Goal: Task Accomplishment & Management: Manage account settings

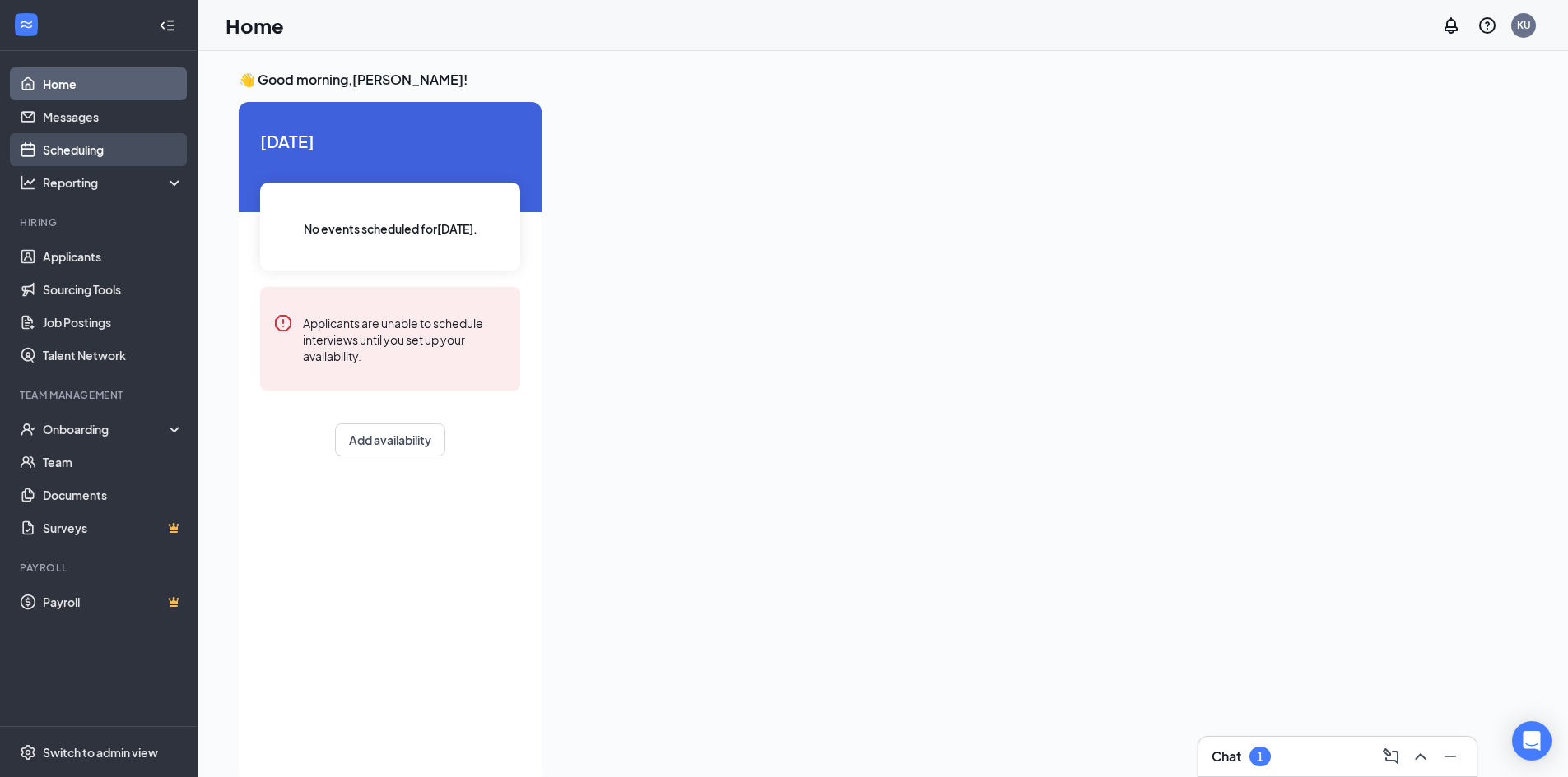
click at [107, 147] on link "Scheduling" at bounding box center [112, 149] width 140 height 33
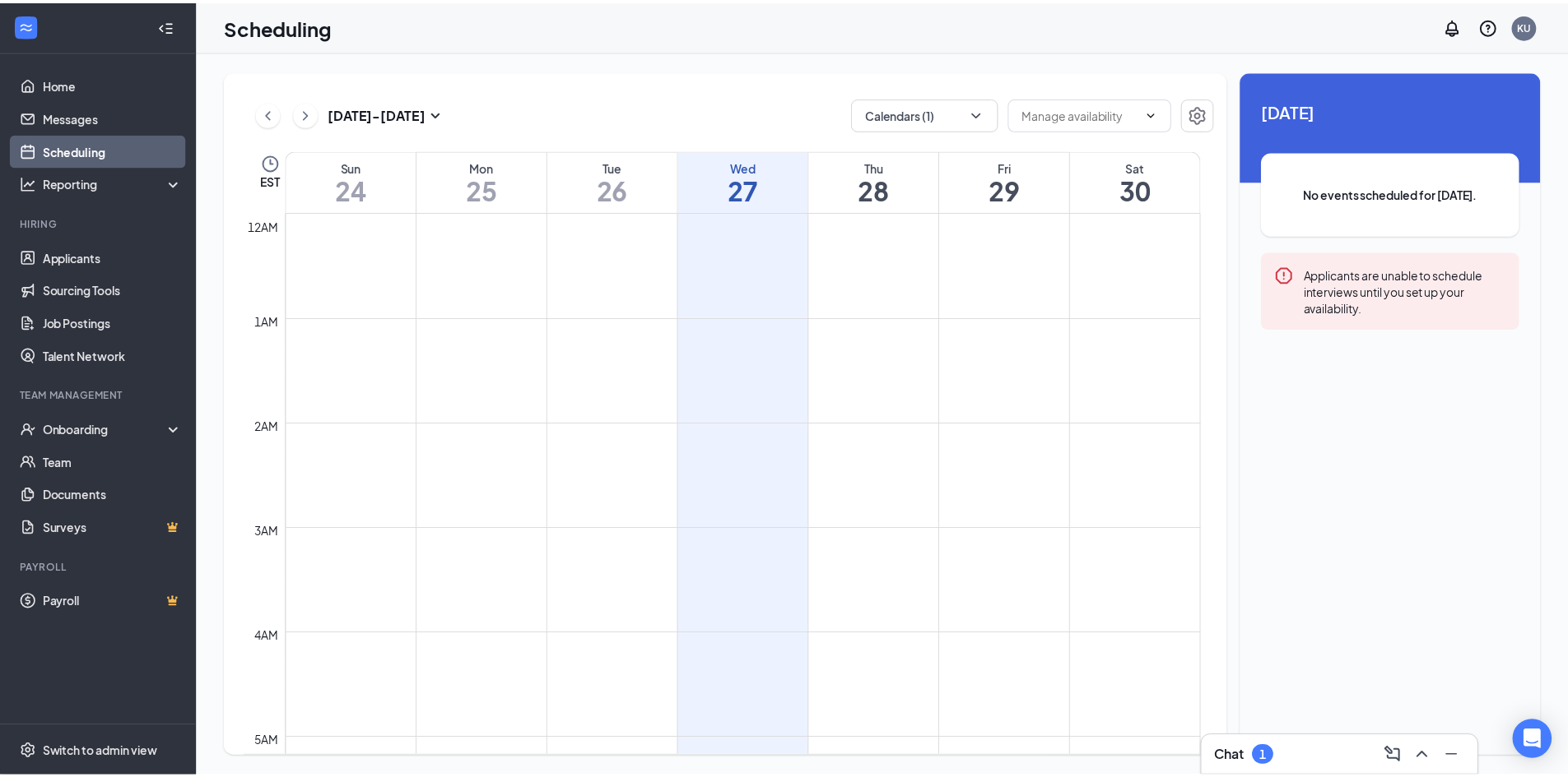
scroll to position [809, 0]
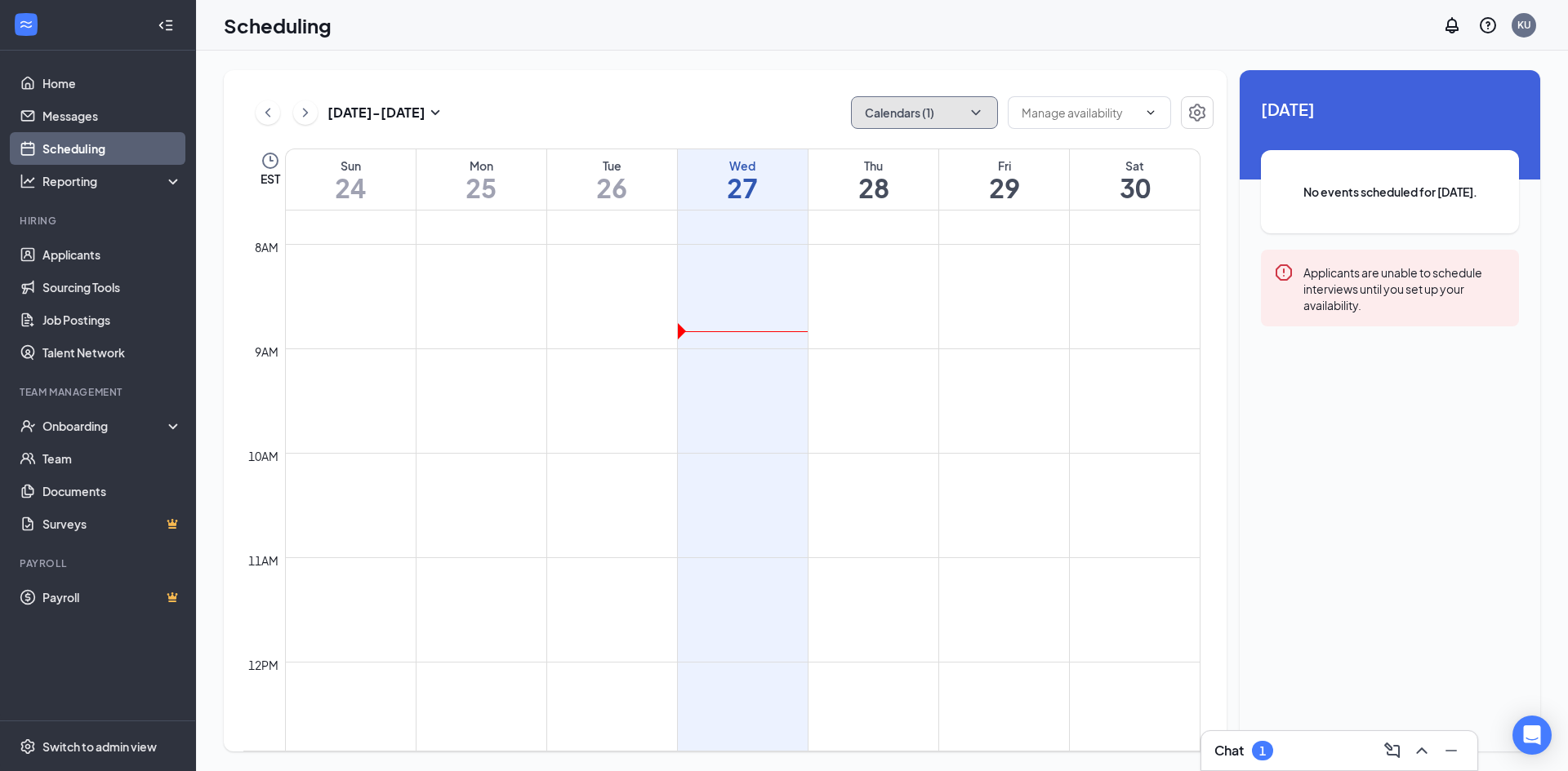
click at [968, 122] on button "Calendars (1)" at bounding box center [925, 112] width 147 height 32
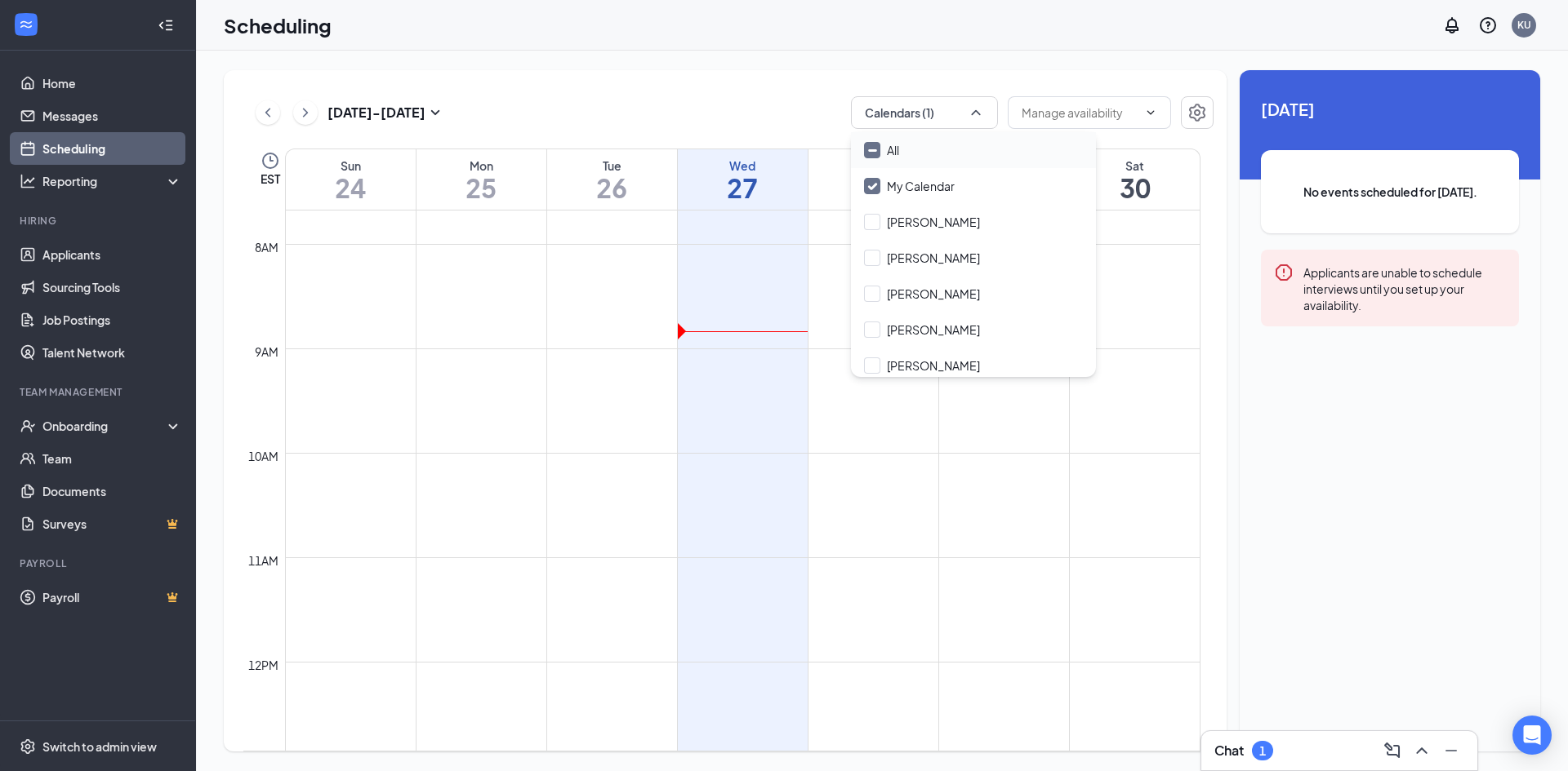
click at [924, 154] on div "All" at bounding box center [973, 150] width 245 height 36
checkbox input "true"
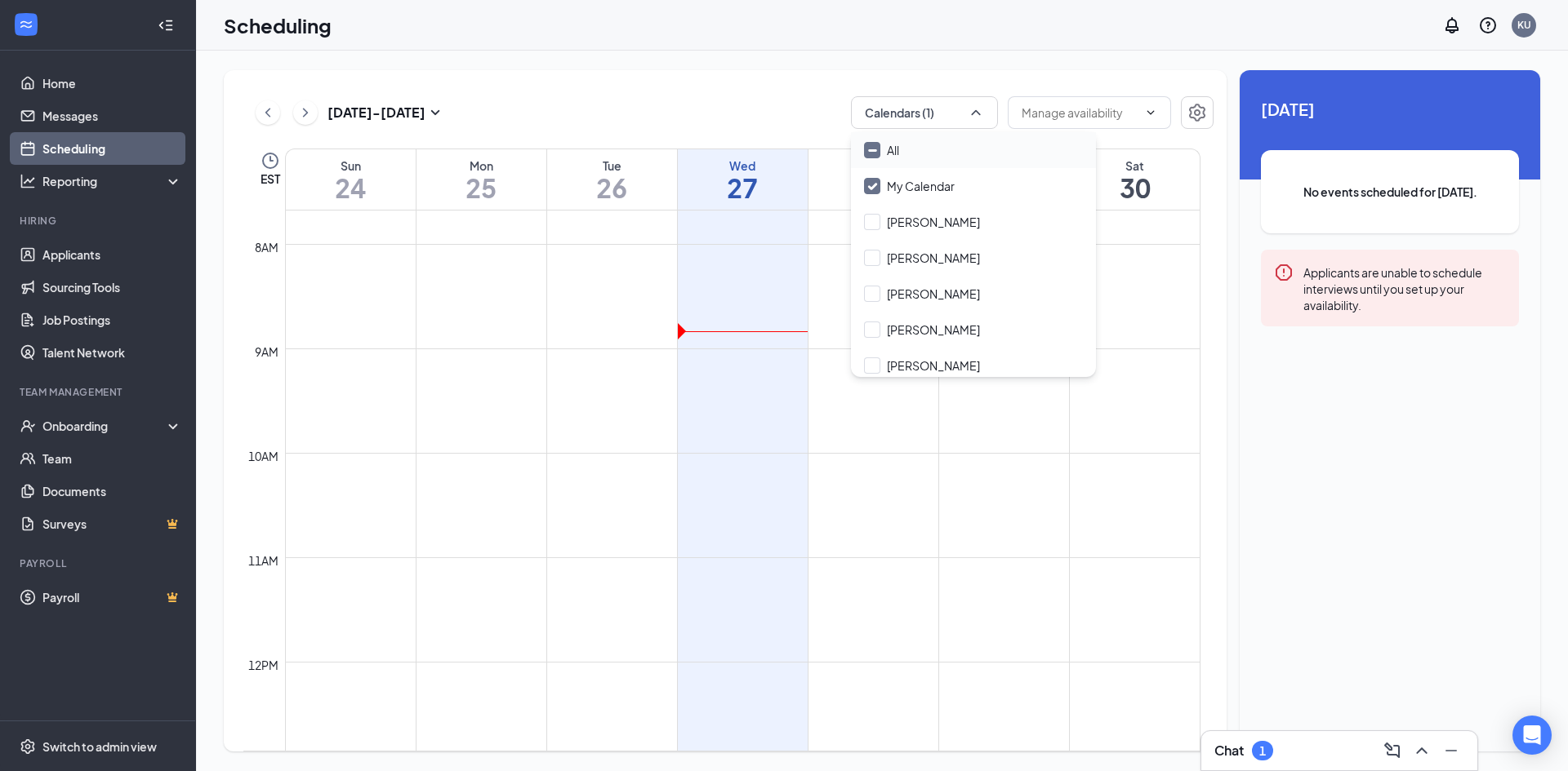
checkbox input "true"
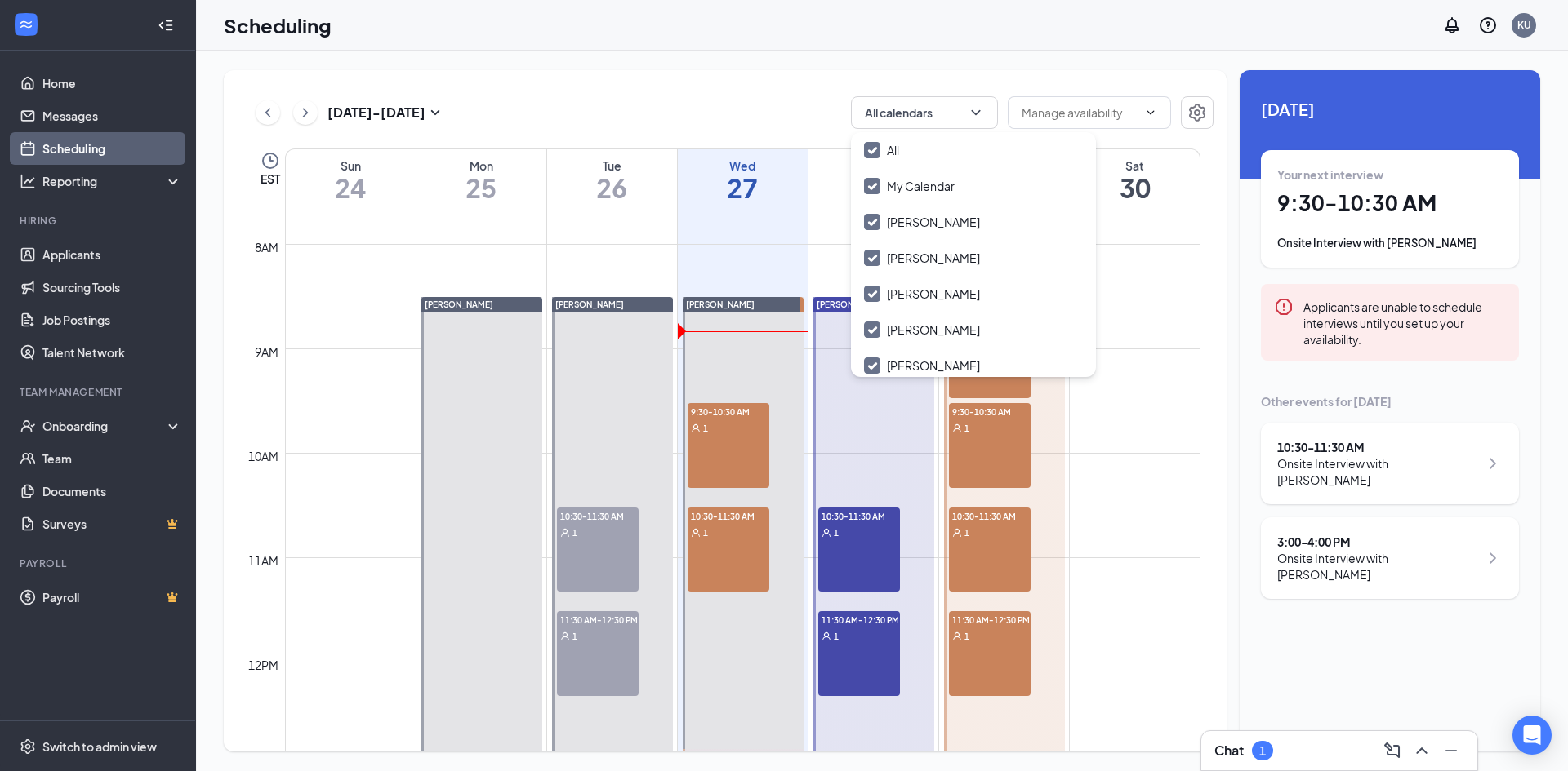
click at [841, 103] on div "[DATE] - [DATE] All calendars" at bounding box center [728, 112] width 970 height 32
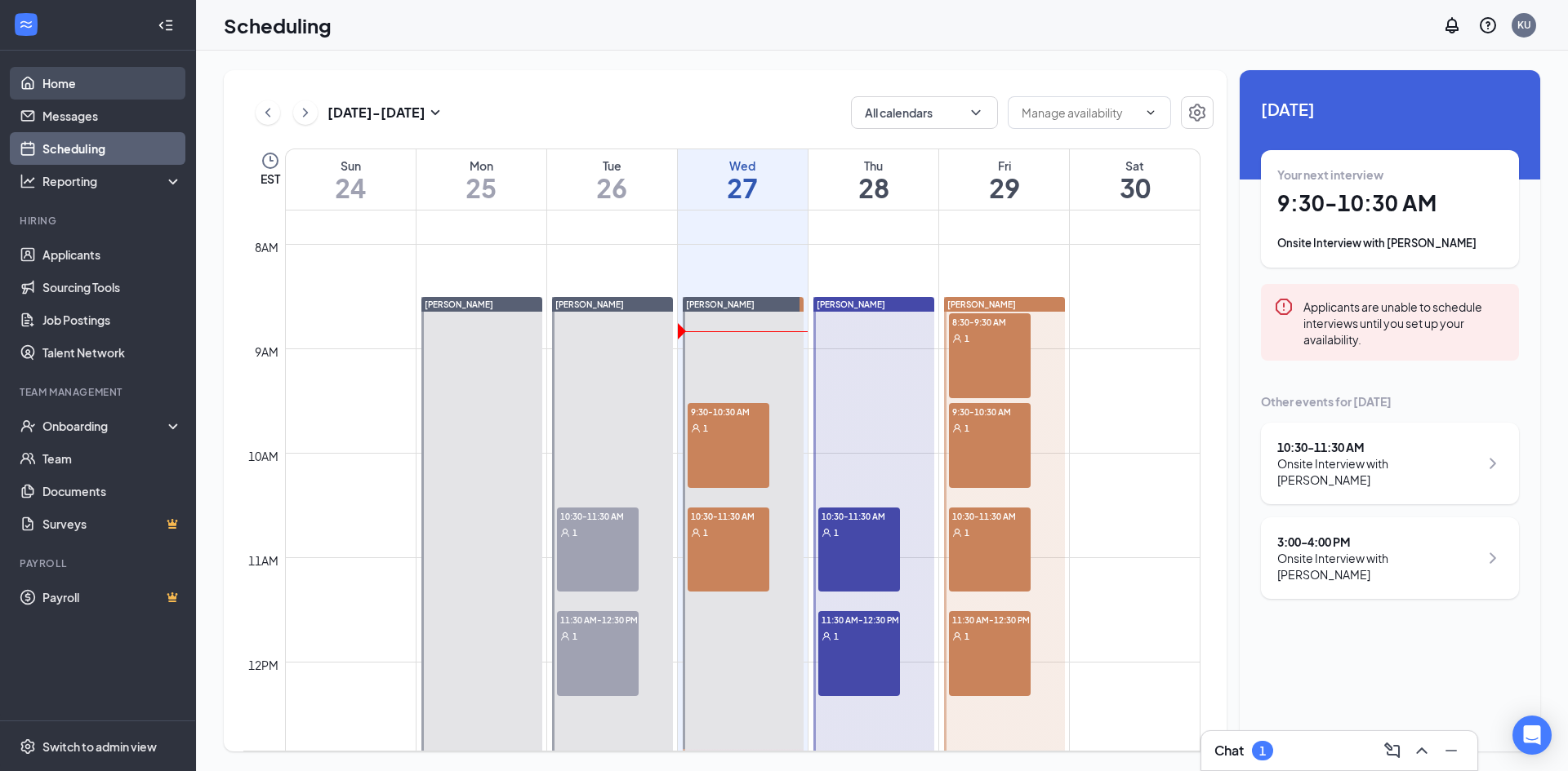
click at [104, 88] on link "Home" at bounding box center [111, 82] width 139 height 32
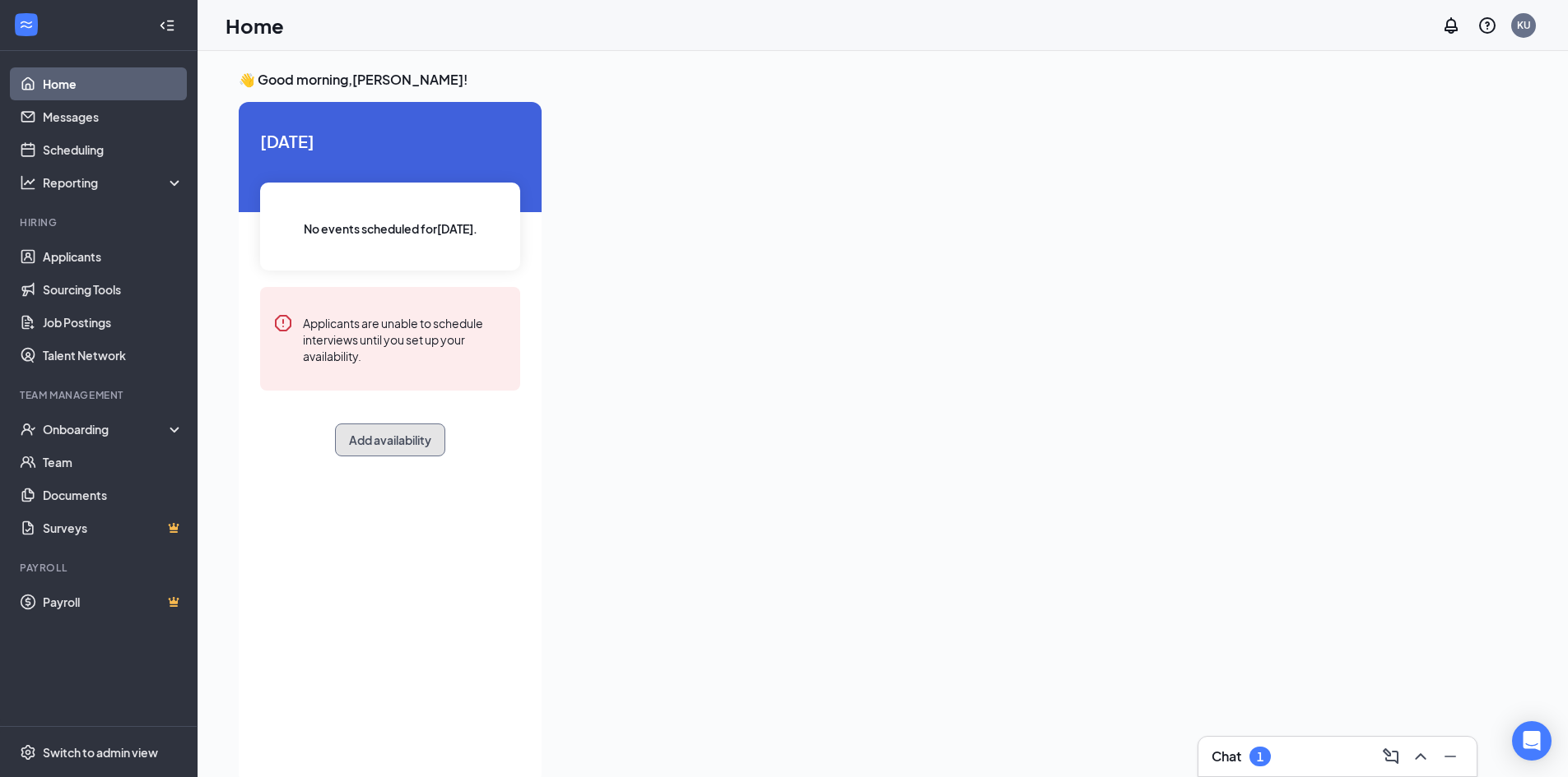
click at [396, 440] on button "Add availability" at bounding box center [390, 440] width 110 height 33
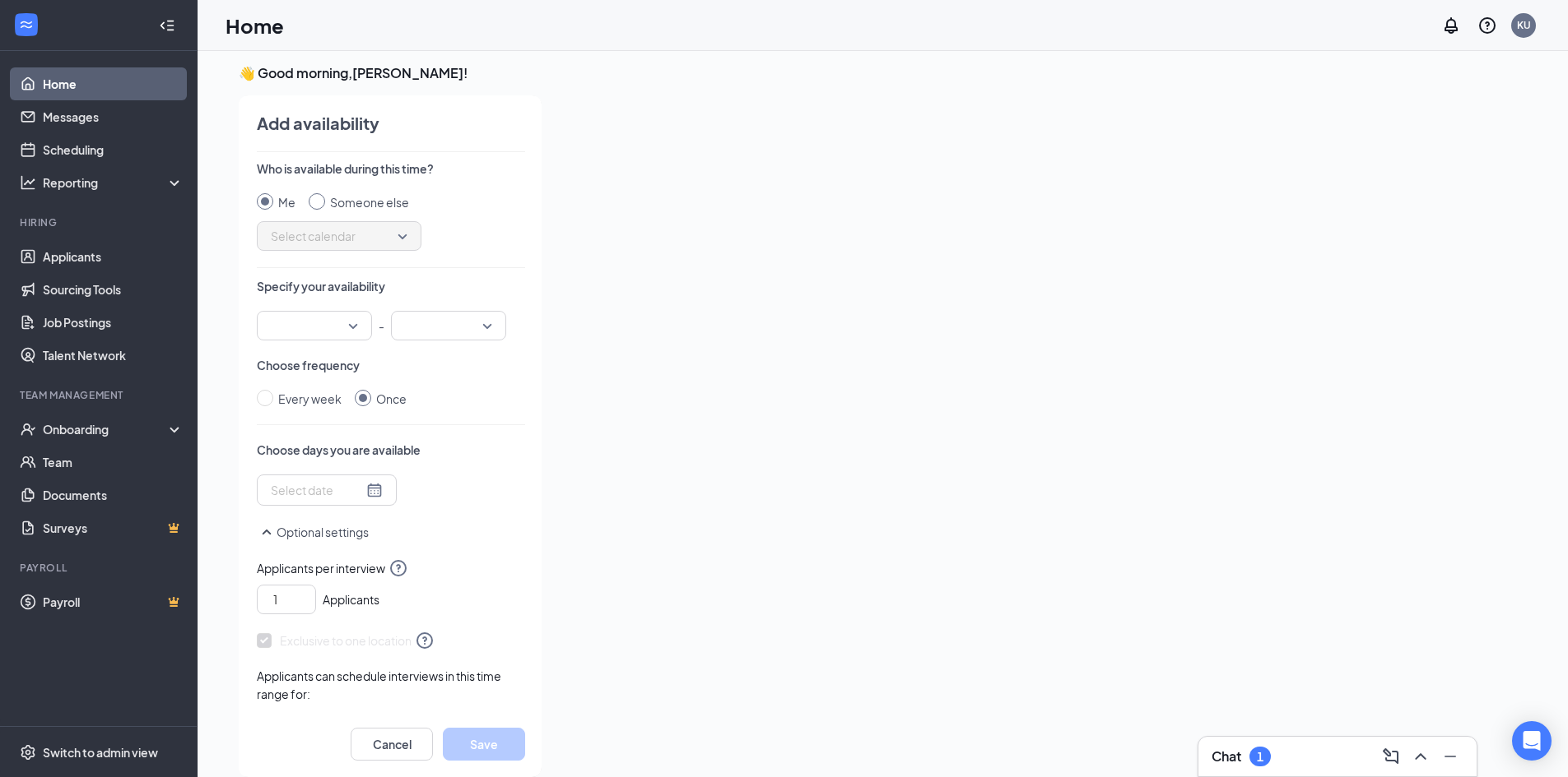
click at [316, 203] on input "Someone else" at bounding box center [316, 201] width 17 height 17
radio input "true"
radio input "false"
click at [384, 235] on span "Select calendar" at bounding box center [338, 236] width 137 height 25
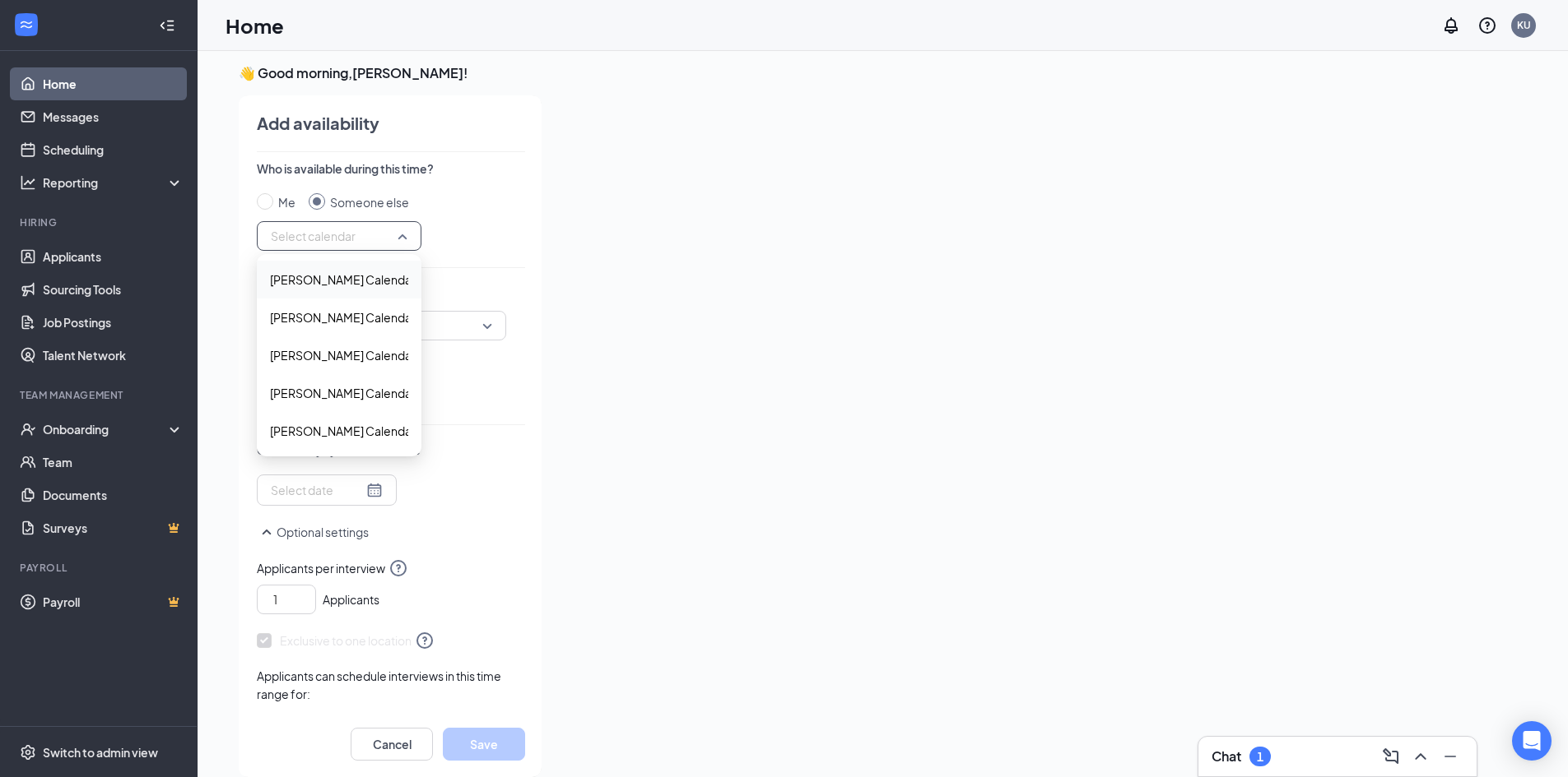
click at [345, 278] on span "[PERSON_NAME] Calendar" at bounding box center [343, 279] width 146 height 18
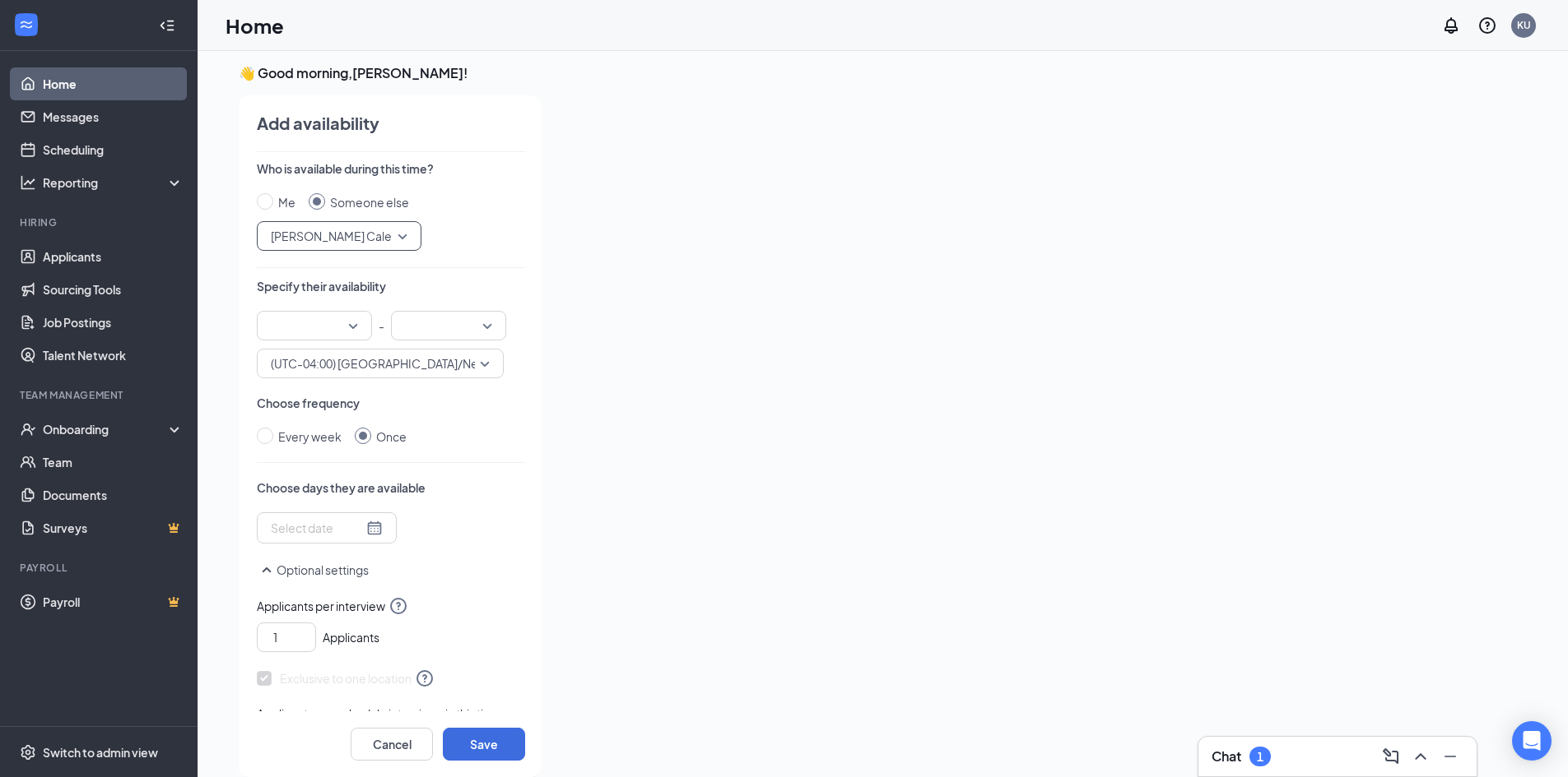
click at [361, 535] on div at bounding box center [326, 528] width 112 height 18
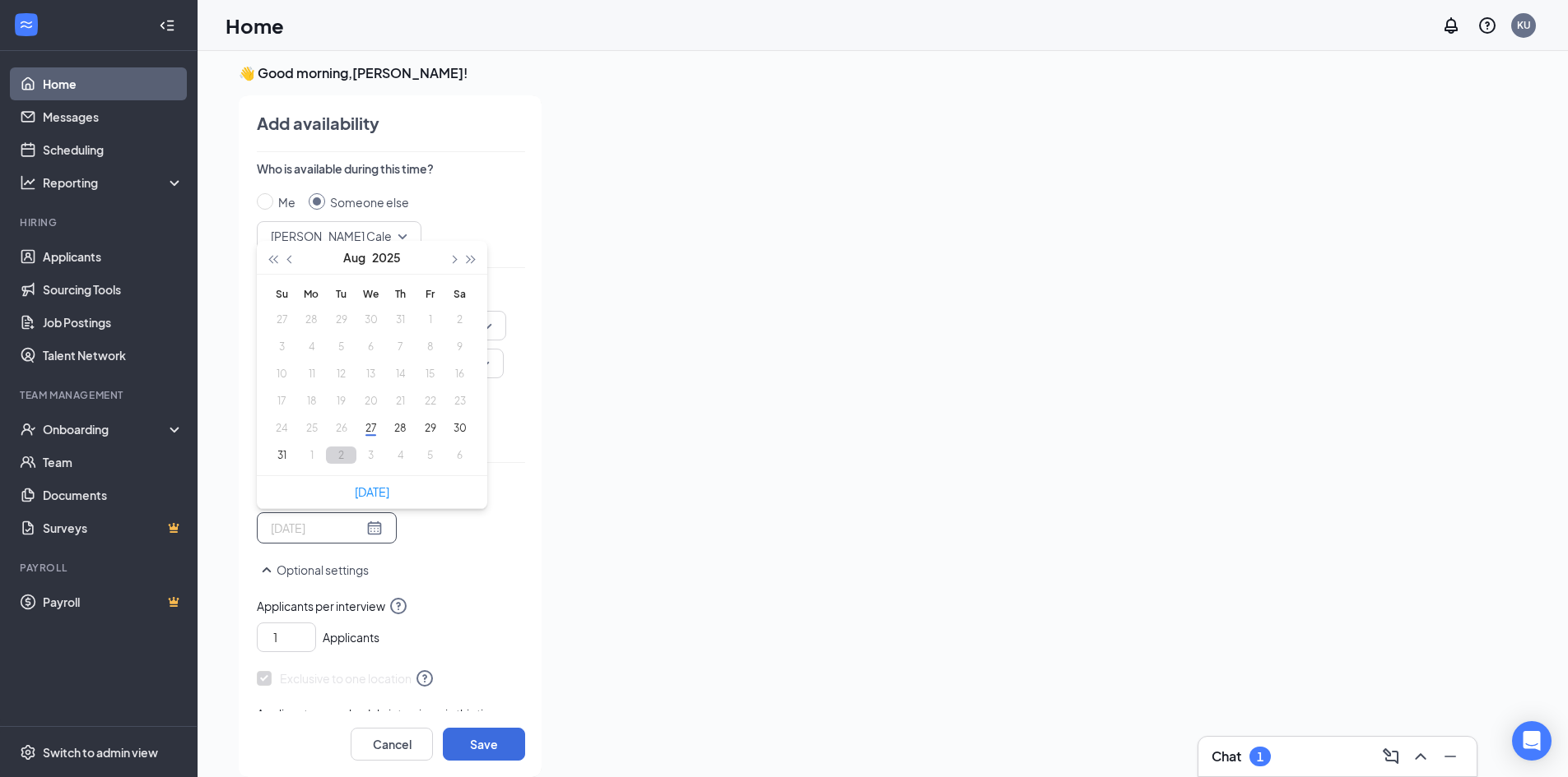
click at [336, 456] on button "2" at bounding box center [341, 456] width 30 height 18
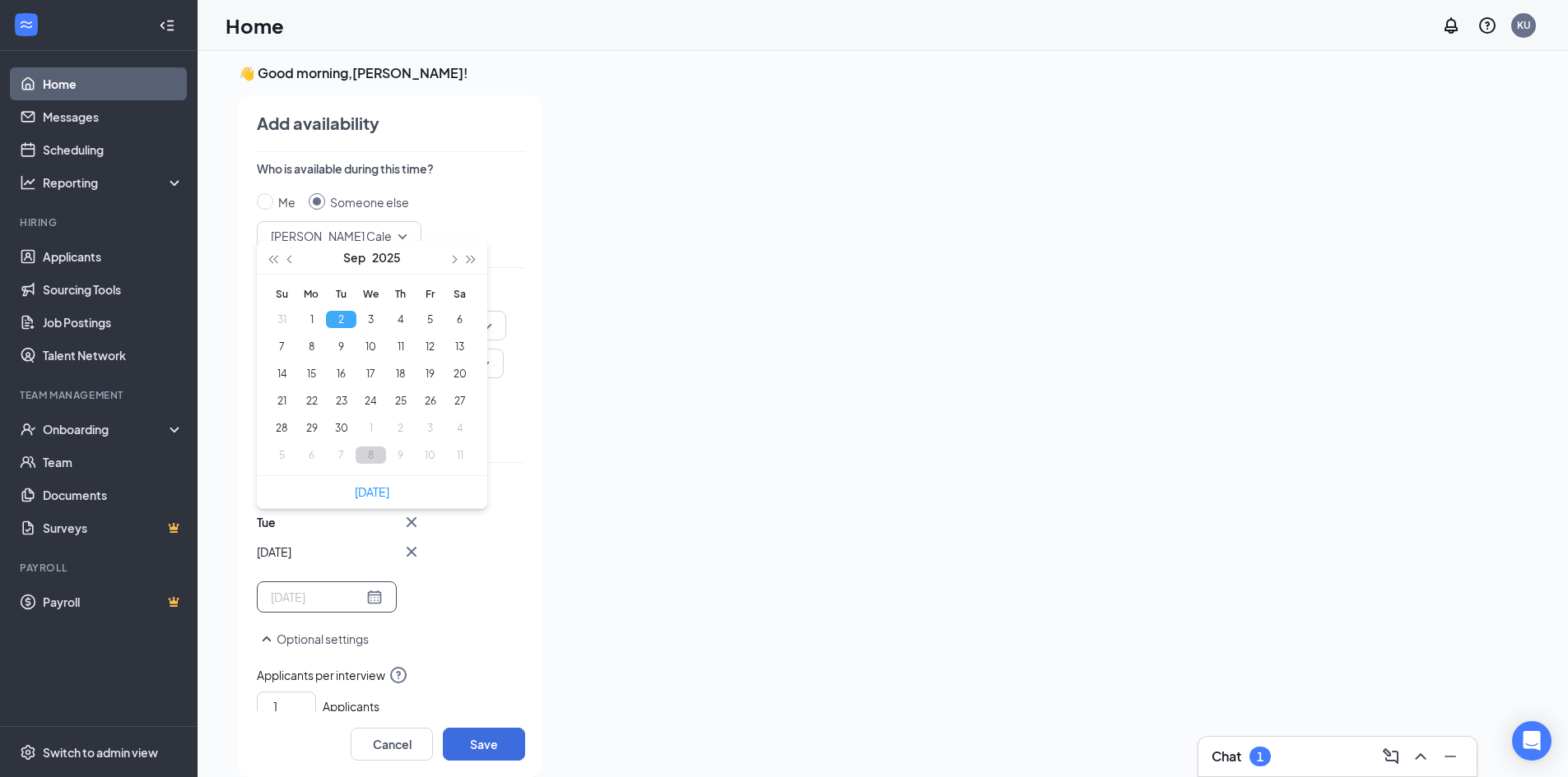
click at [360, 454] on button "8" at bounding box center [370, 456] width 30 height 18
click at [292, 262] on button "button" at bounding box center [291, 257] width 18 height 33
click at [340, 321] on button "2" at bounding box center [341, 320] width 30 height 18
click at [341, 320] on button "2" at bounding box center [341, 320] width 30 height 18
click at [375, 314] on button "3" at bounding box center [370, 320] width 30 height 18
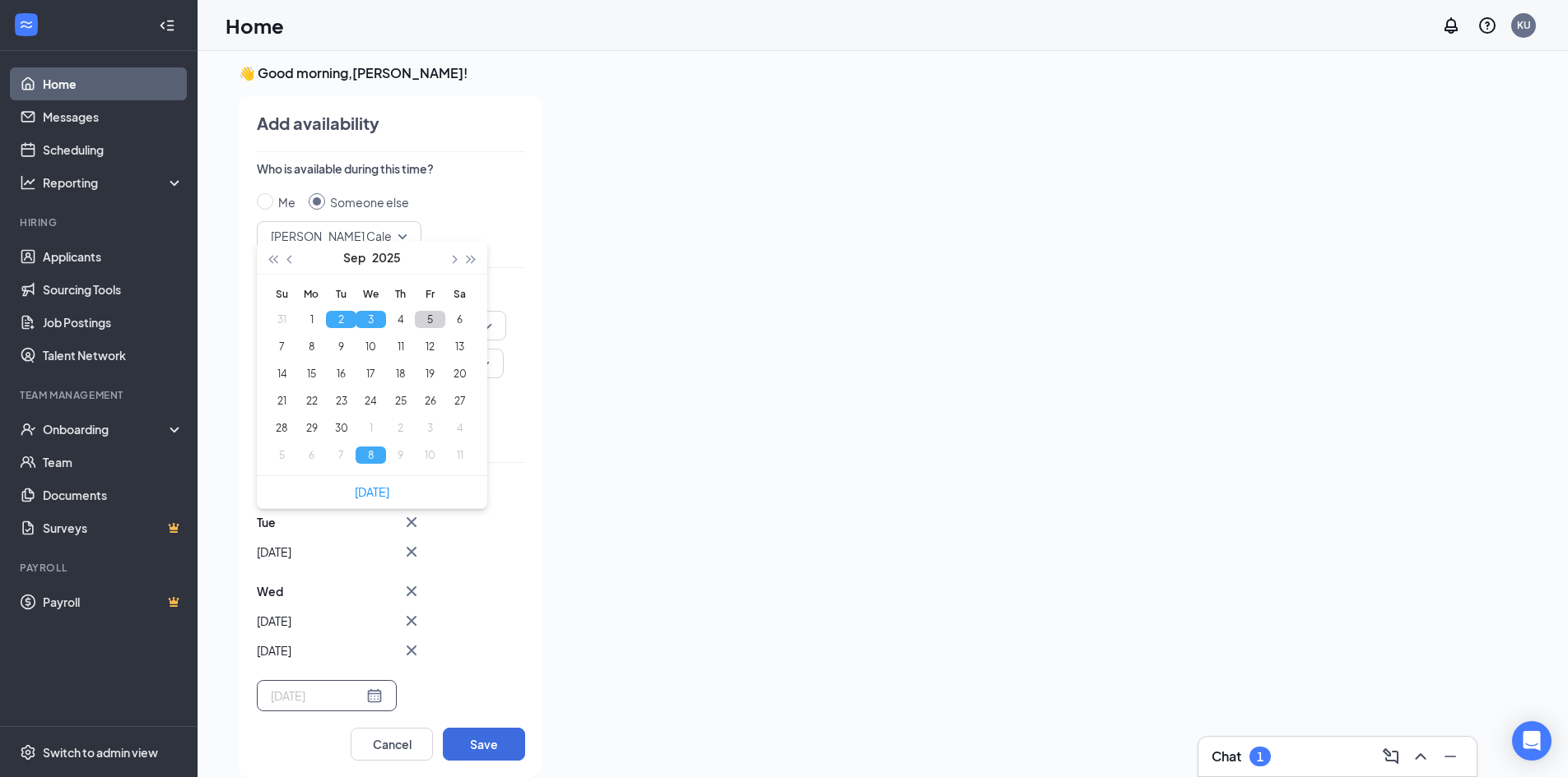
click at [420, 314] on button "5" at bounding box center [430, 320] width 30 height 18
click at [375, 461] on button "8" at bounding box center [370, 456] width 30 height 18
type input "[DATE]"
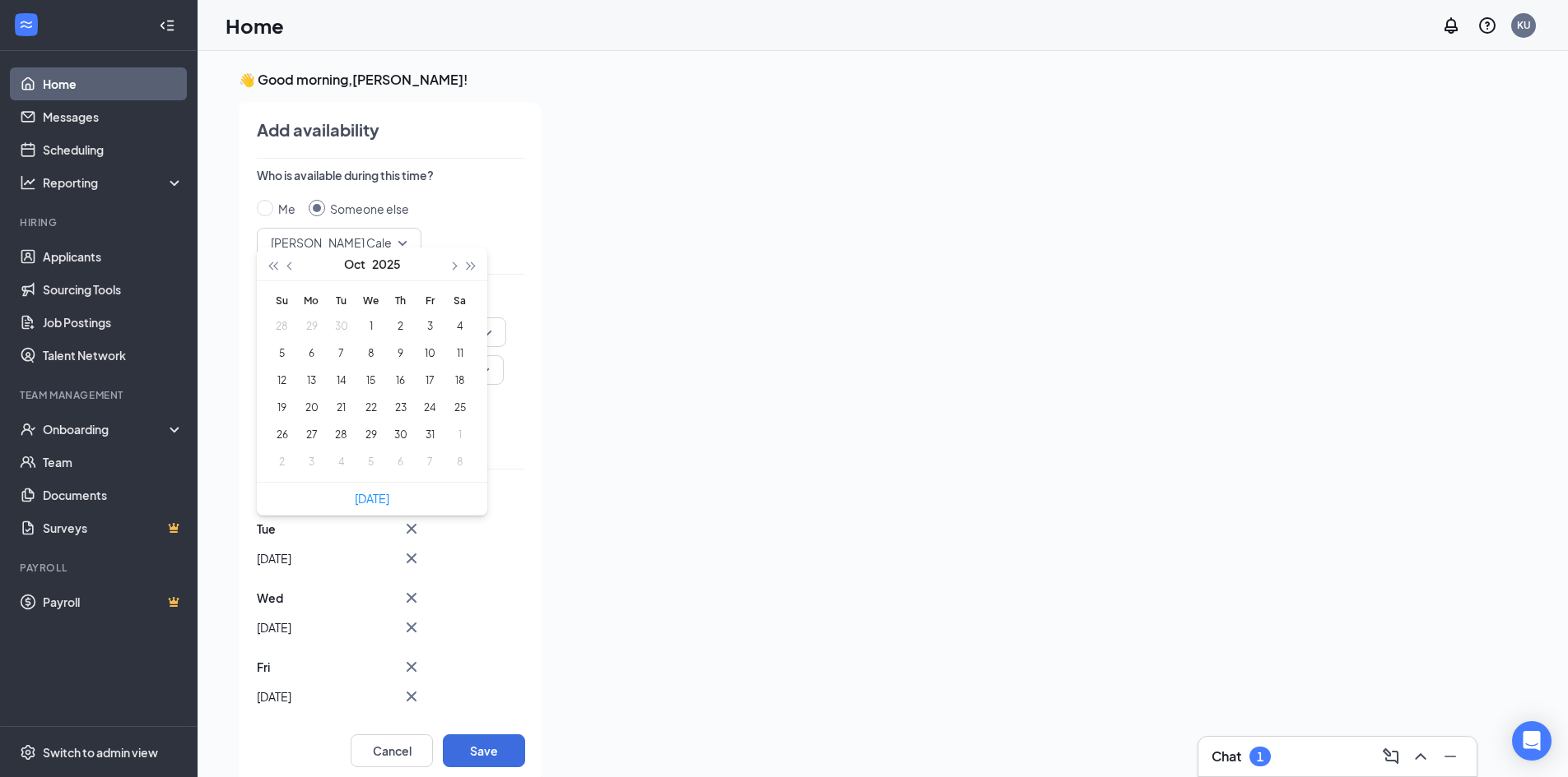
click at [413, 696] on icon "Cross" at bounding box center [411, 696] width 10 height 10
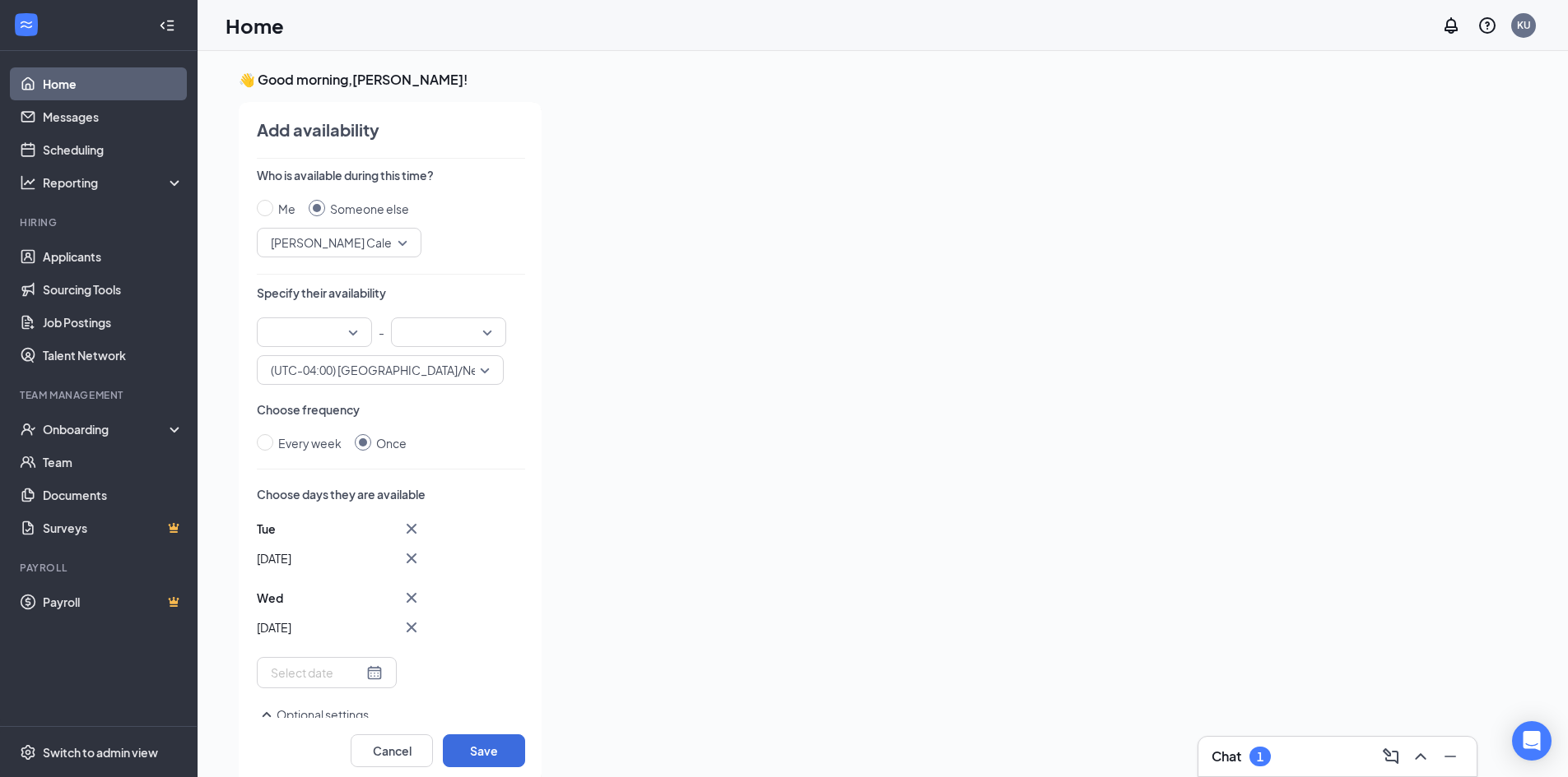
click at [411, 627] on icon "Cross" at bounding box center [411, 627] width 10 height 10
click at [414, 558] on icon "Cross" at bounding box center [412, 558] width 19 height 19
click at [360, 535] on div at bounding box center [326, 534] width 112 height 18
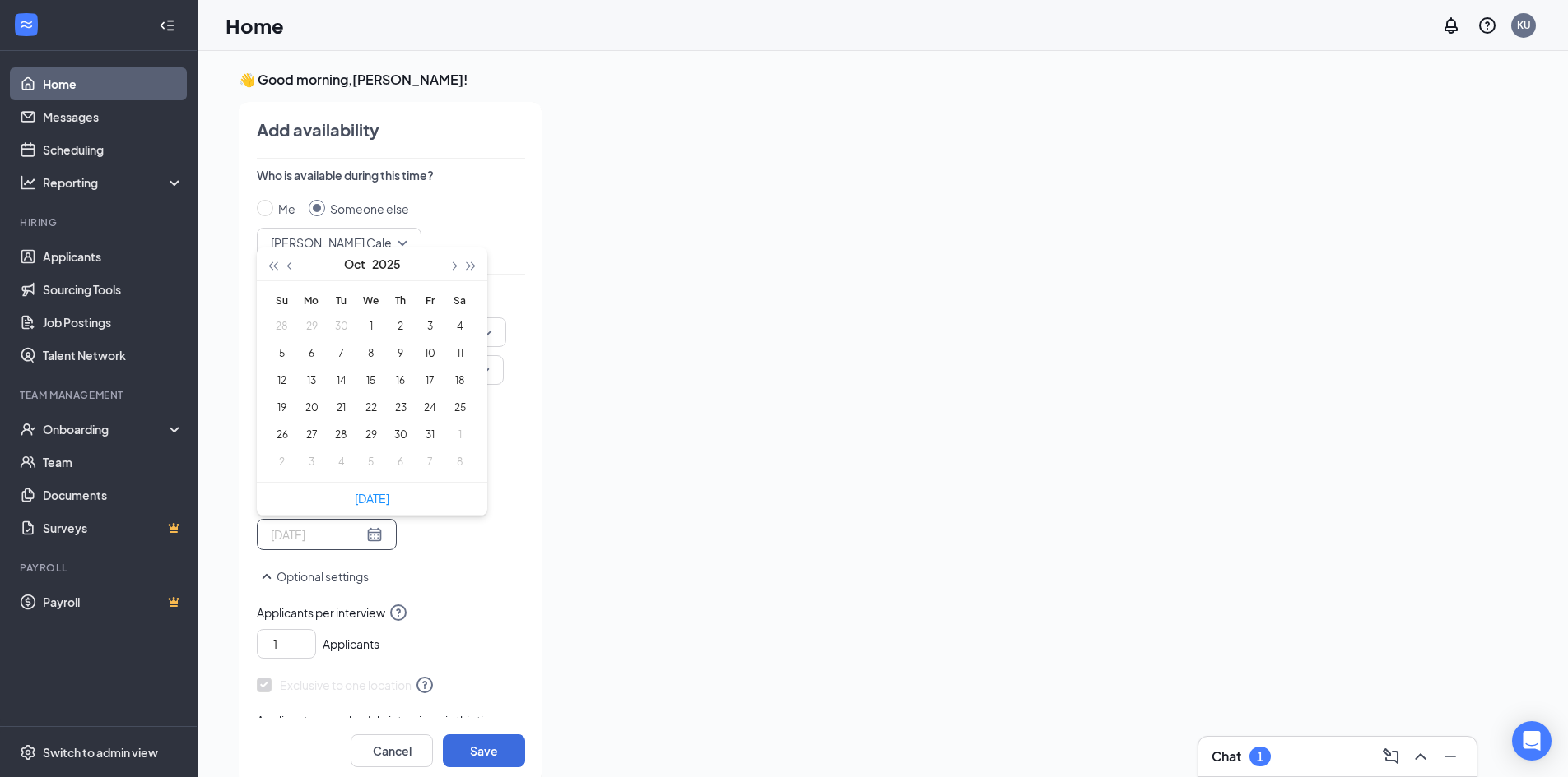
type input "[DATE]"
click at [288, 266] on span "button" at bounding box center [291, 266] width 8 height 8
click at [345, 327] on button "2" at bounding box center [341, 327] width 30 height 18
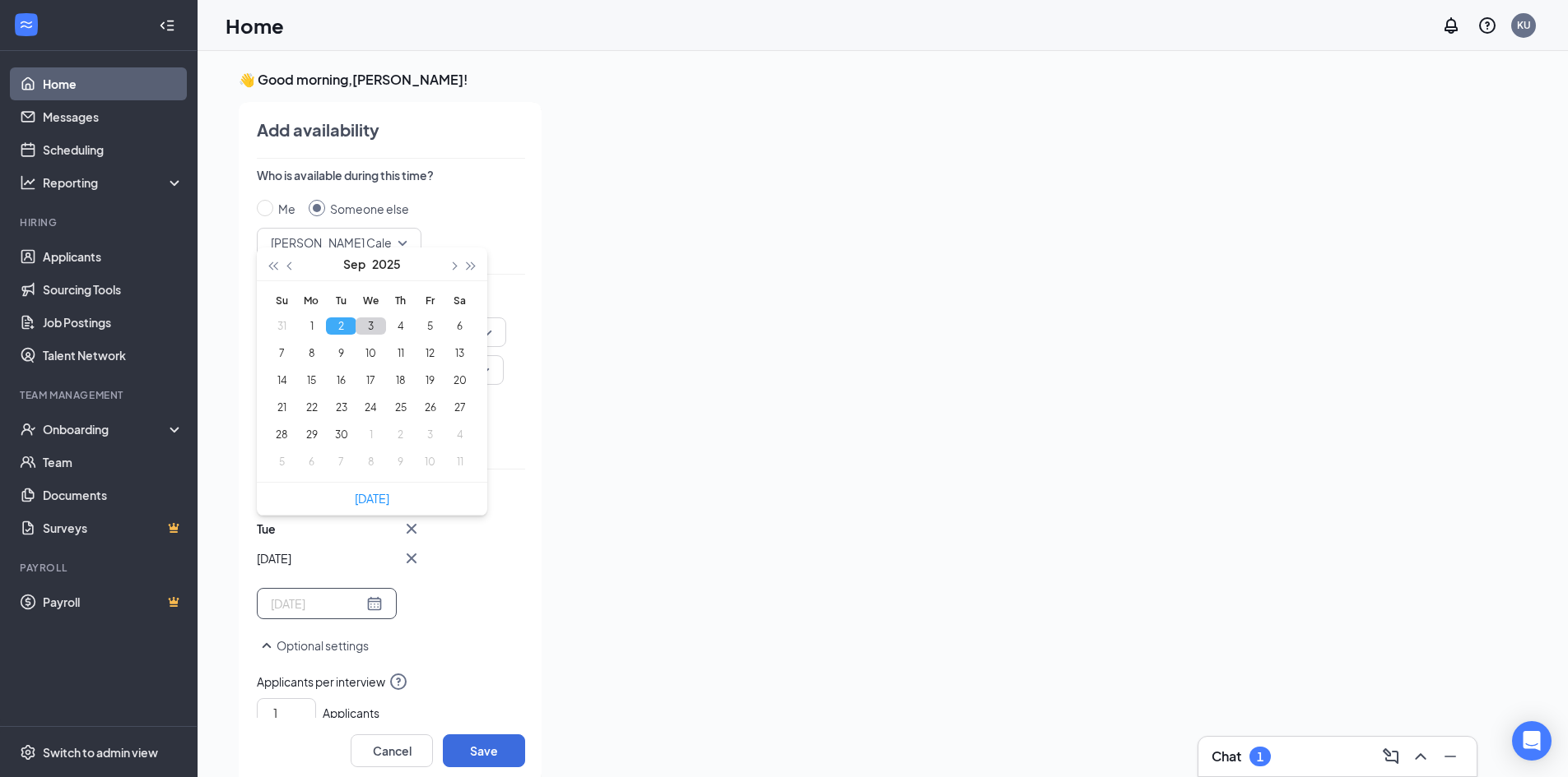
click at [370, 330] on button "3" at bounding box center [370, 327] width 30 height 18
click at [422, 323] on button "5" at bounding box center [430, 327] width 30 height 18
type input "[DATE]"
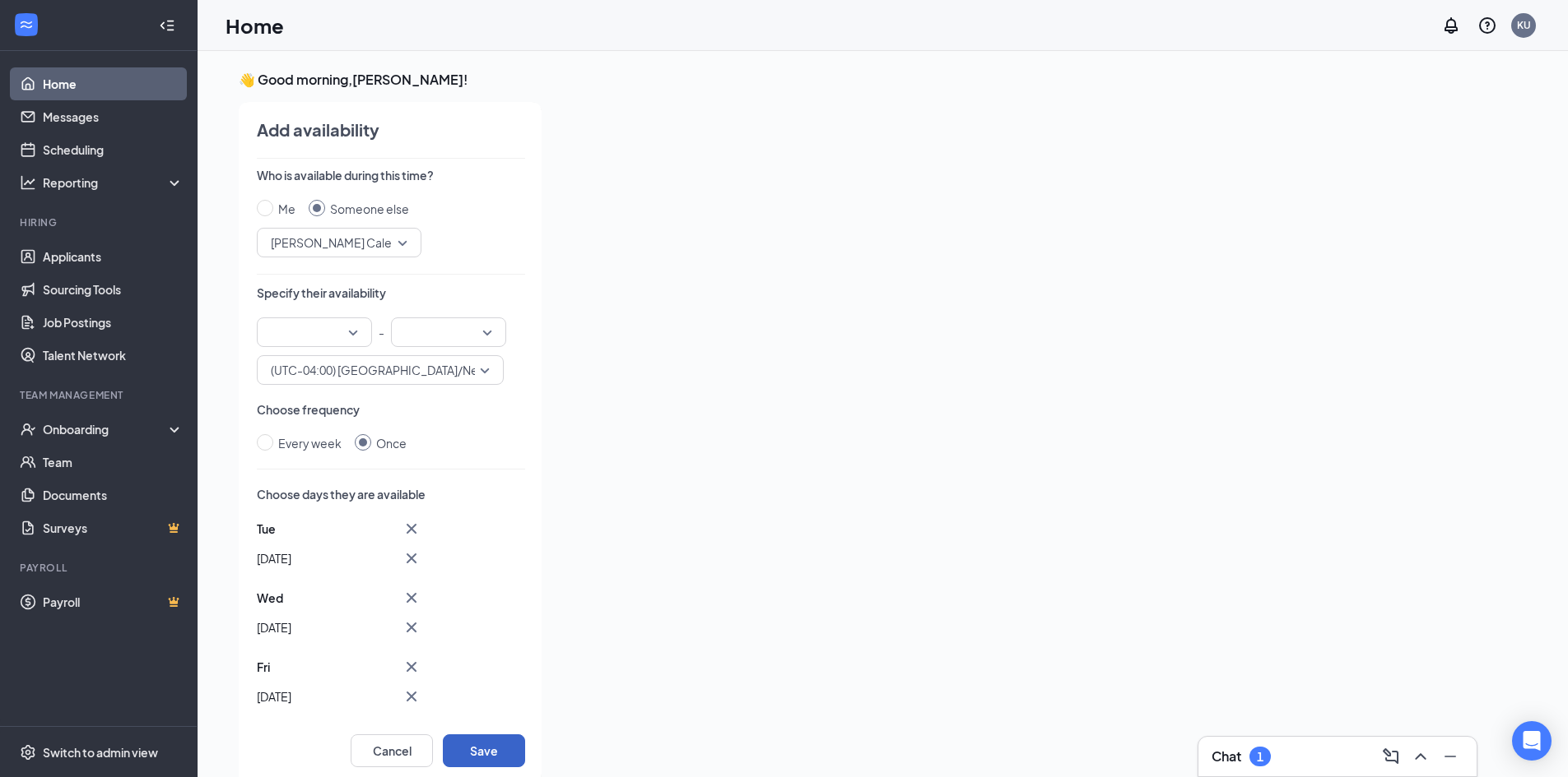
click at [466, 749] on button "Save" at bounding box center [483, 751] width 82 height 33
click at [344, 328] on input "search" at bounding box center [308, 333] width 84 height 28
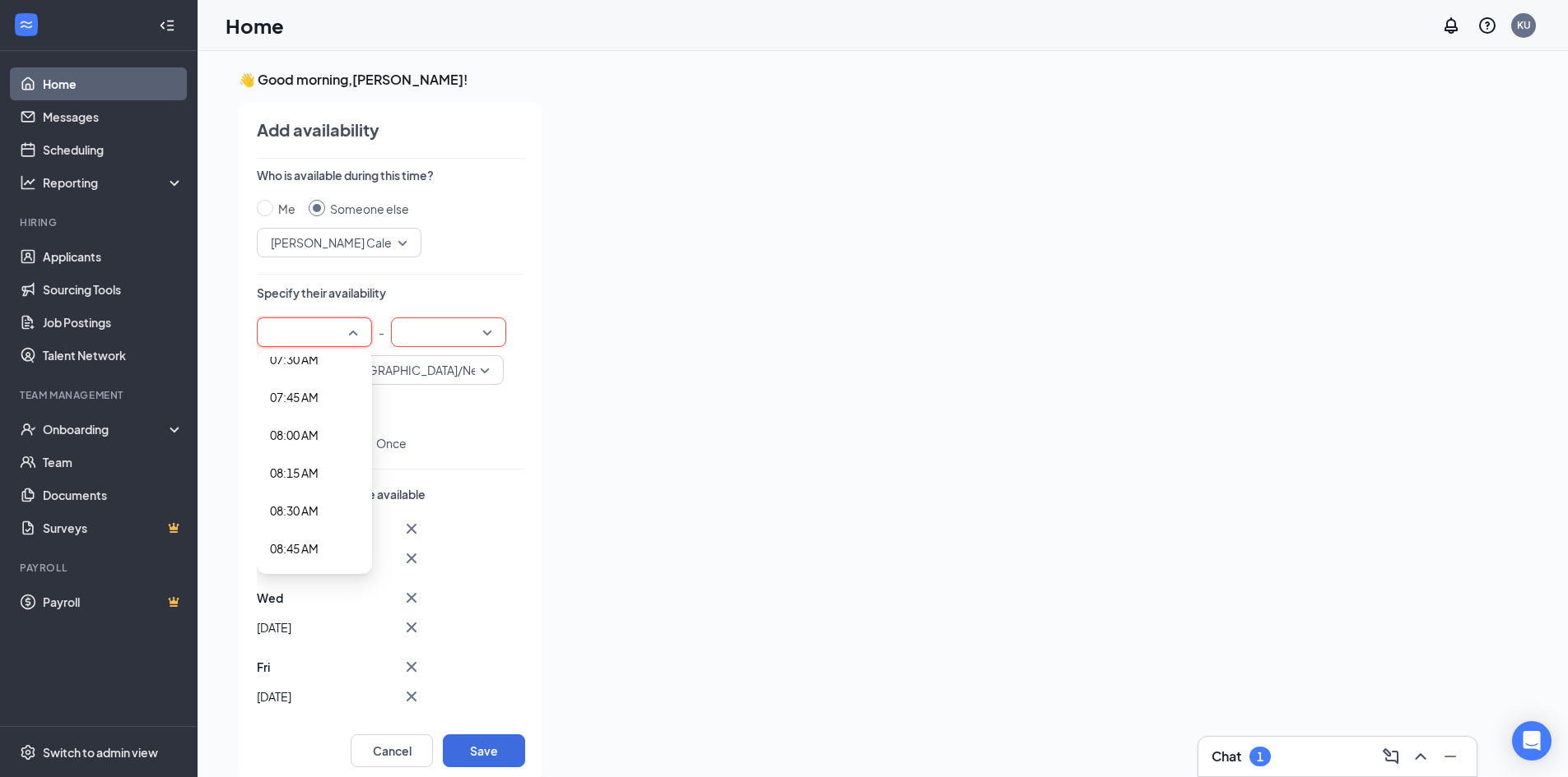
scroll to position [1233, 0]
click at [286, 499] on span "09:00 AM" at bounding box center [294, 504] width 49 height 18
click at [455, 336] on input "search" at bounding box center [443, 333] width 84 height 28
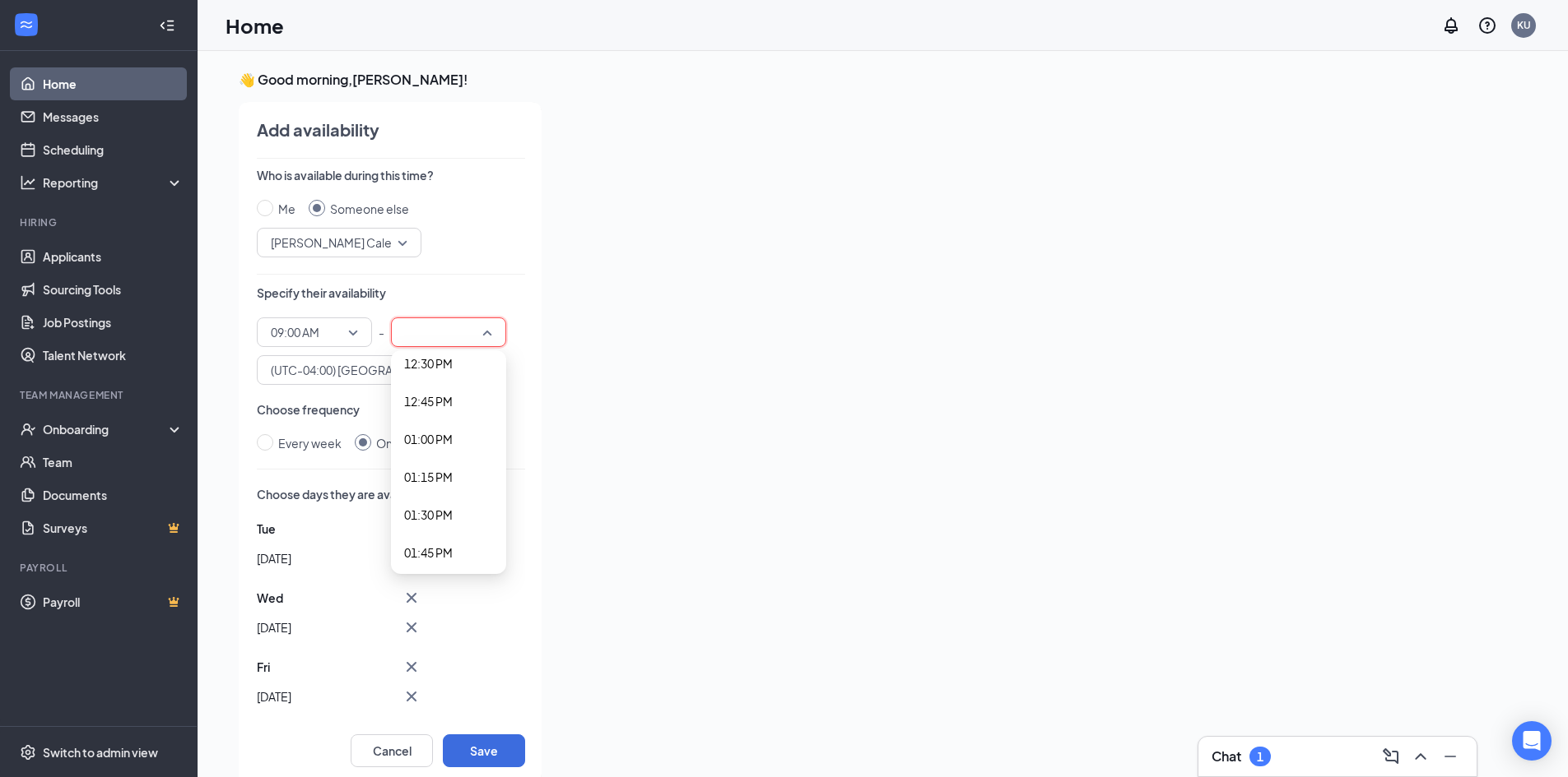
scroll to position [1892, 0]
click at [433, 449] on span "01:00 PM" at bounding box center [428, 451] width 49 height 18
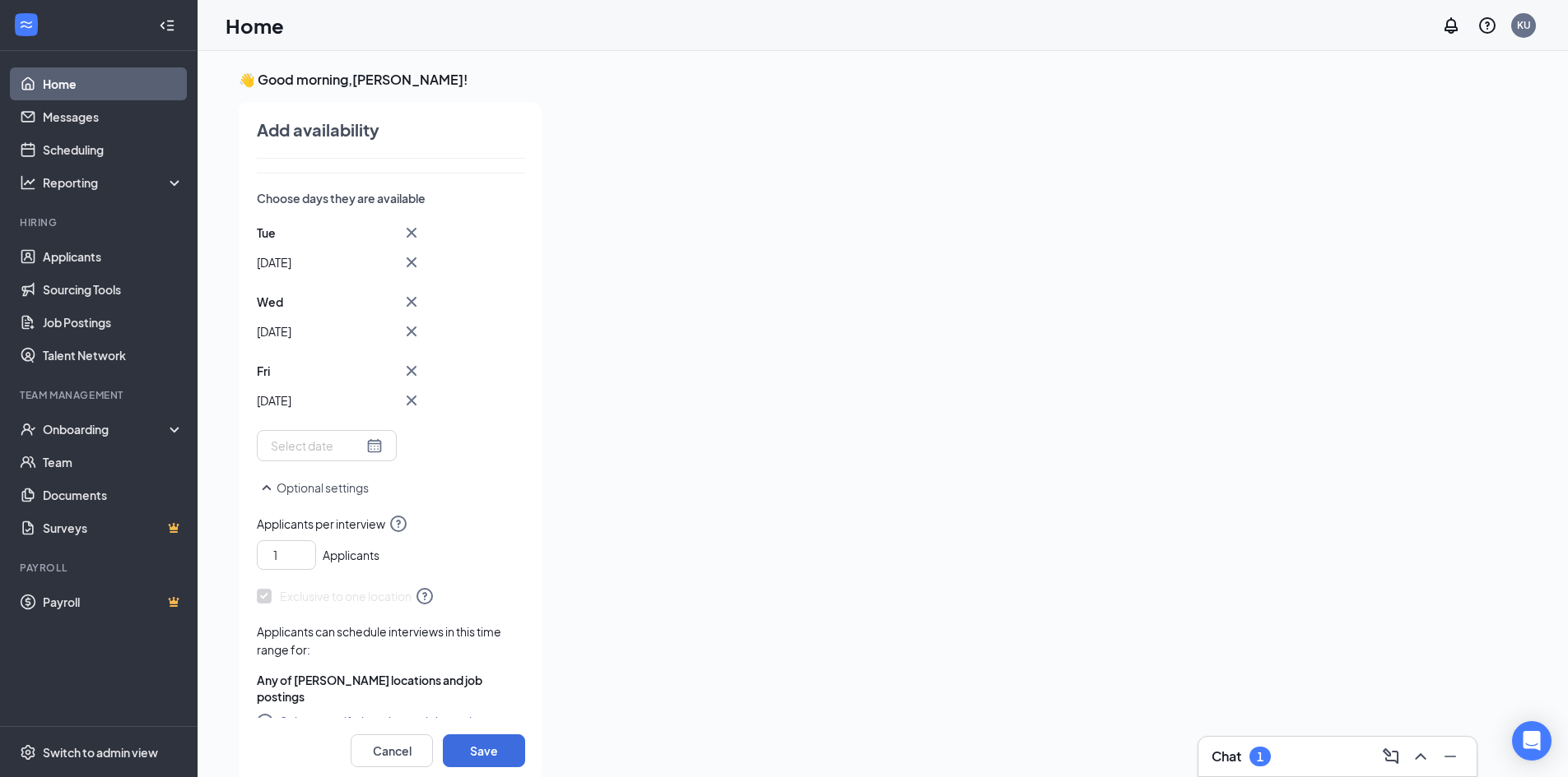
scroll to position [319, 0]
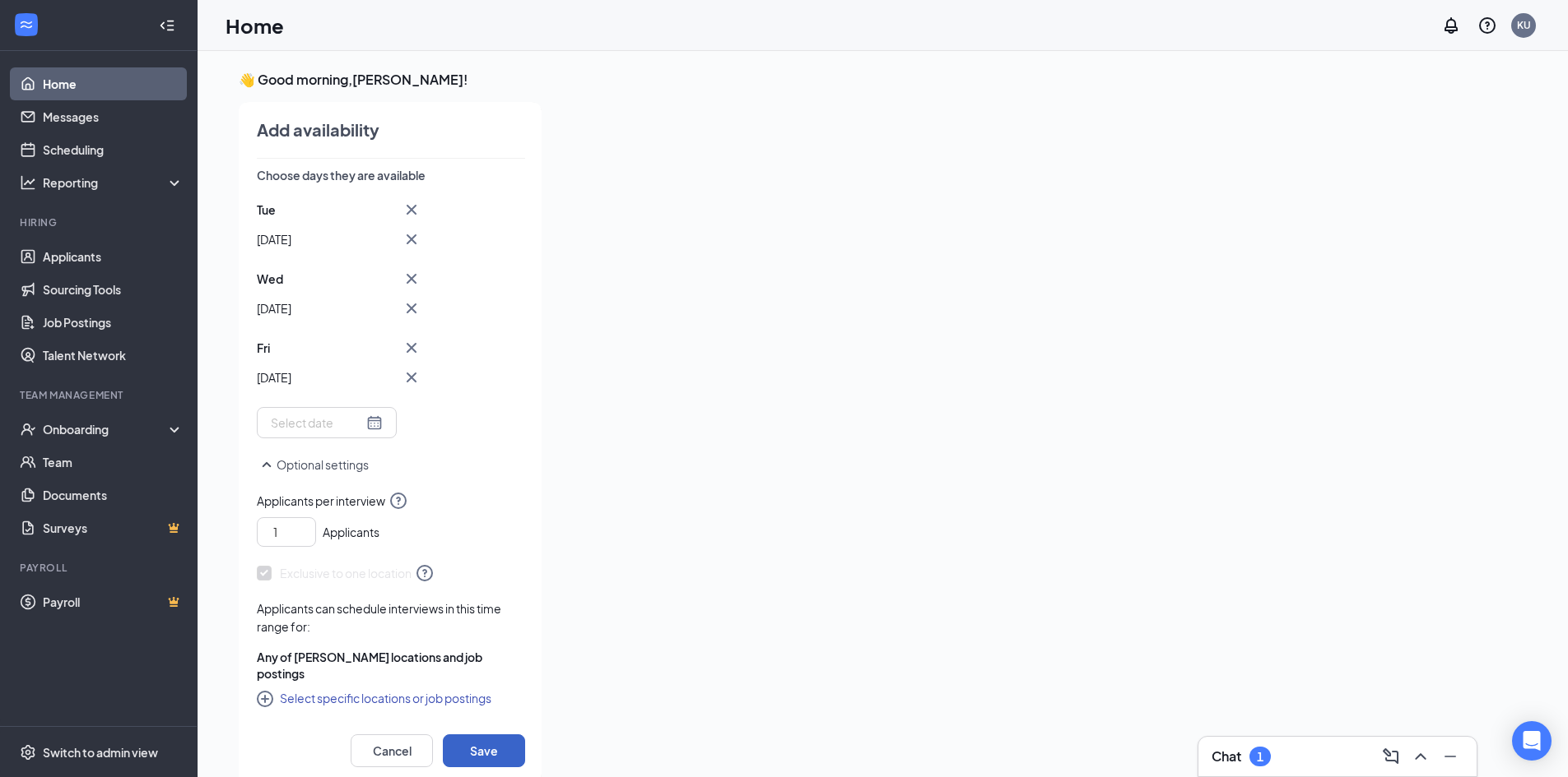
click at [479, 748] on button "Save" at bounding box center [483, 751] width 82 height 33
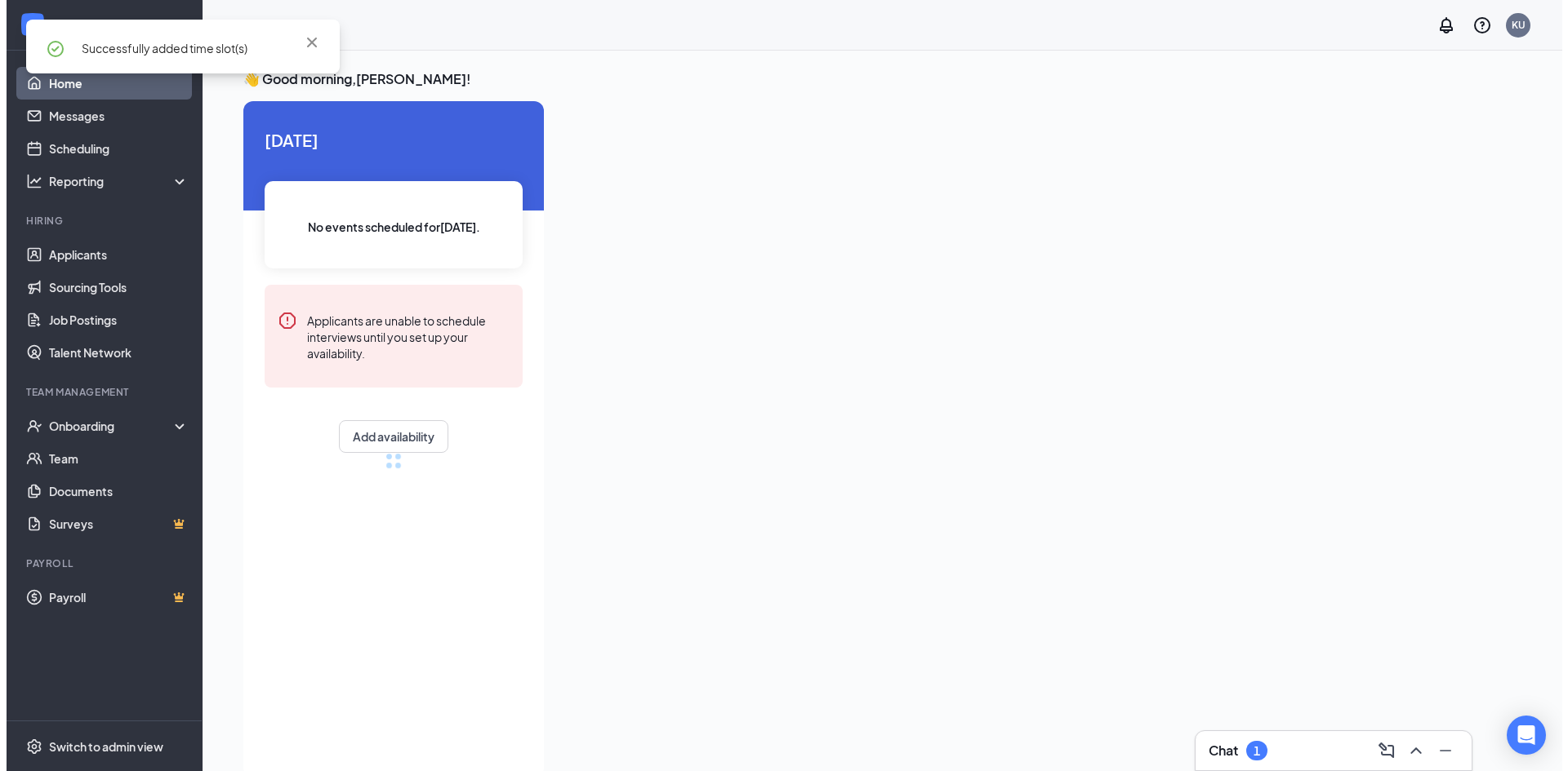
scroll to position [263, 0]
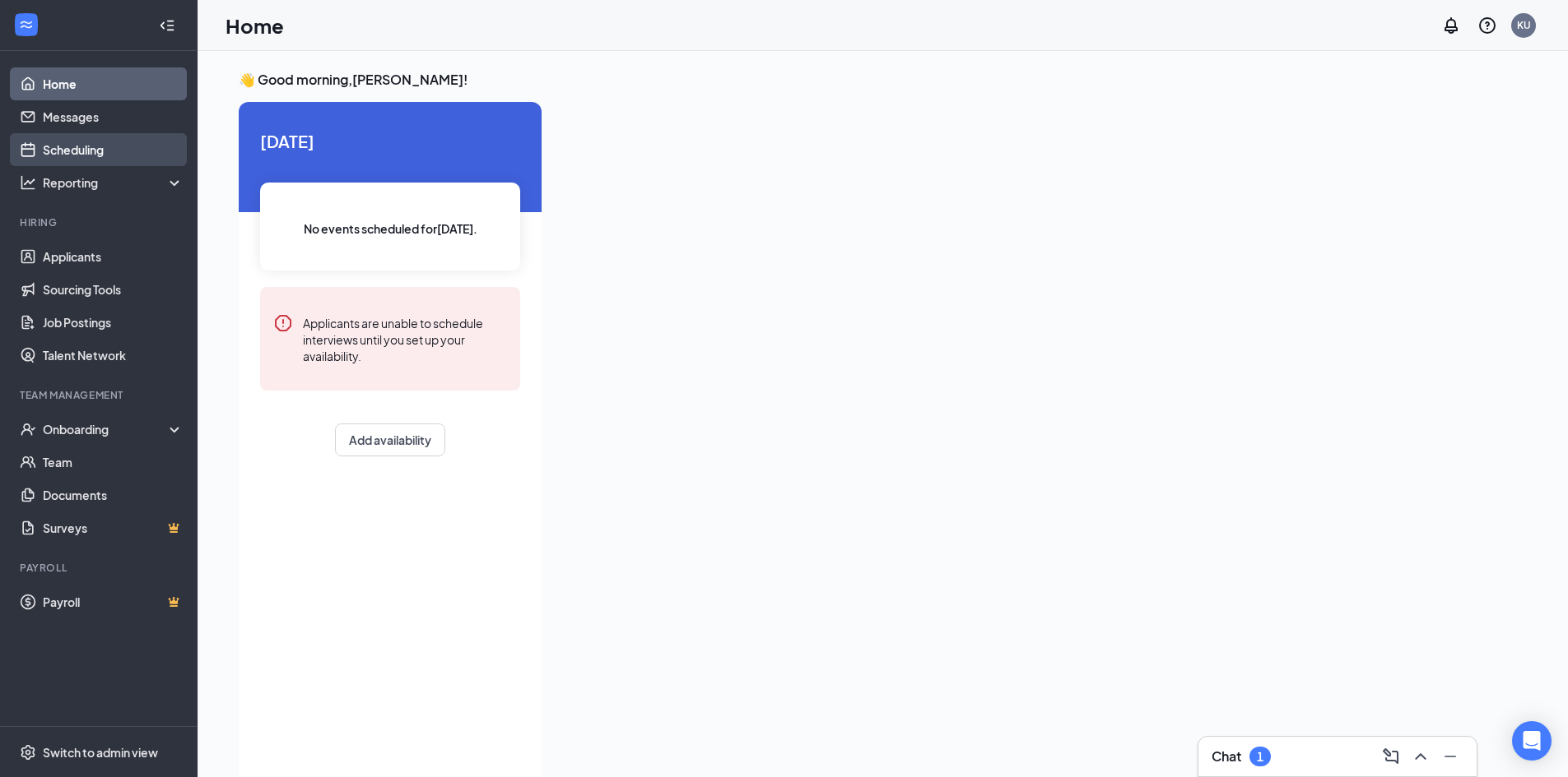
click at [94, 149] on link "Scheduling" at bounding box center [112, 149] width 140 height 33
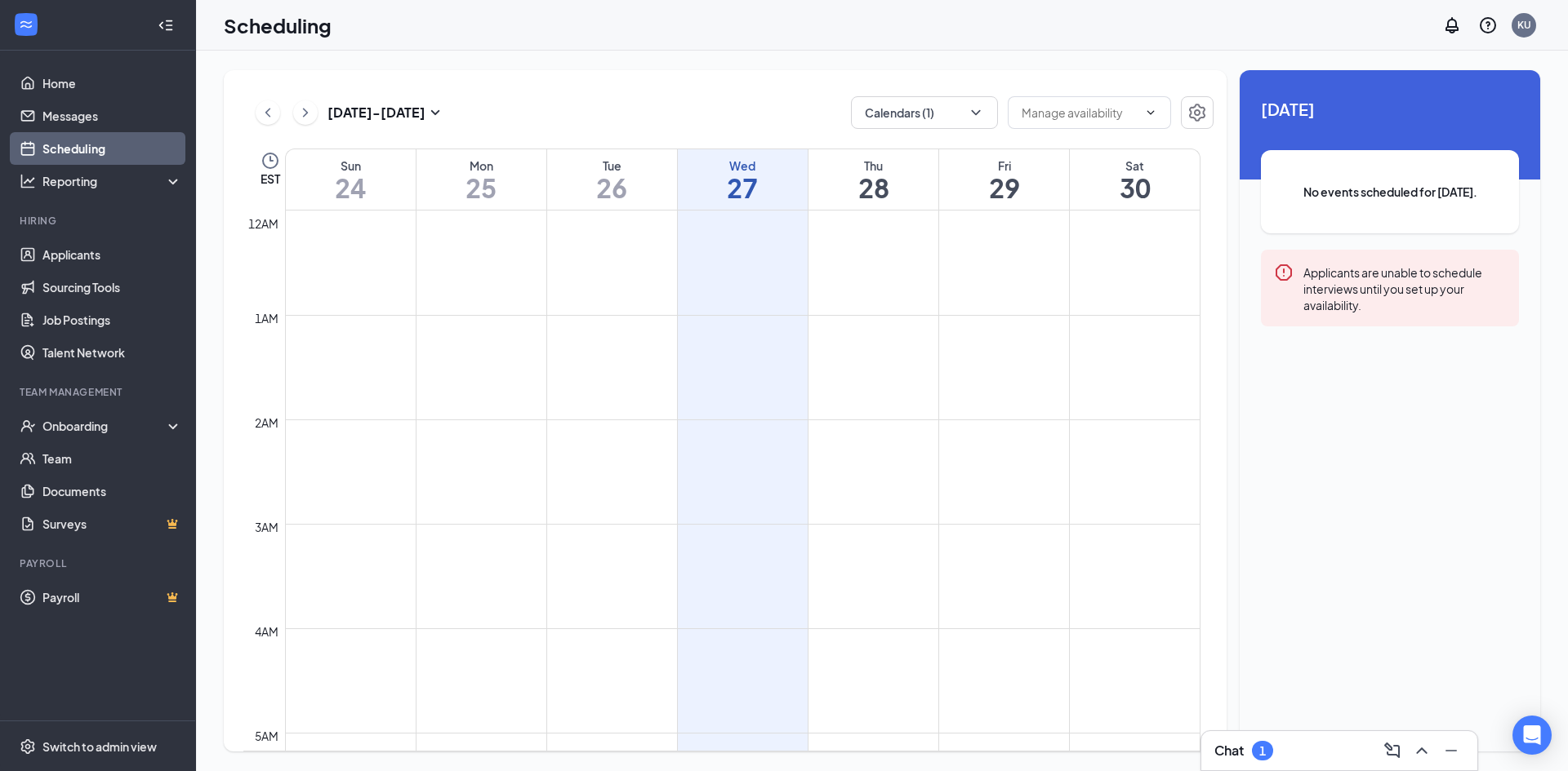
scroll to position [803, 0]
click at [973, 110] on icon "ChevronDown" at bounding box center [976, 112] width 17 height 17
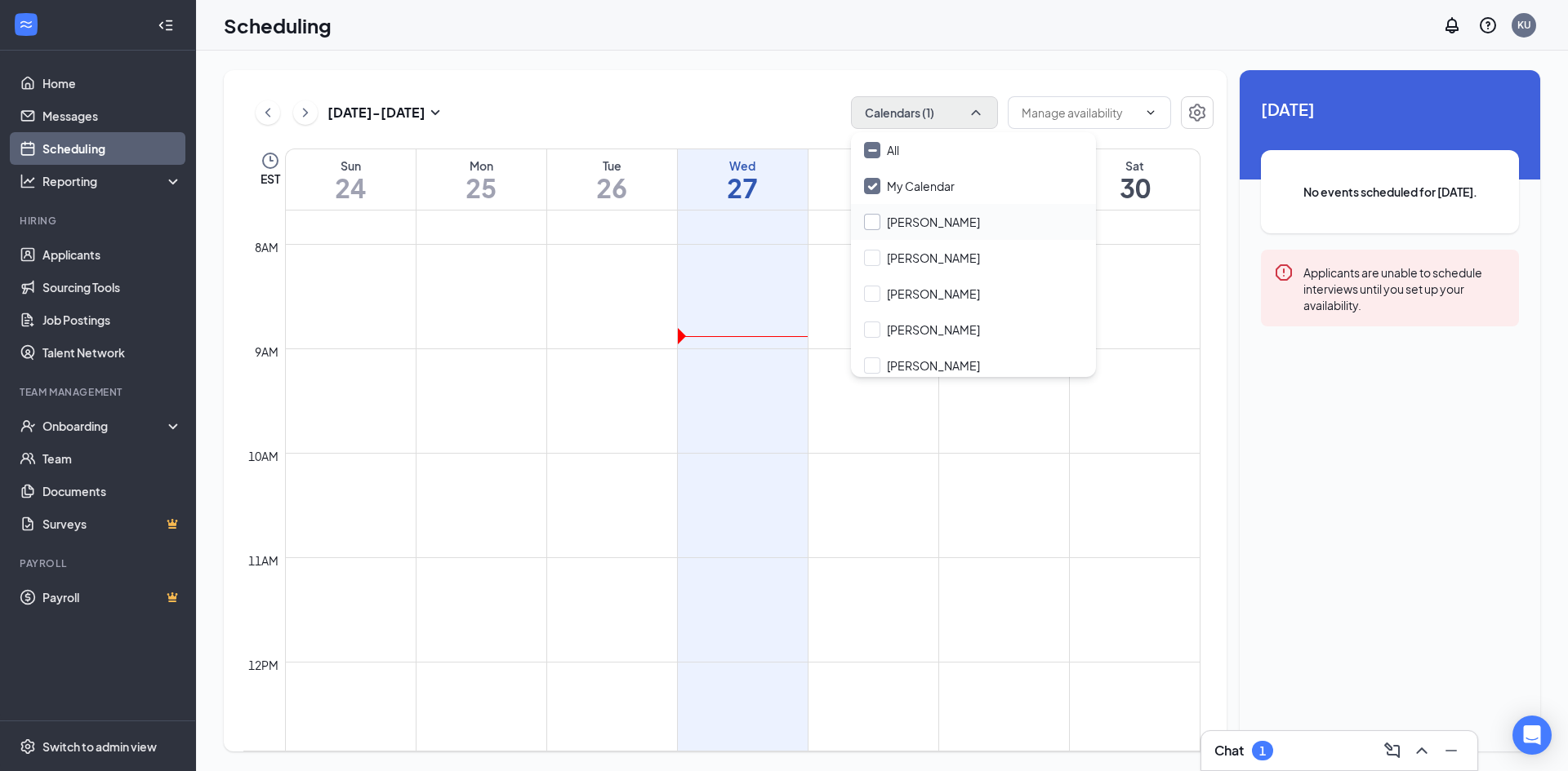
click at [924, 223] on input "[PERSON_NAME]" at bounding box center [922, 222] width 116 height 17
checkbox input "true"
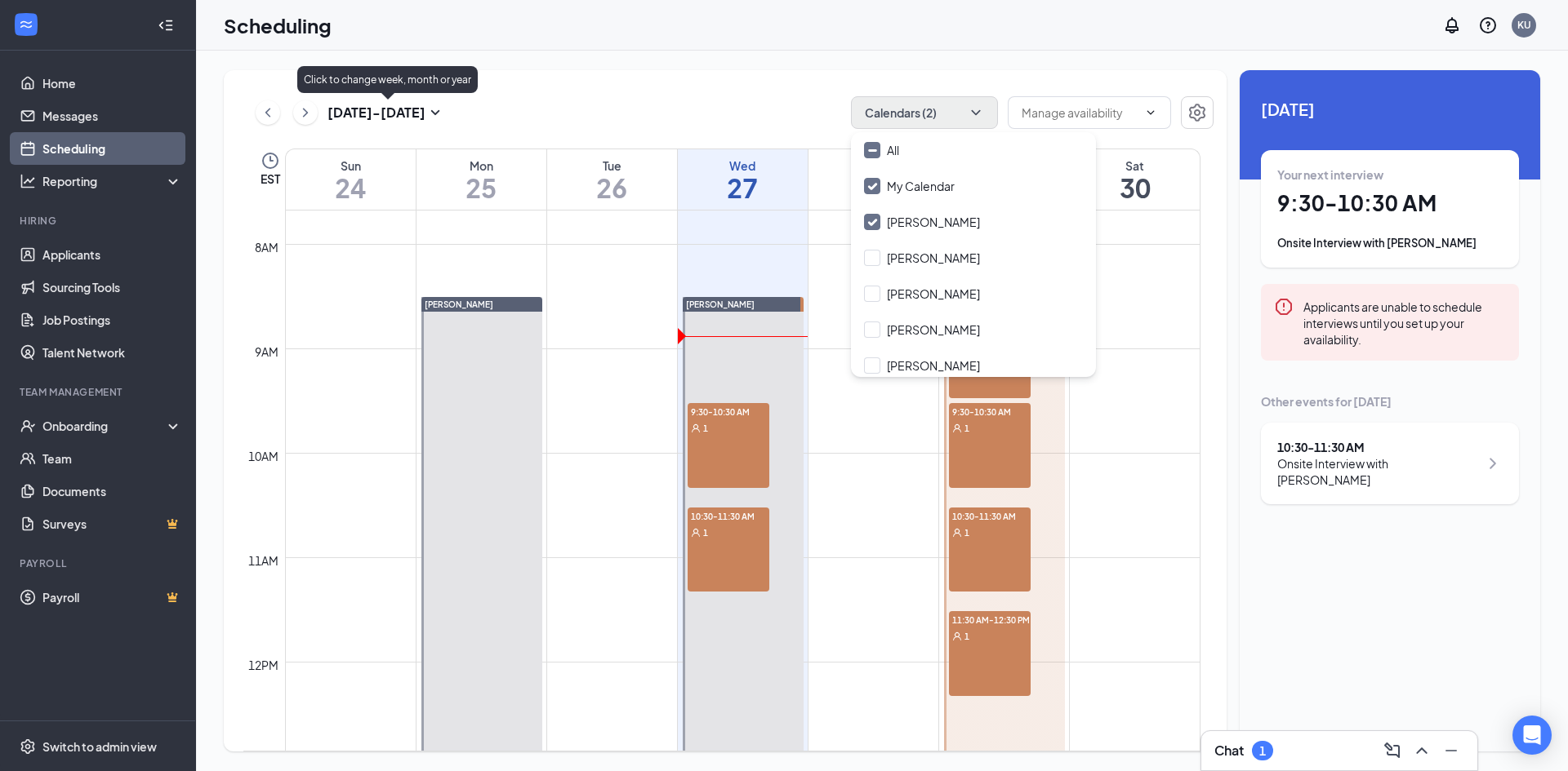
click at [431, 113] on icon "SmallChevronDown" at bounding box center [435, 112] width 19 height 19
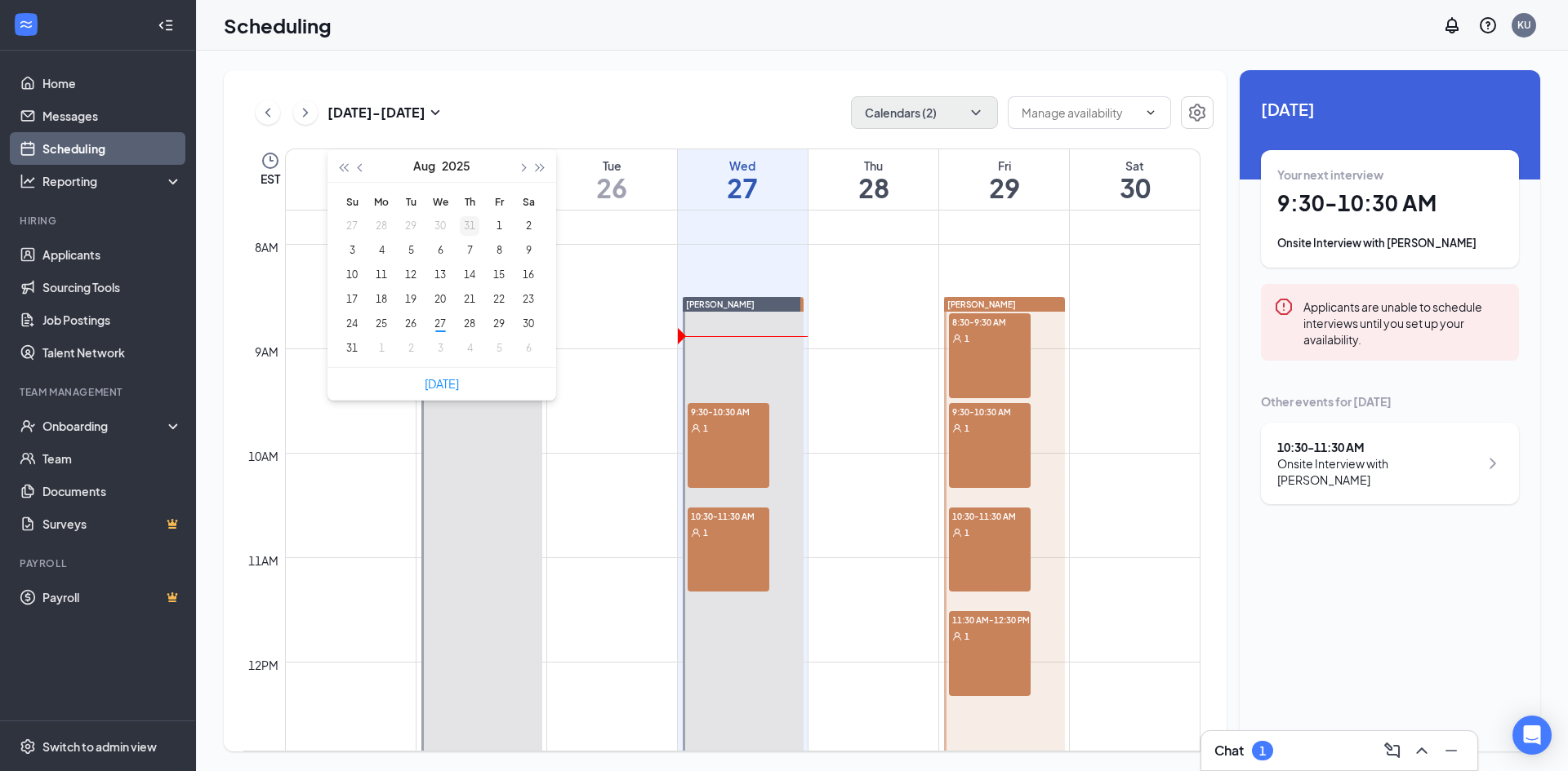
type input "[DATE]"
click at [518, 164] on button "button" at bounding box center [521, 165] width 18 height 32
type input "[DATE]"
click at [376, 223] on div "1" at bounding box center [381, 226] width 19 height 19
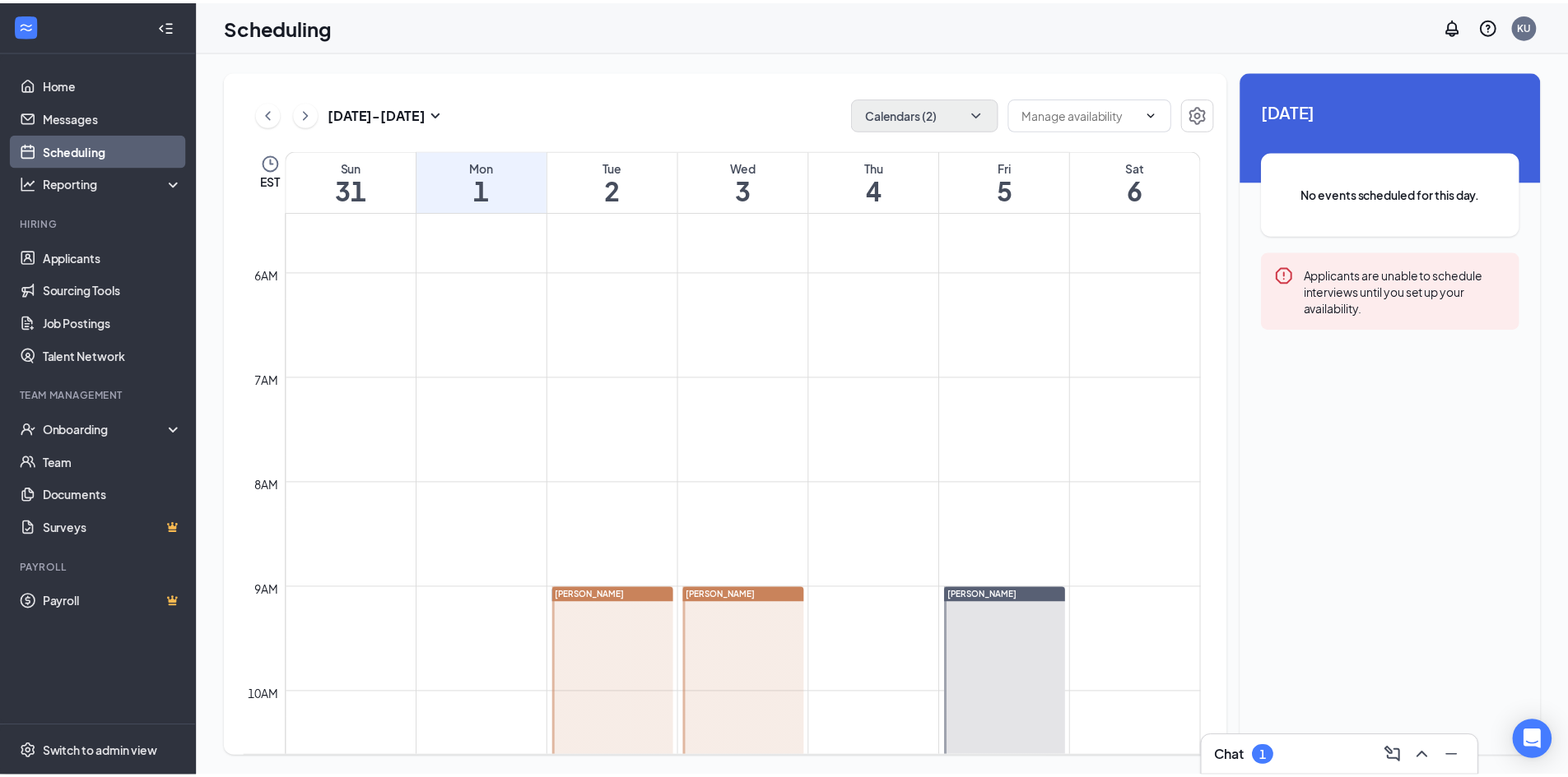
scroll to position [562, 0]
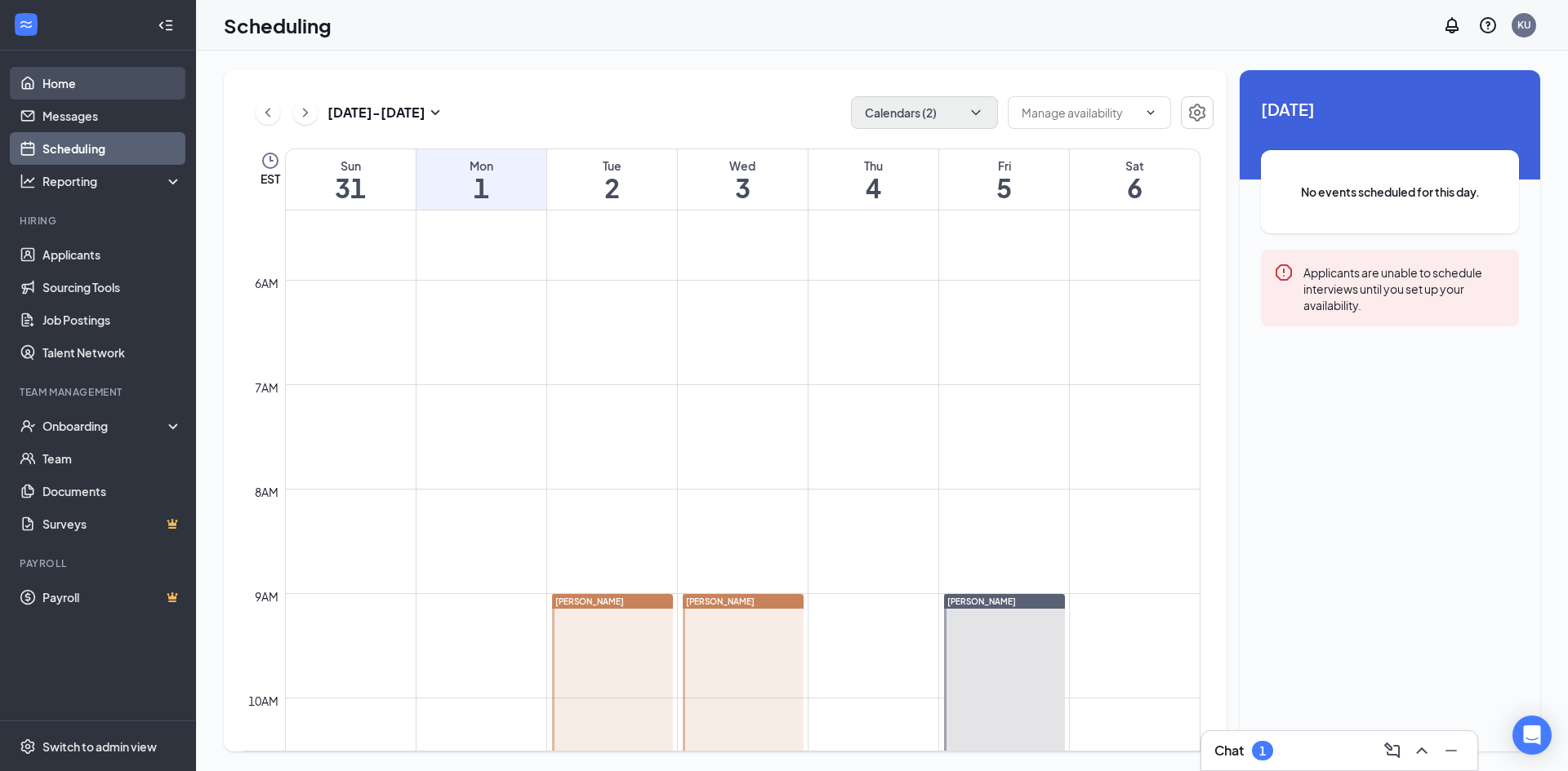
click at [89, 90] on link "Home" at bounding box center [111, 82] width 139 height 32
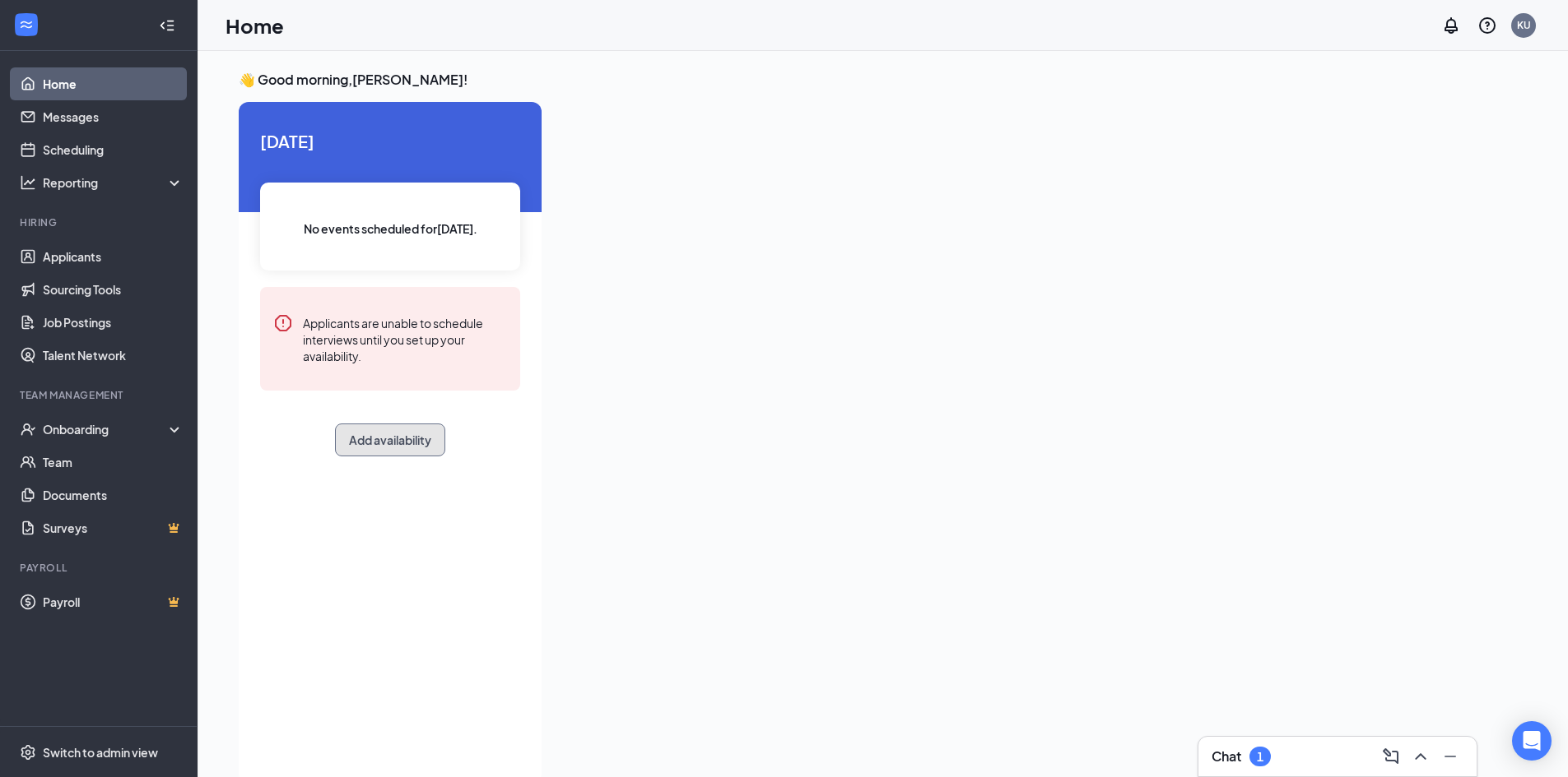
click at [419, 435] on button "Add availability" at bounding box center [390, 440] width 110 height 33
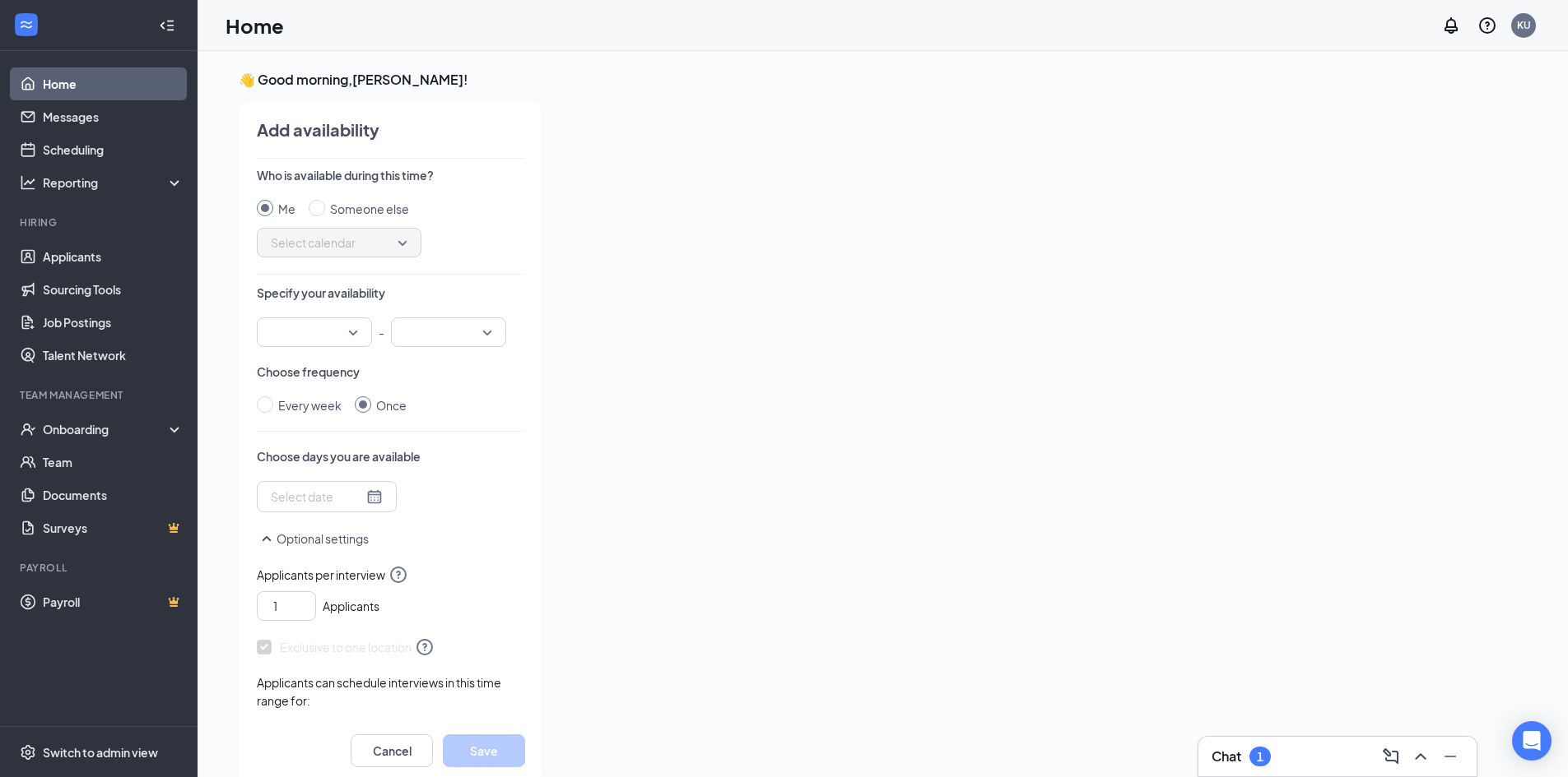
scroll to position [6, 0]
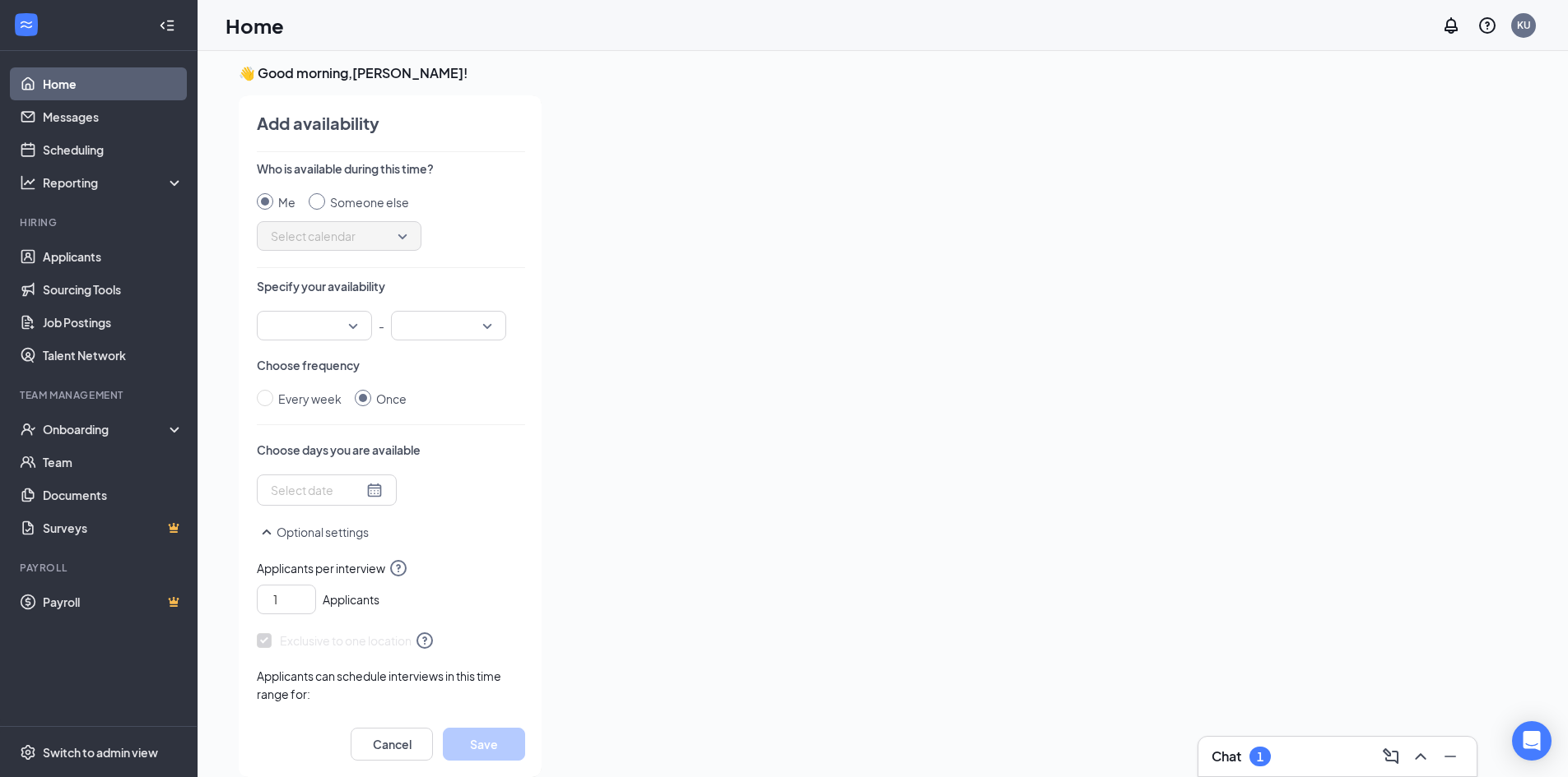
drag, startPoint x: 322, startPoint y: 197, endPoint x: 324, endPoint y: 205, distance: 8.2
click at [321, 198] on input "Someone else" at bounding box center [316, 201] width 17 height 17
radio input "true"
radio input "false"
click at [391, 238] on span "Select calendar" at bounding box center [338, 236] width 137 height 25
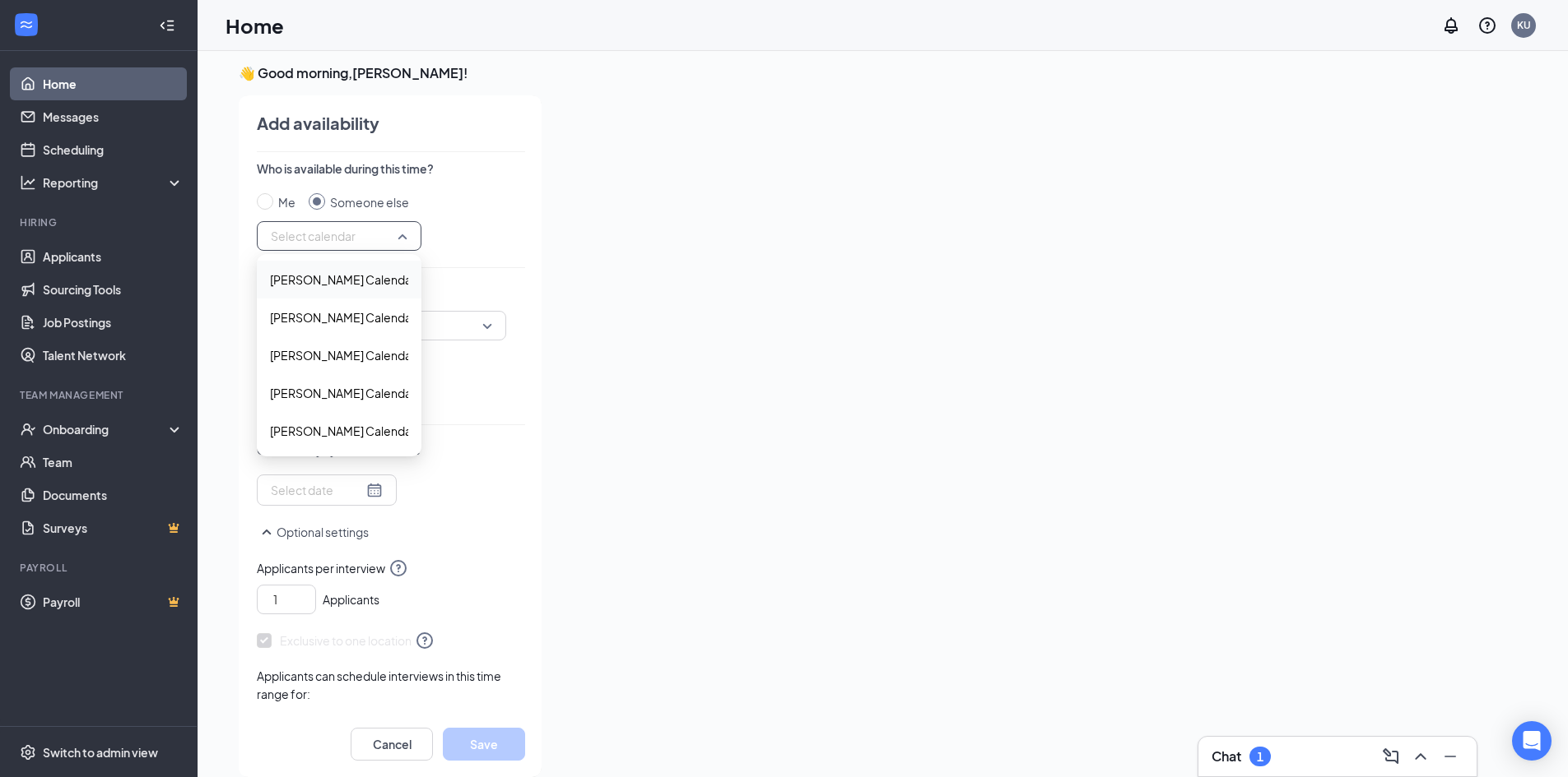
click at [375, 279] on span "[PERSON_NAME] Calendar" at bounding box center [343, 279] width 146 height 18
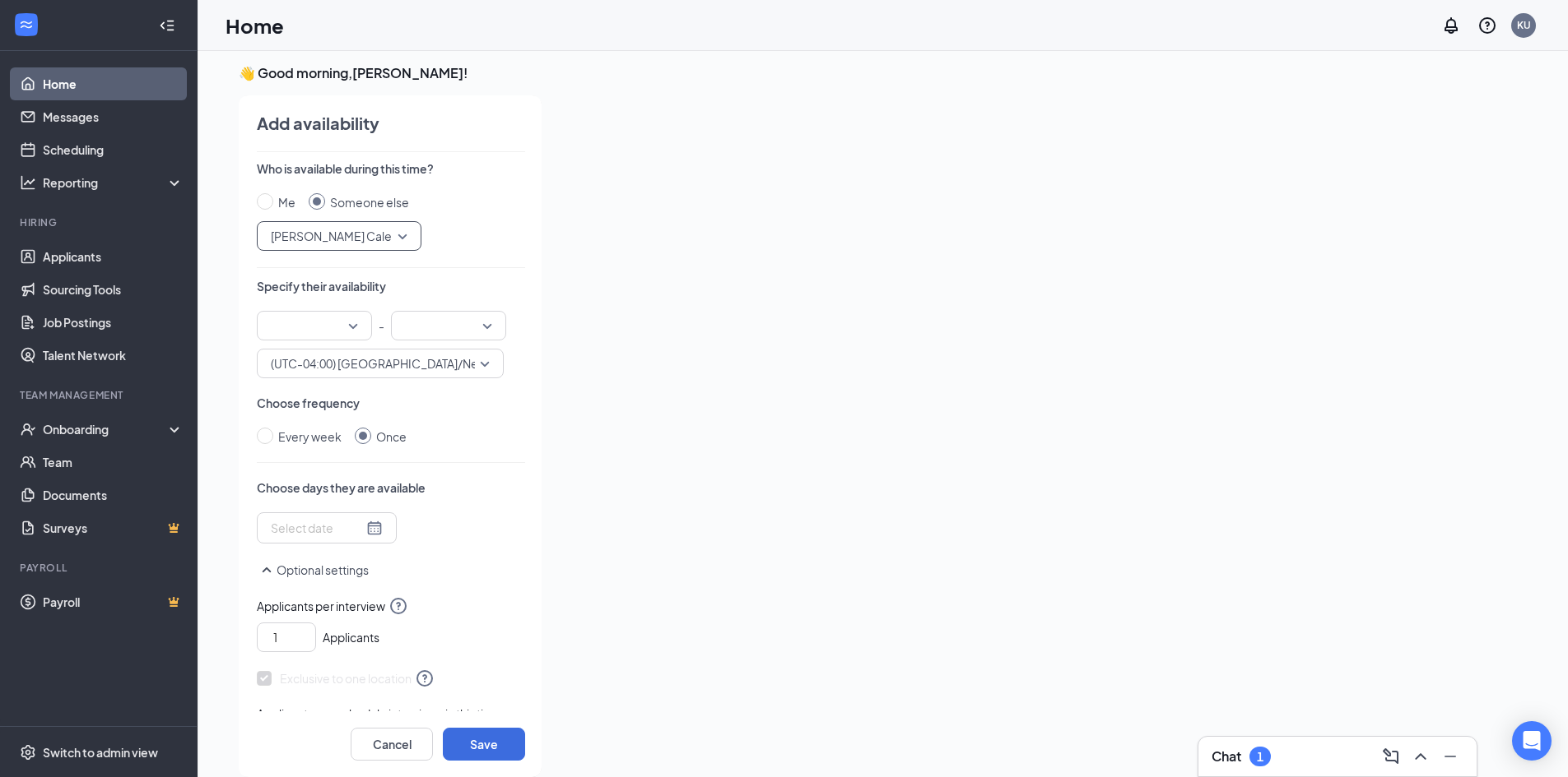
click at [352, 324] on div at bounding box center [314, 326] width 115 height 30
click at [295, 367] on span "01:00 PM" at bounding box center [294, 363] width 49 height 18
click at [453, 323] on input "search" at bounding box center [443, 326] width 84 height 28
click at [499, 329] on div at bounding box center [449, 326] width 115 height 30
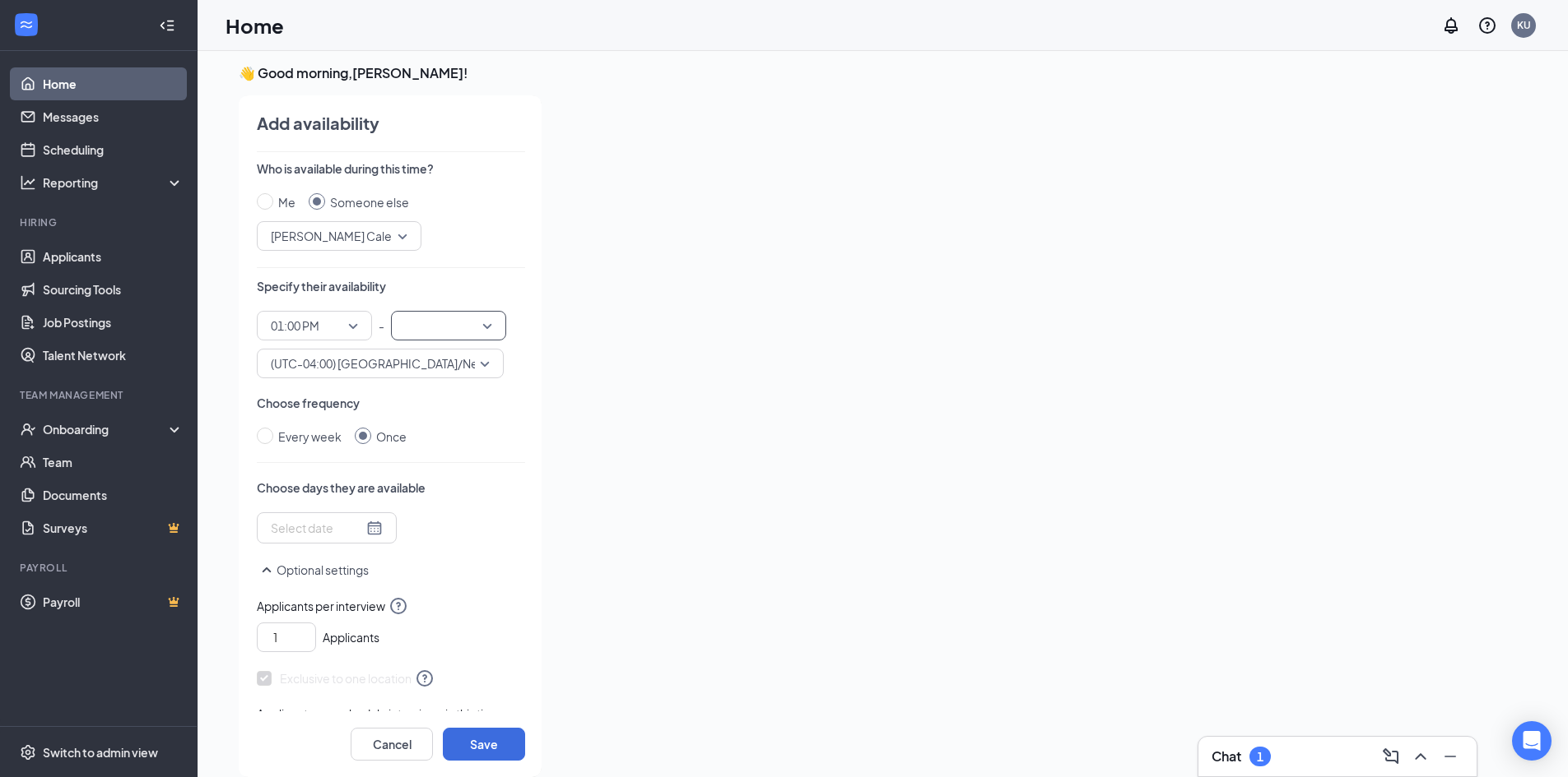
click at [476, 326] on input "search" at bounding box center [443, 326] width 84 height 28
click at [436, 383] on span "06:00 PM" at bounding box center [428, 379] width 49 height 18
click at [367, 525] on div at bounding box center [326, 528] width 112 height 18
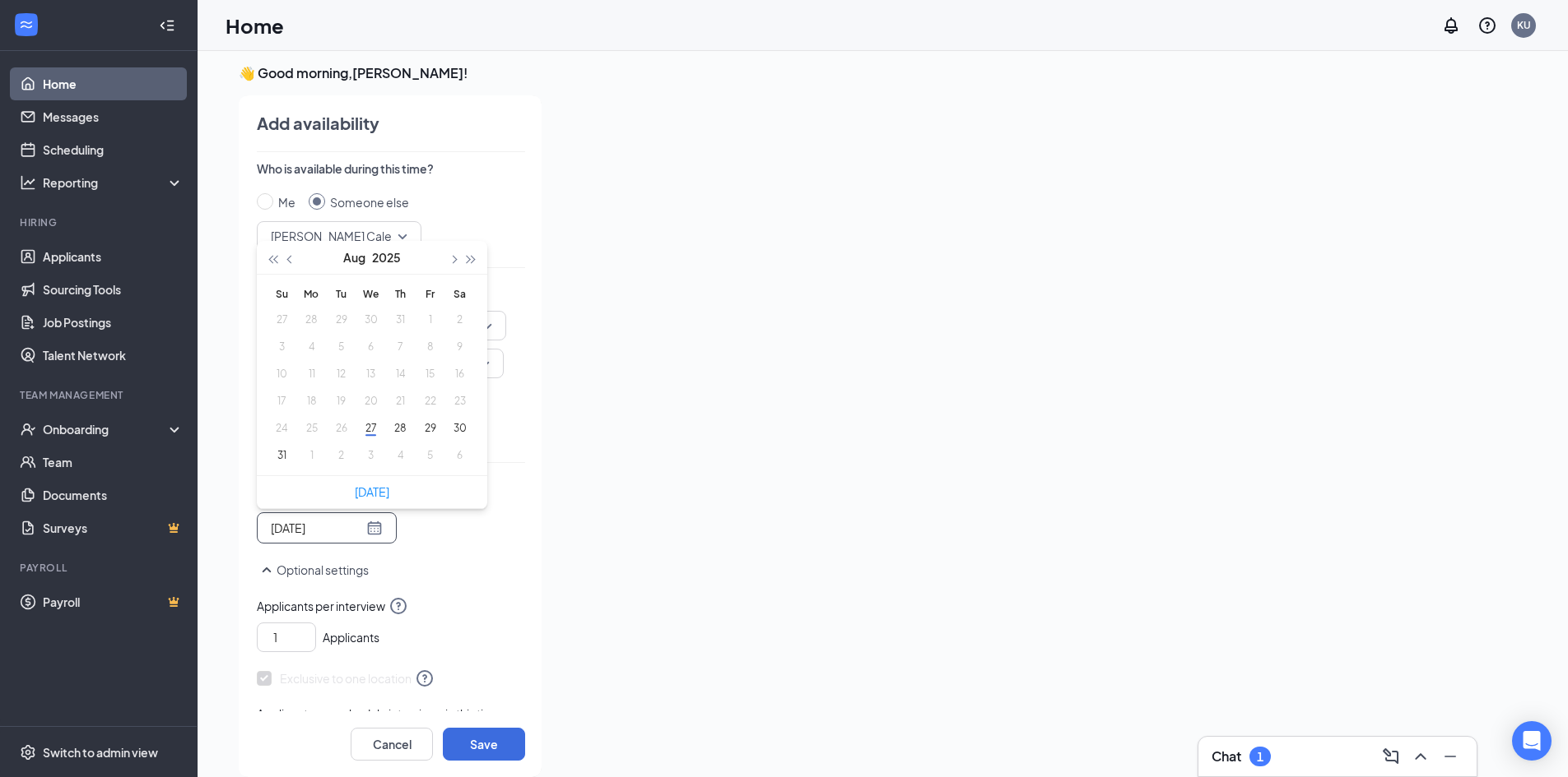
type input "[DATE]"
click at [451, 261] on span "button" at bounding box center [452, 260] width 8 height 8
click at [339, 320] on button "2" at bounding box center [341, 320] width 30 height 18
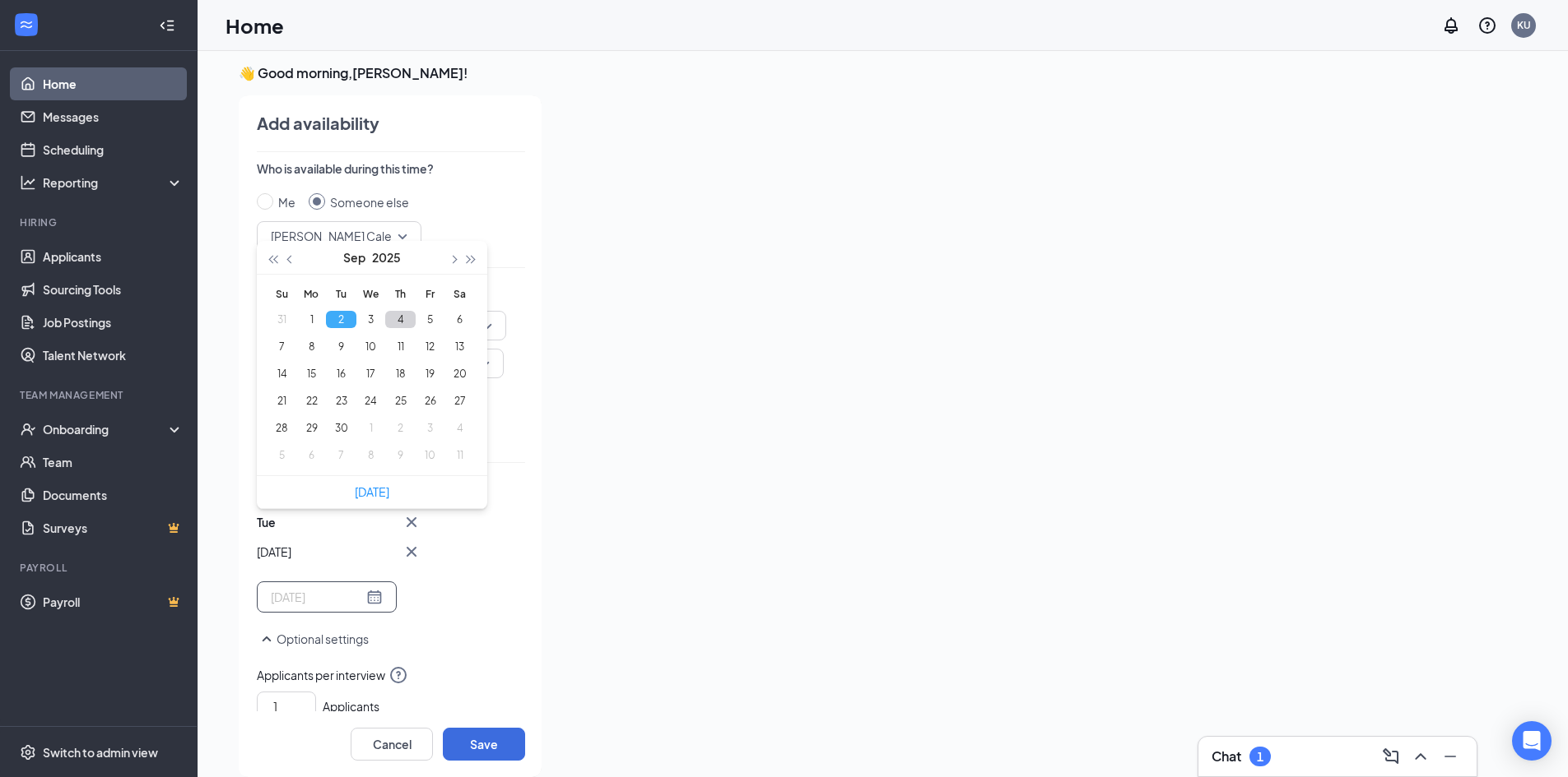
click at [402, 312] on button "4" at bounding box center [400, 320] width 30 height 18
type input "[DATE]"
click at [478, 741] on button "Save" at bounding box center [483, 743] width 82 height 33
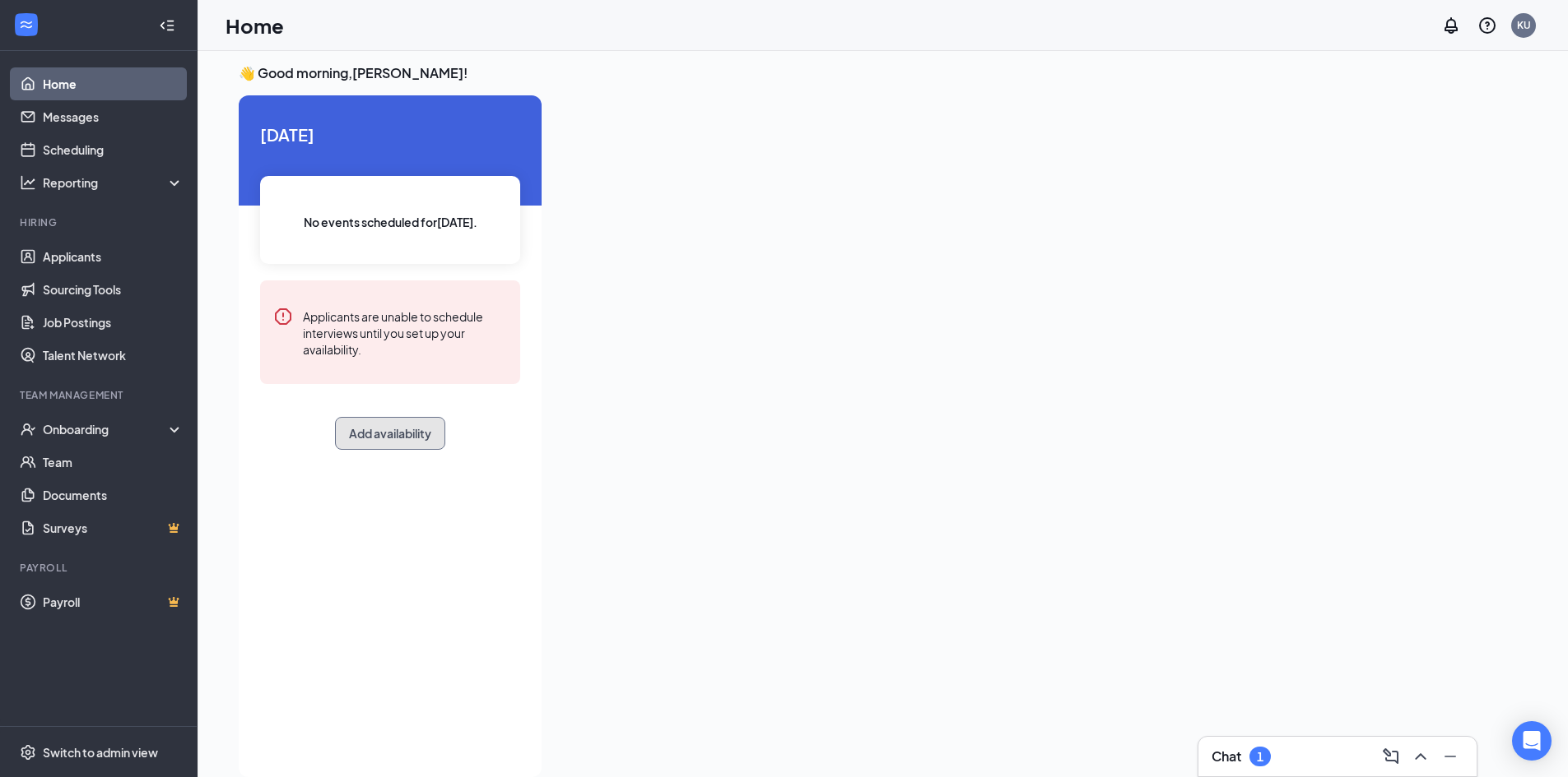
click at [412, 432] on button "Add availability" at bounding box center [390, 433] width 110 height 33
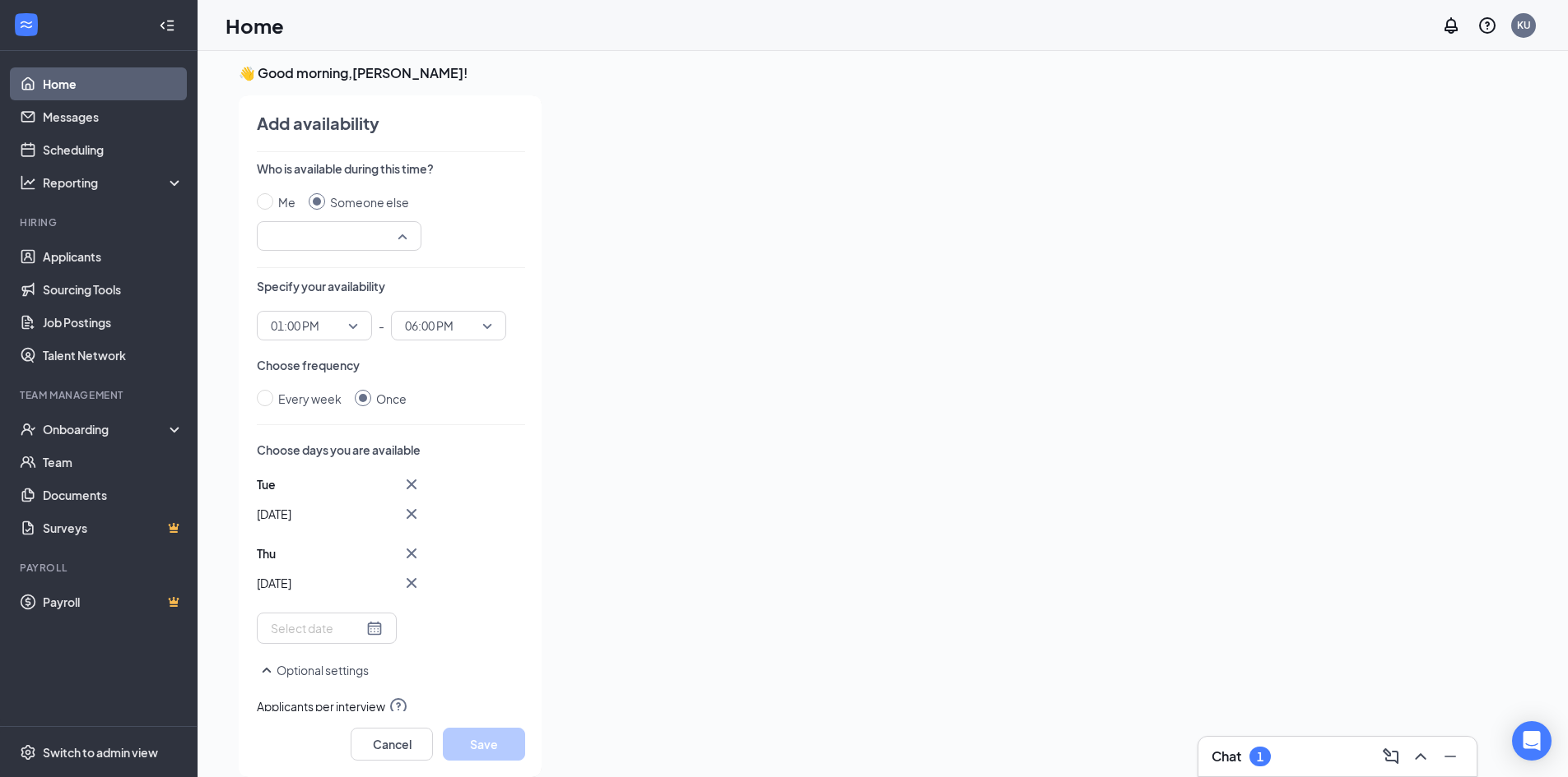
click at [398, 237] on input "search" at bounding box center [333, 237] width 133 height 28
click at [350, 424] on span "[PERSON_NAME] Calendar" at bounding box center [343, 431] width 146 height 18
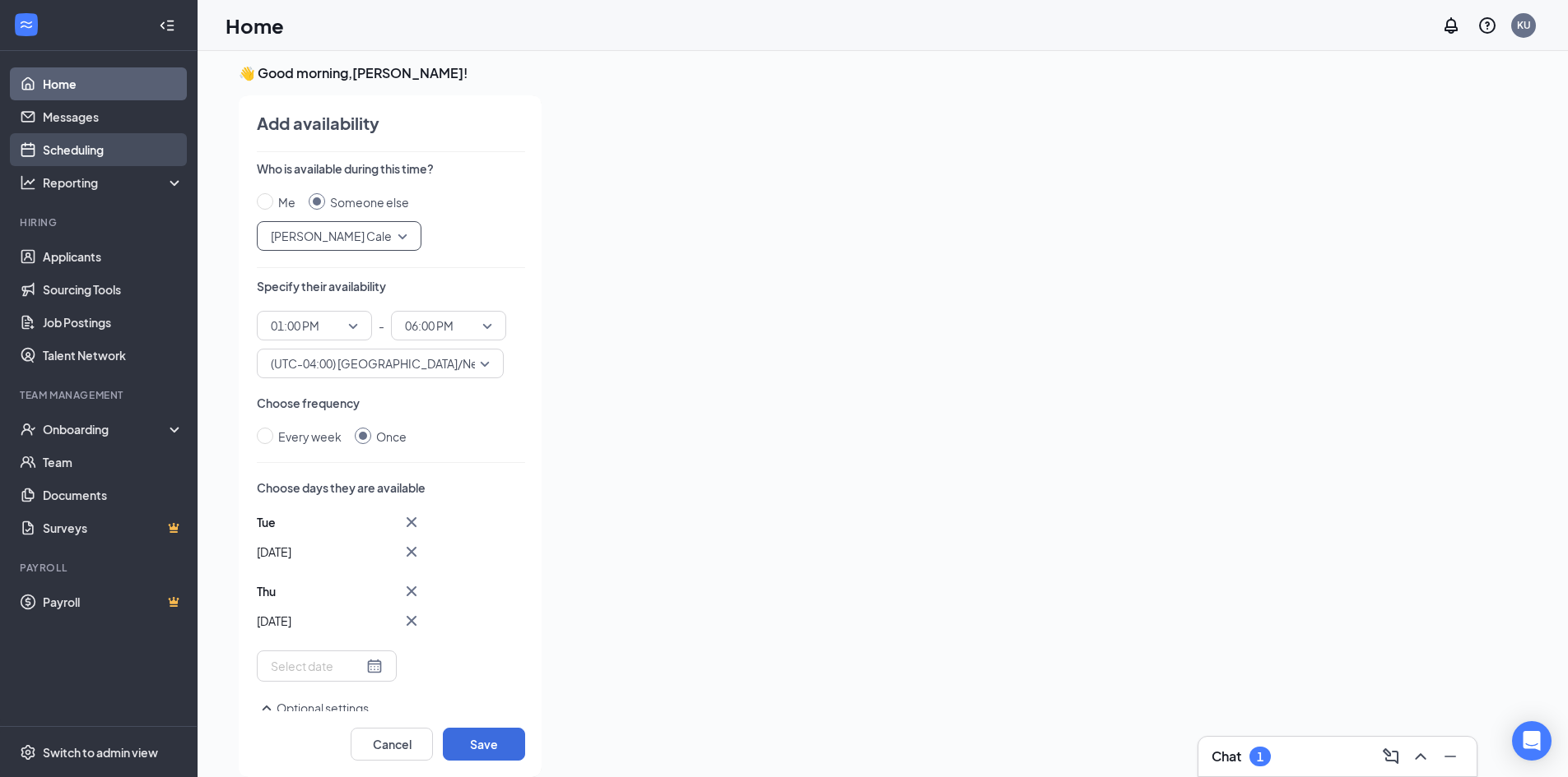
click at [108, 146] on link "Scheduling" at bounding box center [112, 149] width 140 height 33
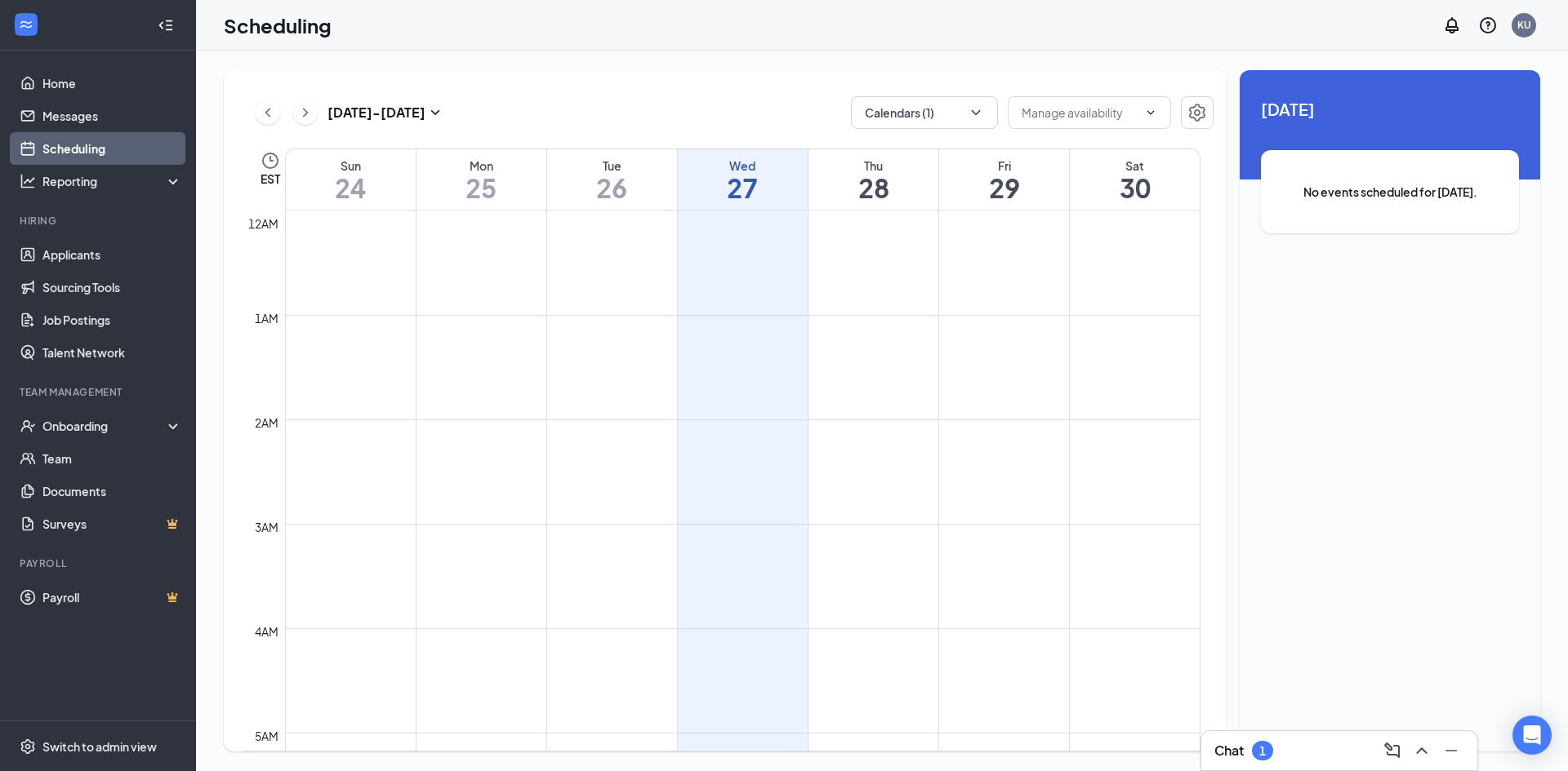
scroll to position [803, 0]
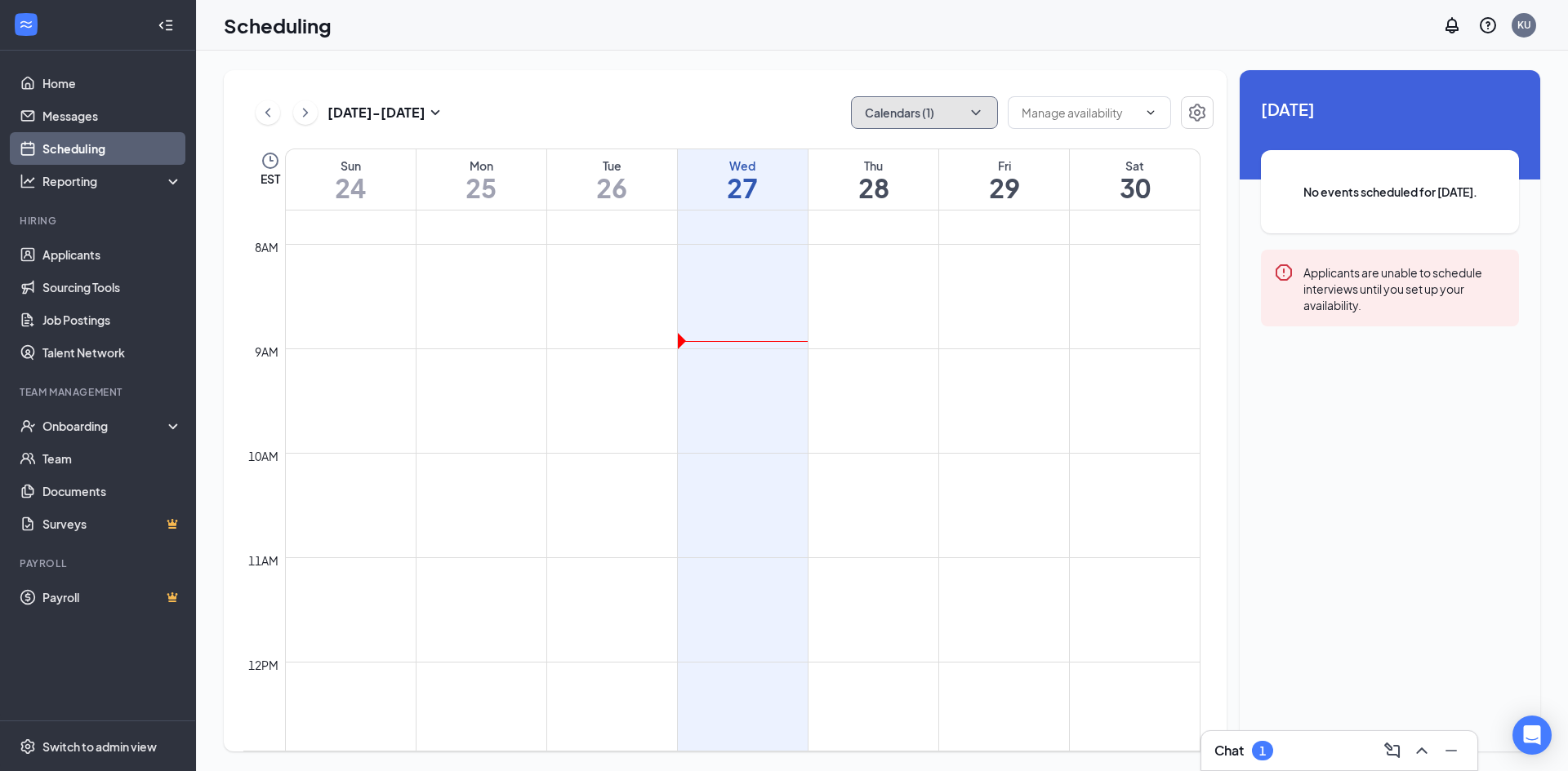
click at [975, 111] on icon "ChevronDown" at bounding box center [976, 112] width 17 height 17
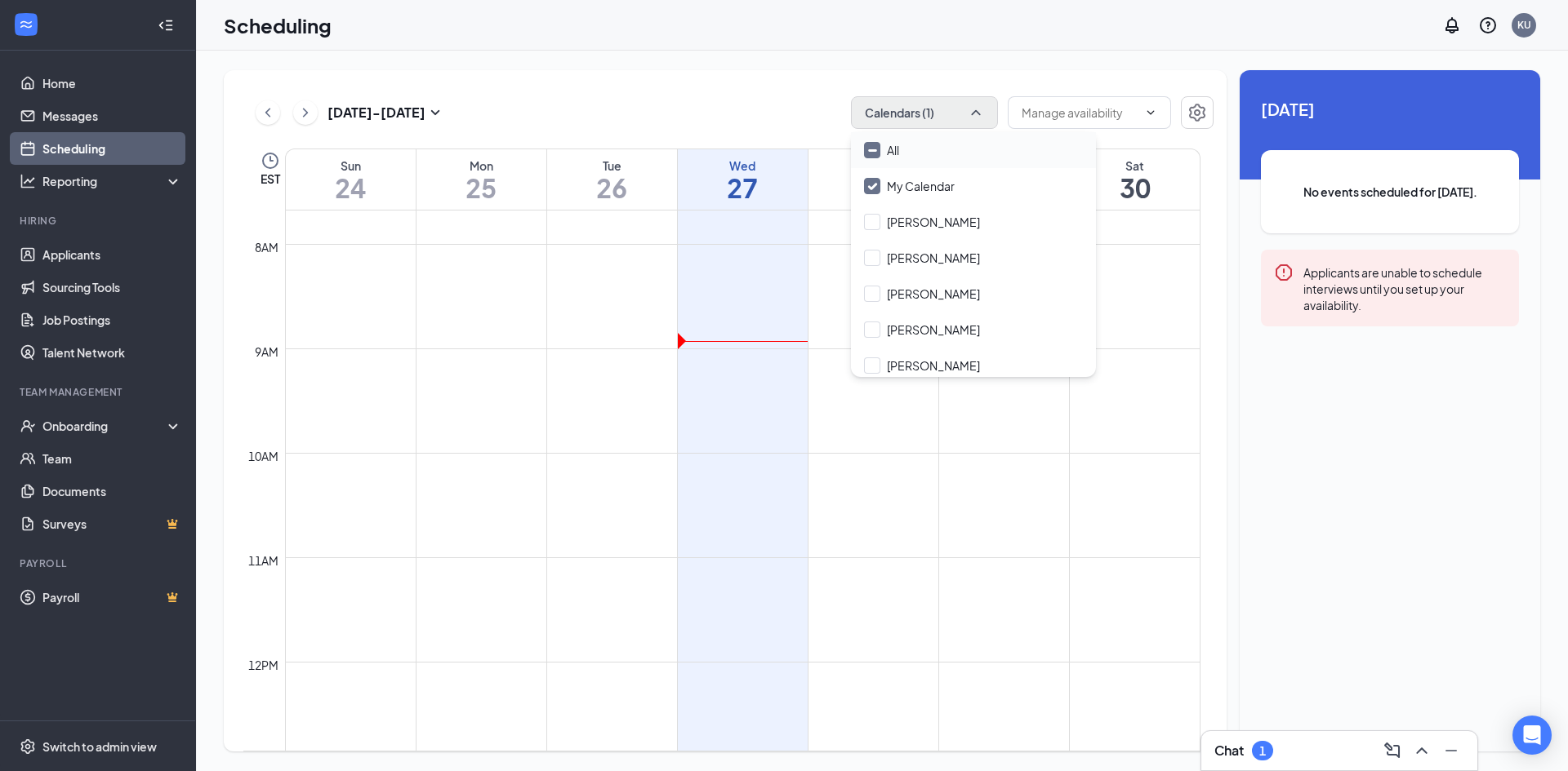
click at [881, 149] on input "All" at bounding box center [882, 150] width 35 height 17
checkbox input "true"
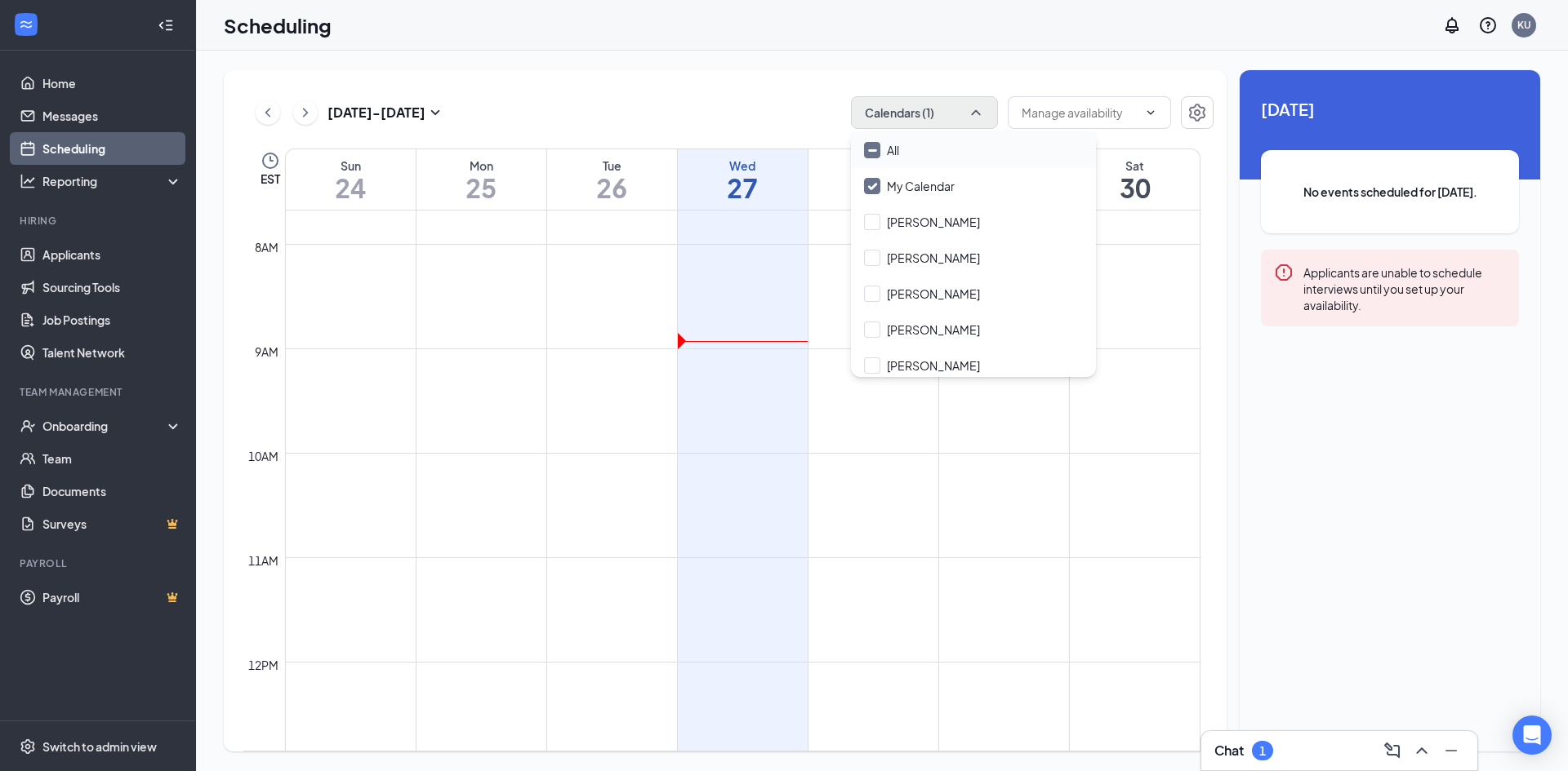
checkbox input "true"
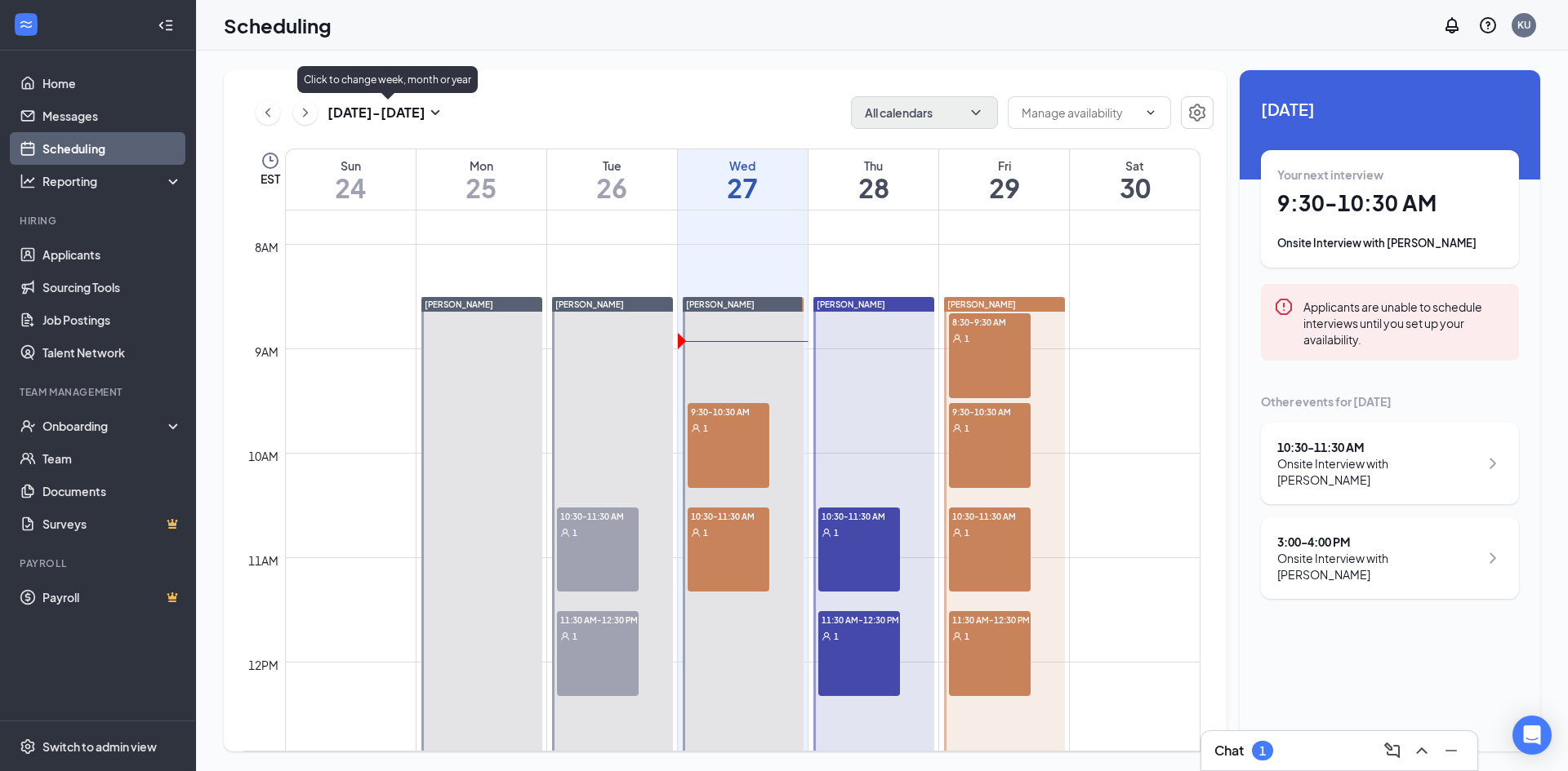
click at [434, 110] on icon "SmallChevronDown" at bounding box center [435, 112] width 19 height 19
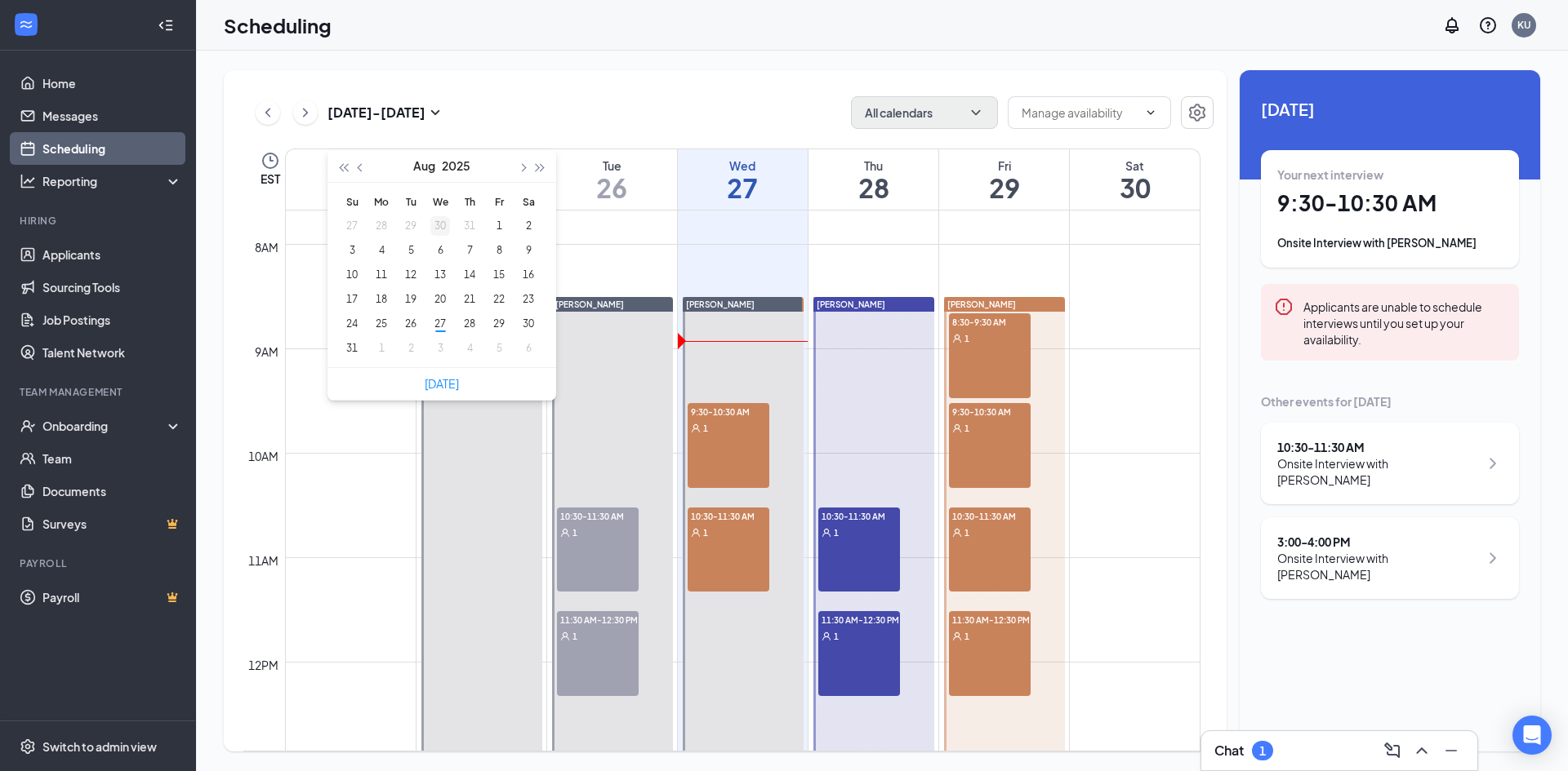
type input "[DATE]"
click at [498, 225] on div "1" at bounding box center [499, 226] width 19 height 19
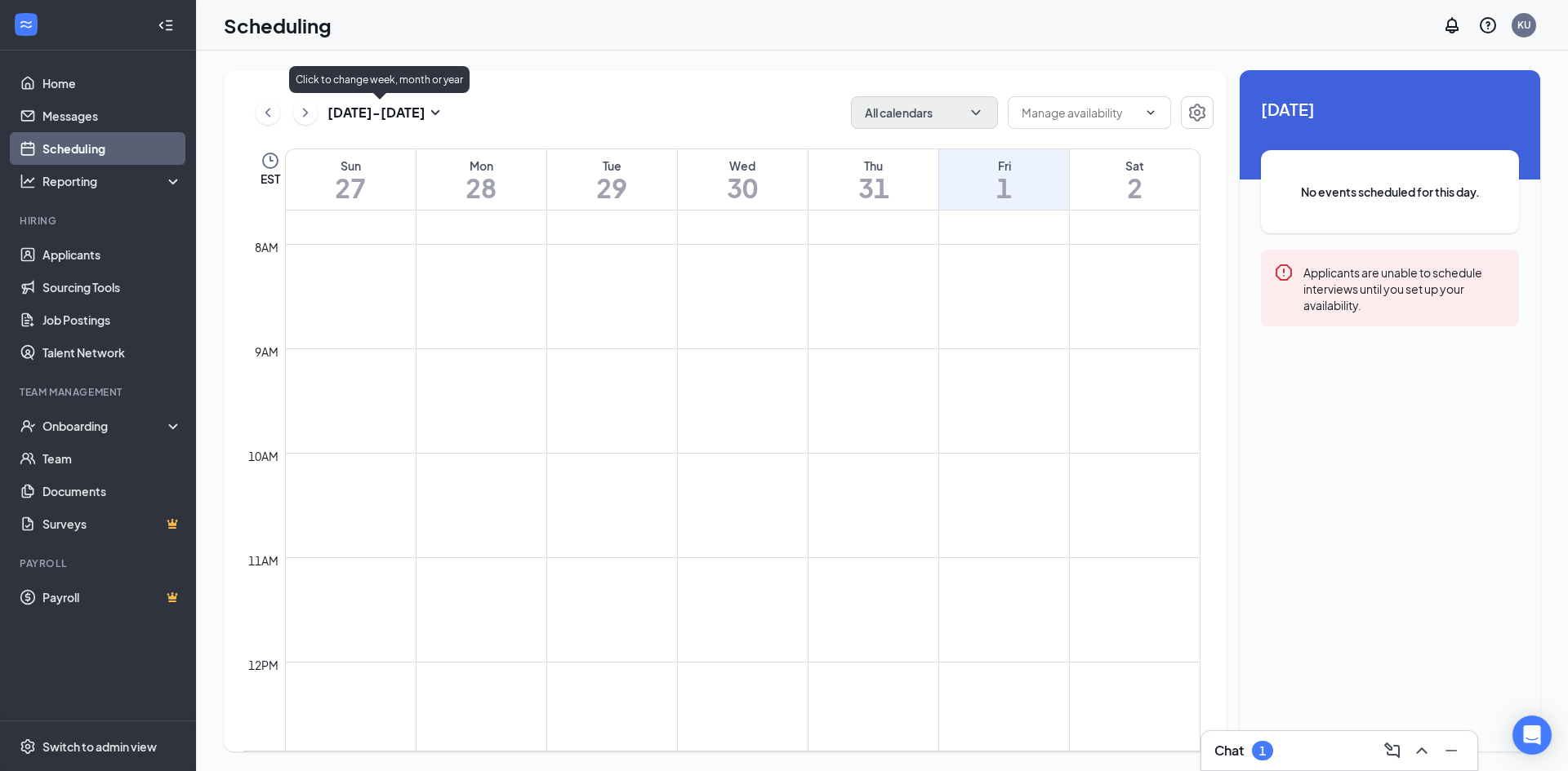
click at [425, 109] on icon "SmallChevronDown" at bounding box center [435, 112] width 19 height 19
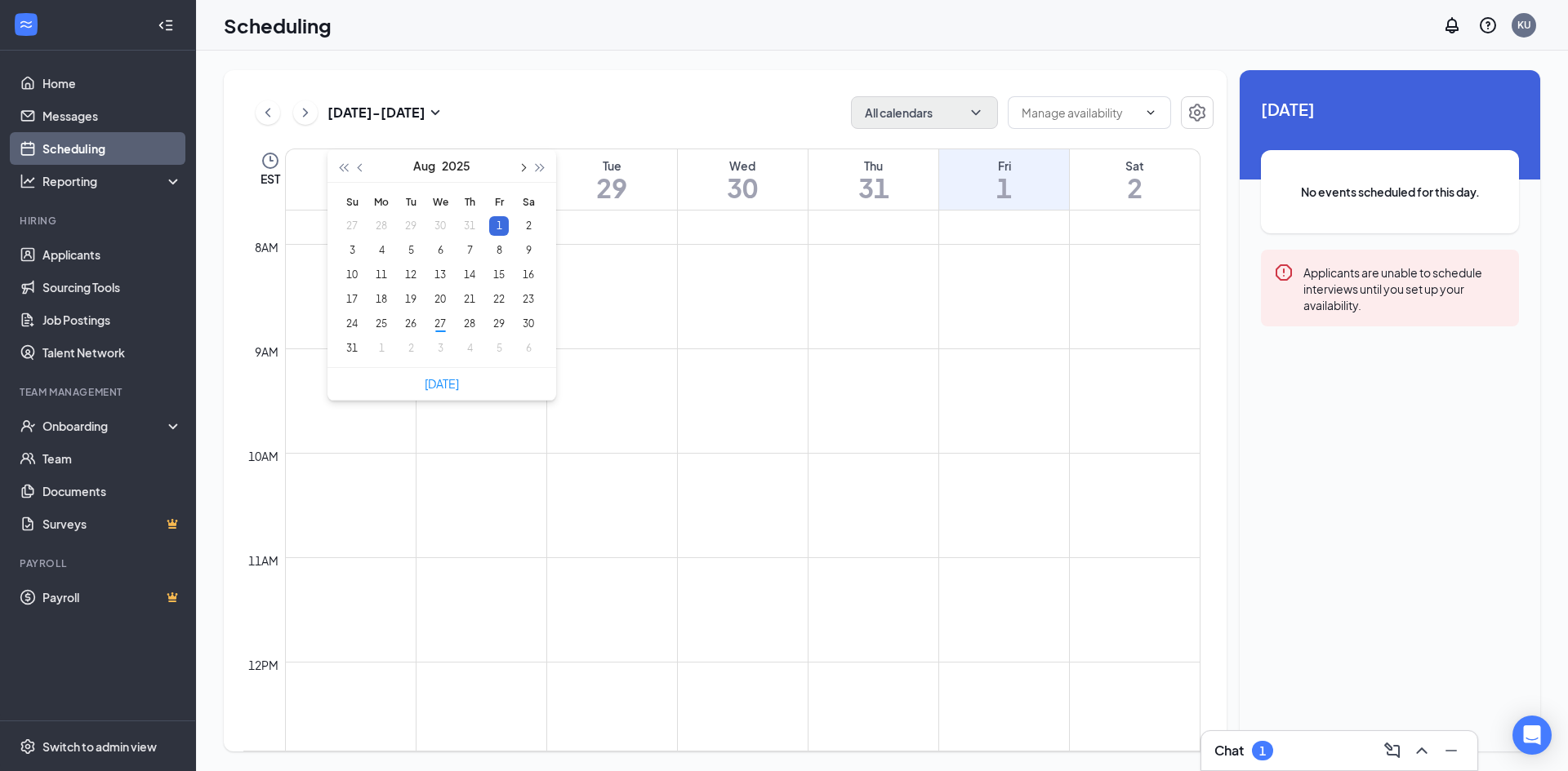
click at [523, 167] on span "button" at bounding box center [521, 167] width 8 height 8
type input "[DATE]"
click at [374, 223] on div "1" at bounding box center [381, 226] width 19 height 19
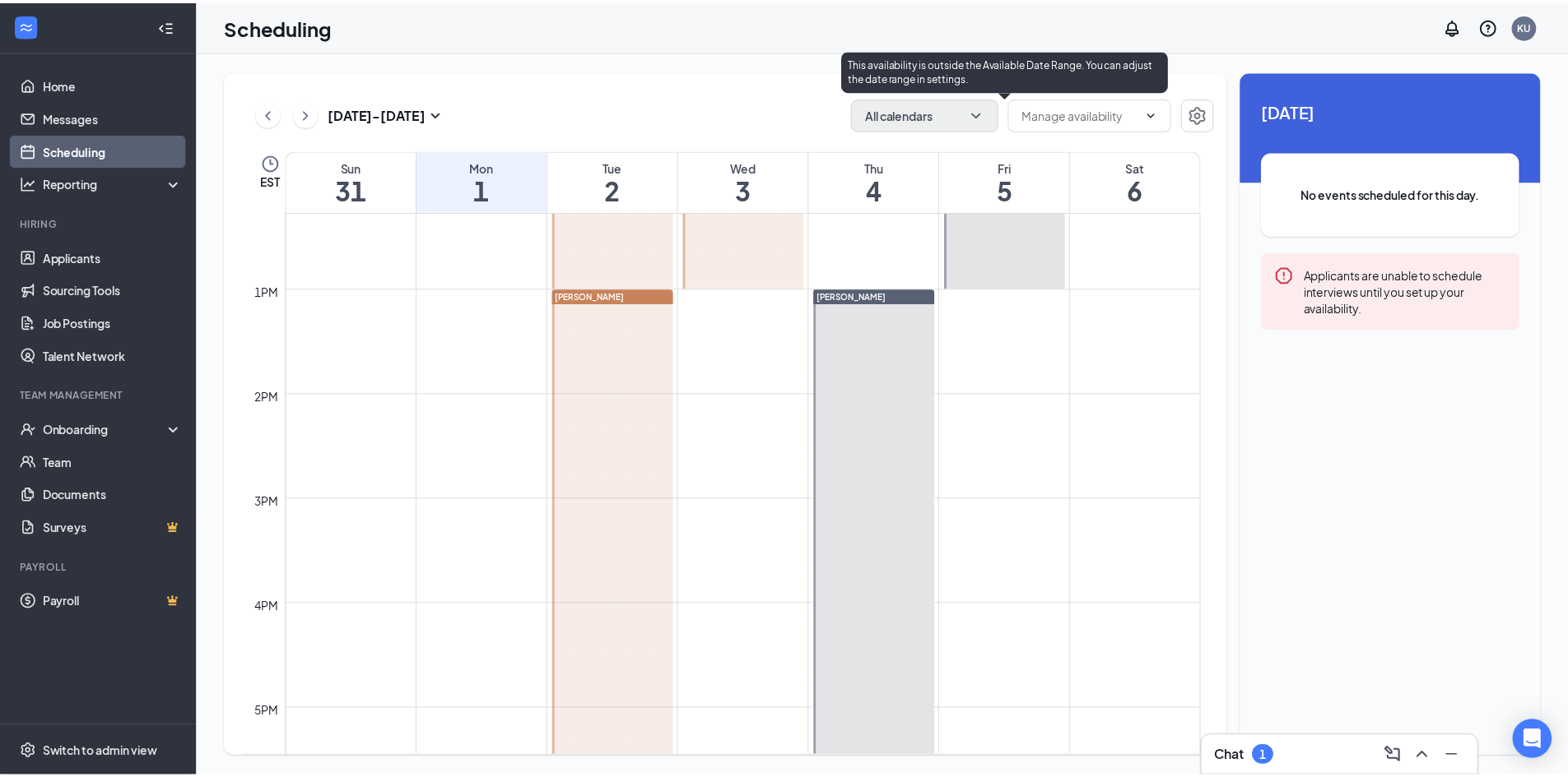
scroll to position [1302, 0]
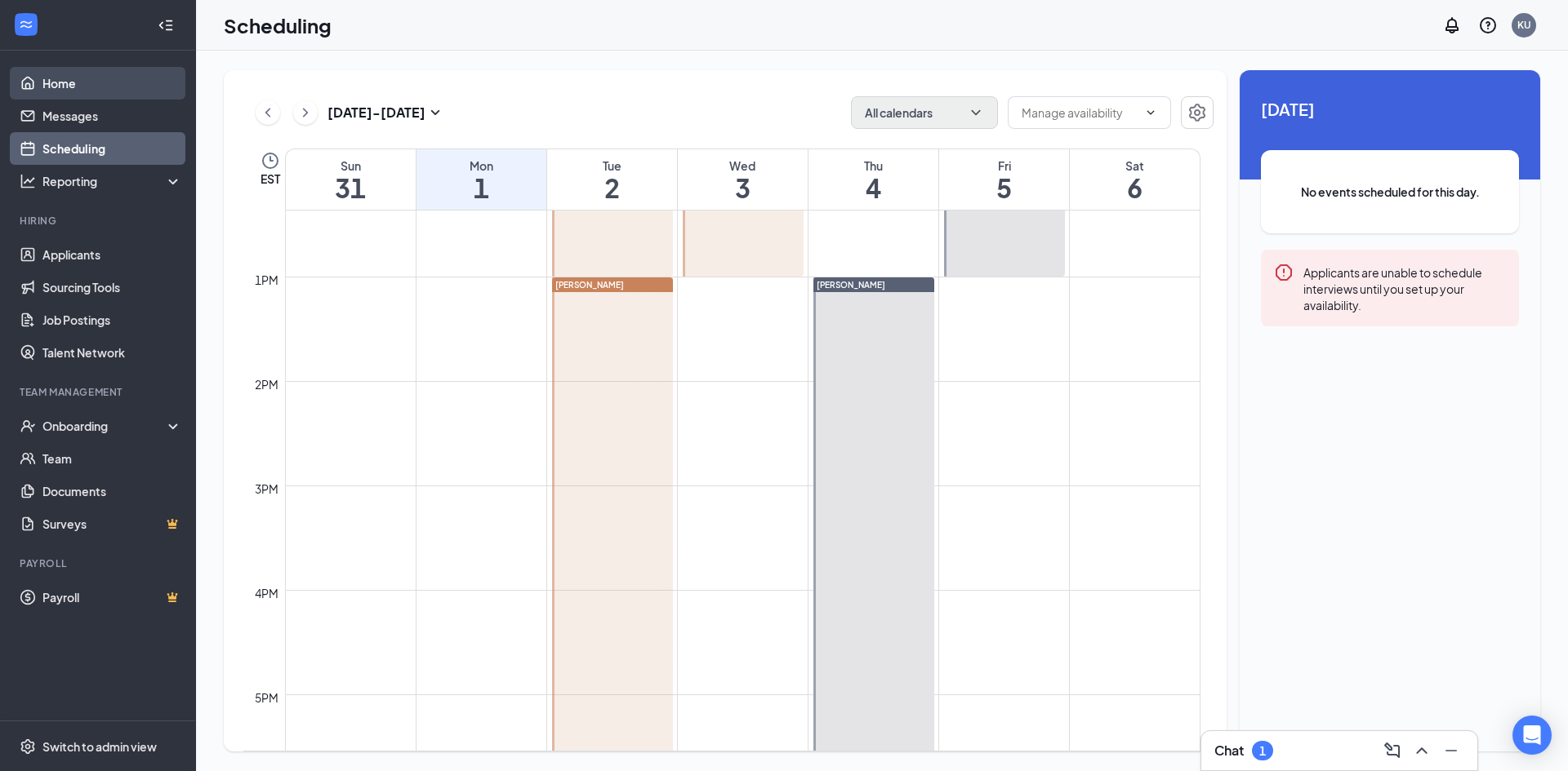
click at [102, 90] on link "Home" at bounding box center [111, 82] width 139 height 32
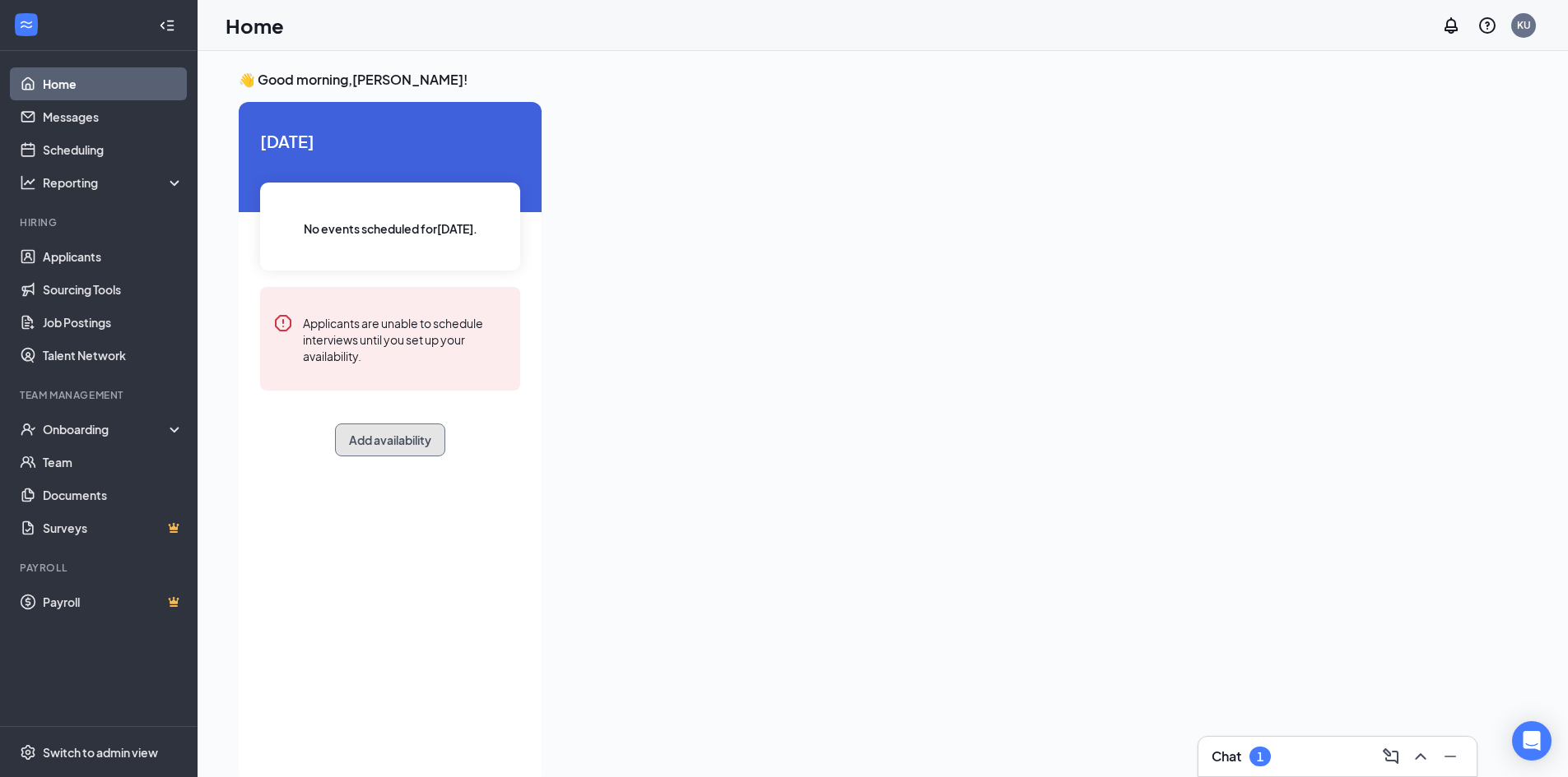
click at [383, 438] on button "Add availability" at bounding box center [390, 440] width 110 height 33
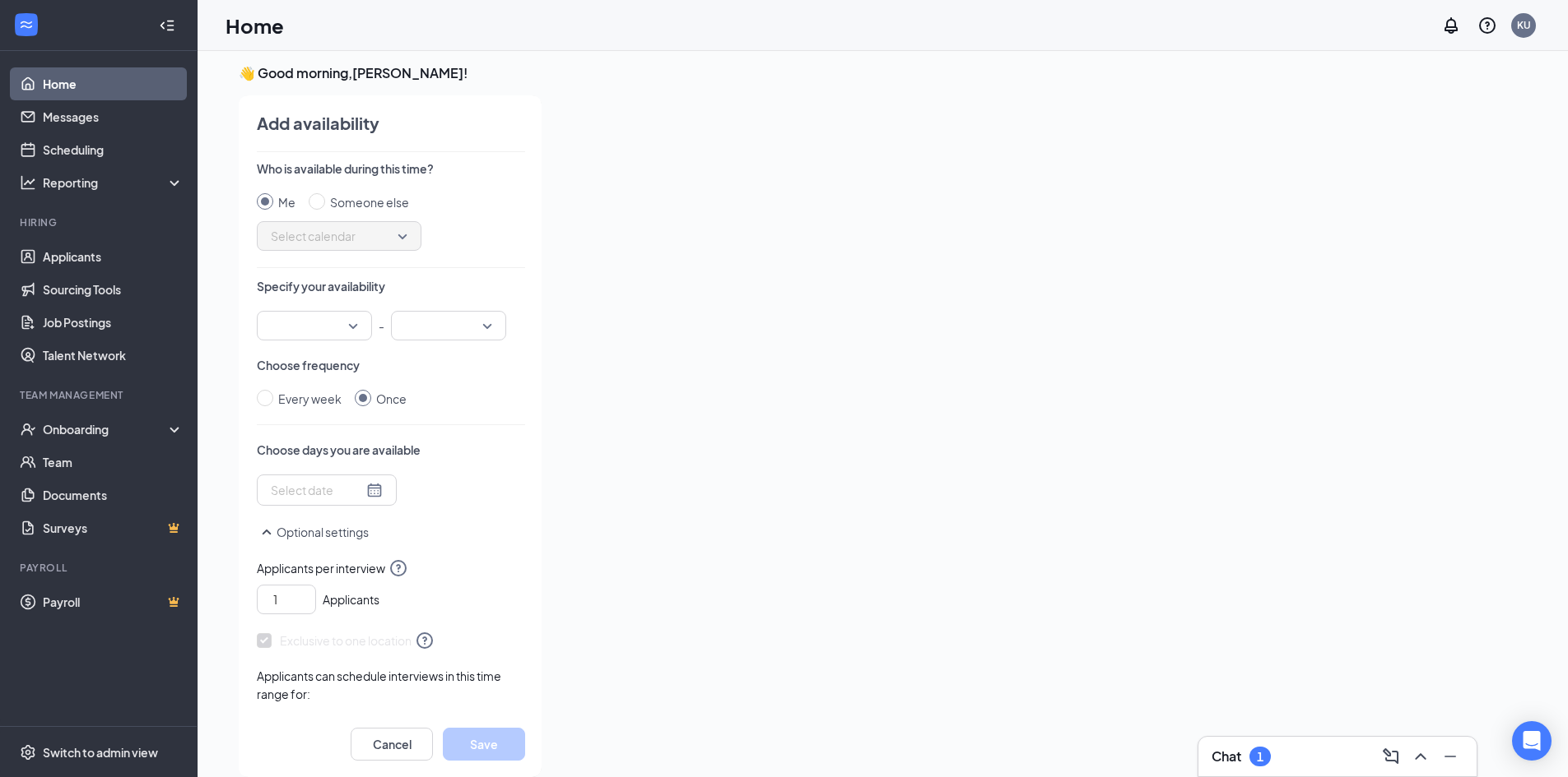
click at [382, 238] on span "Select calendar" at bounding box center [338, 236] width 137 height 25
click at [316, 200] on input "Someone else" at bounding box center [316, 201] width 17 height 17
radio input "true"
radio input "false"
click at [395, 236] on span "Select calendar" at bounding box center [338, 236] width 137 height 25
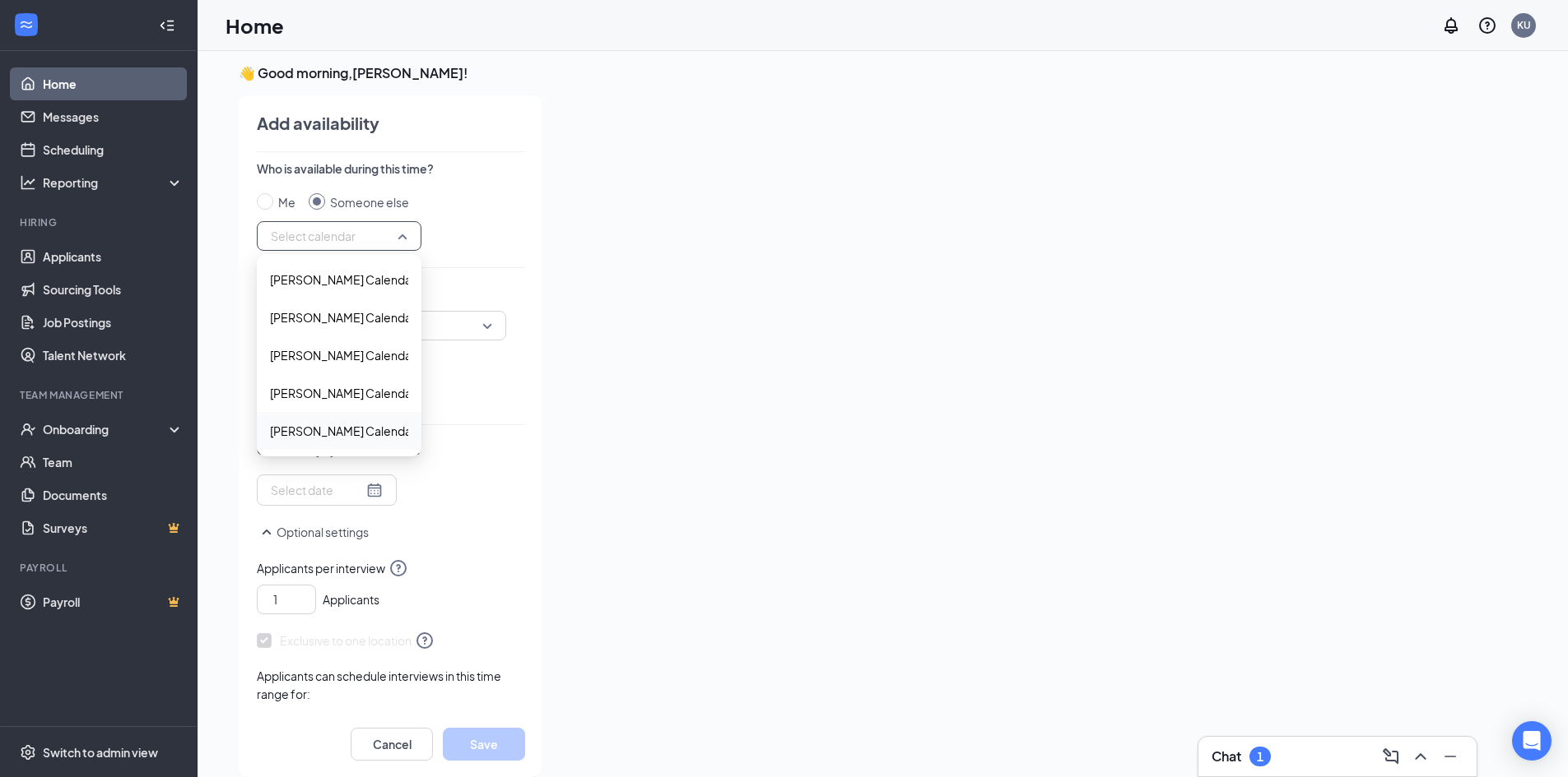
click at [355, 428] on span "[PERSON_NAME] Calendar" at bounding box center [343, 431] width 146 height 18
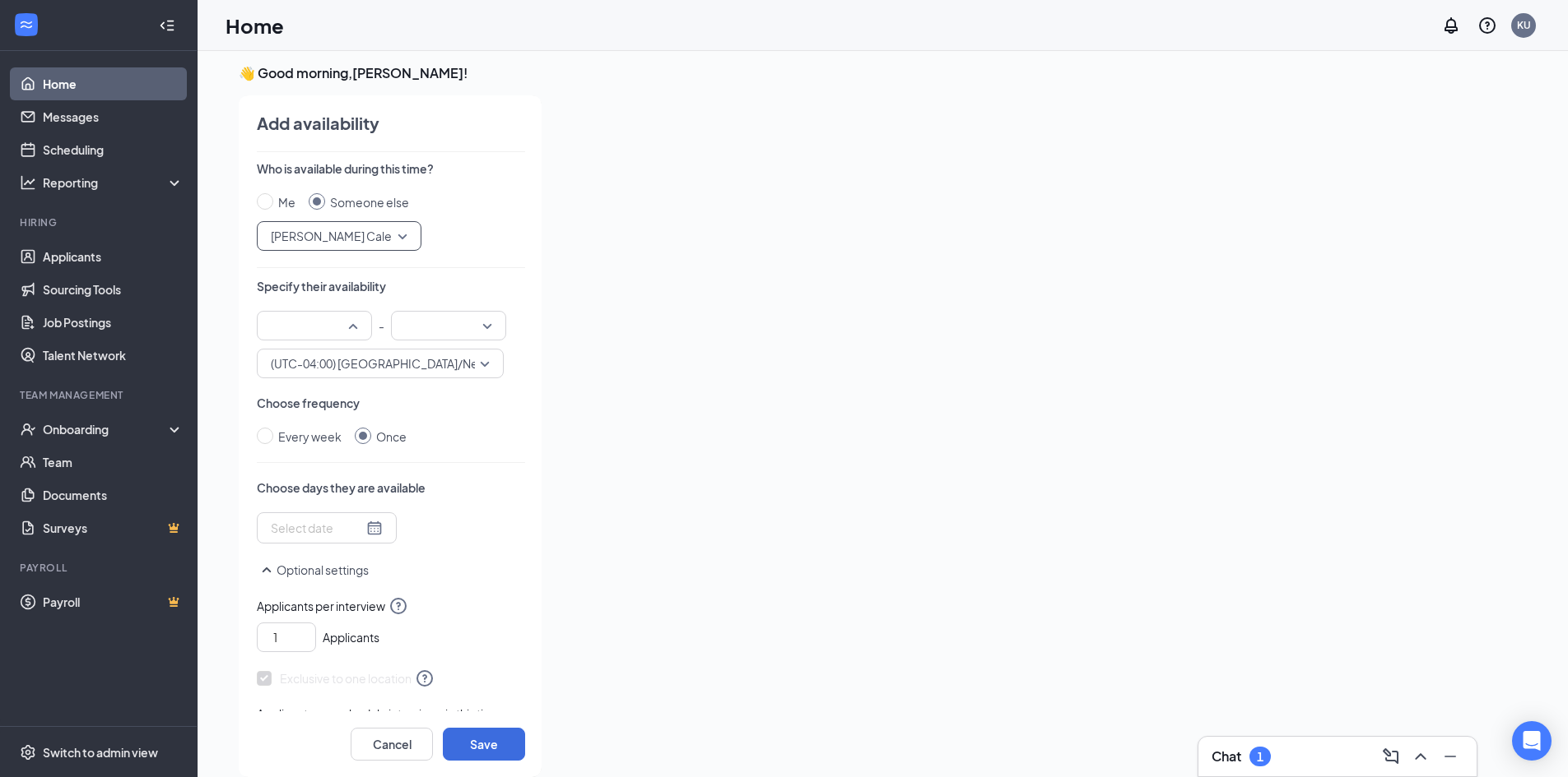
click at [347, 320] on input "search" at bounding box center [308, 326] width 84 height 28
click at [299, 365] on span "01:00 PM" at bounding box center [294, 363] width 49 height 18
click at [479, 332] on input "search" at bounding box center [443, 326] width 84 height 28
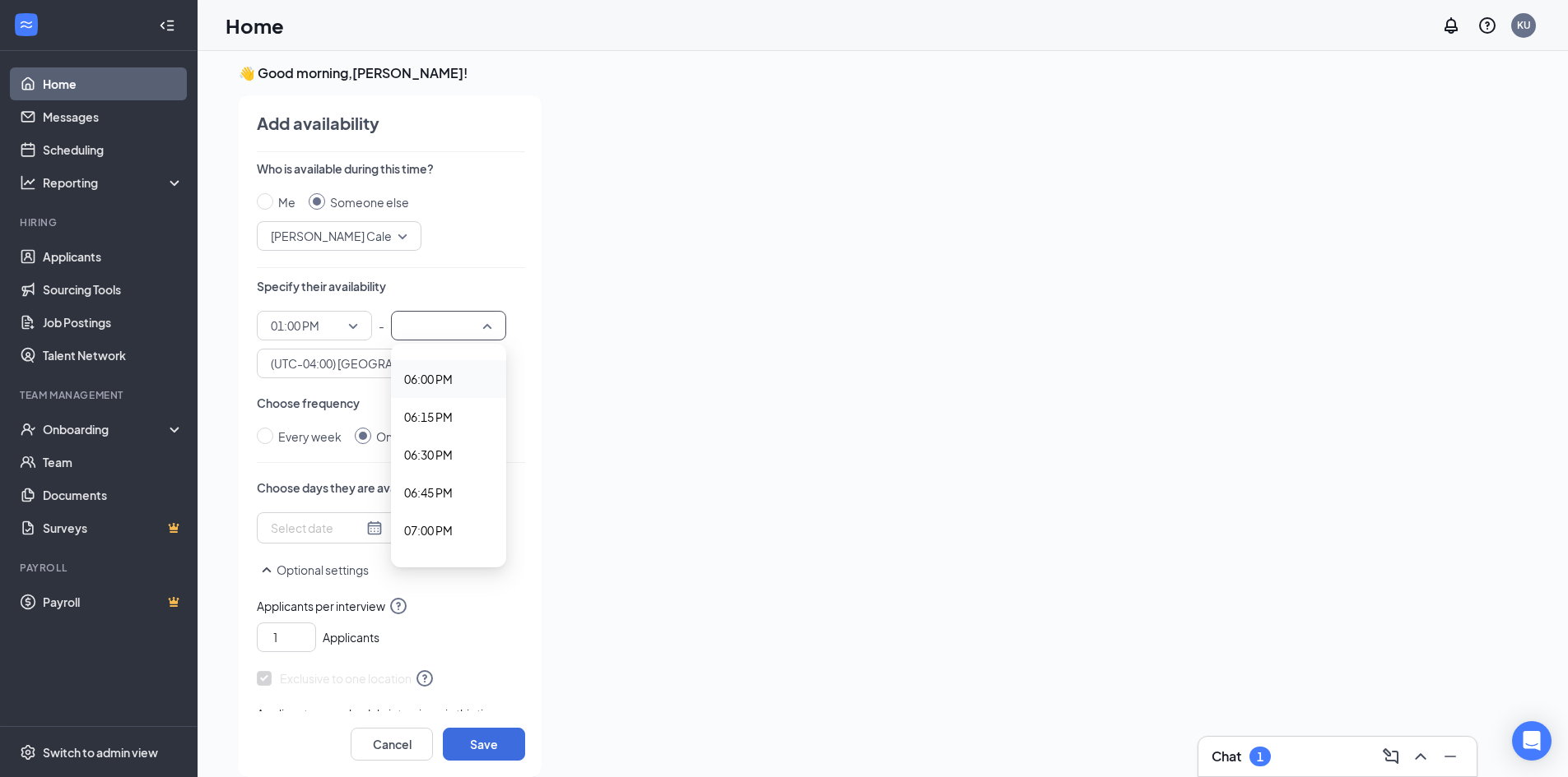
click at [447, 372] on span "06:00 PM" at bounding box center [428, 379] width 49 height 18
click at [367, 527] on div at bounding box center [326, 528] width 112 height 18
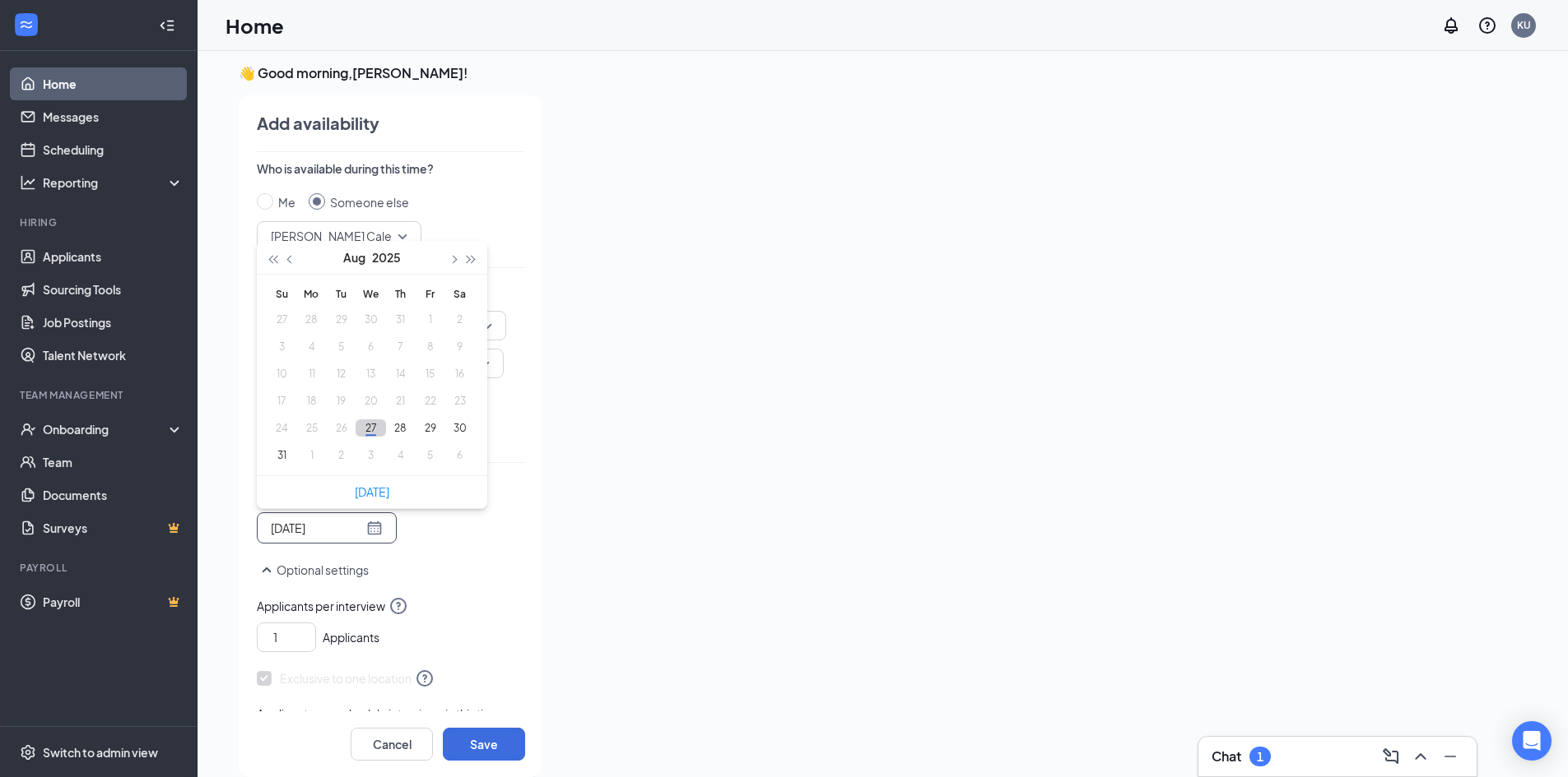
type input "[DATE]"
click at [451, 255] on button "button" at bounding box center [452, 257] width 18 height 33
click at [377, 315] on button "3" at bounding box center [370, 320] width 30 height 18
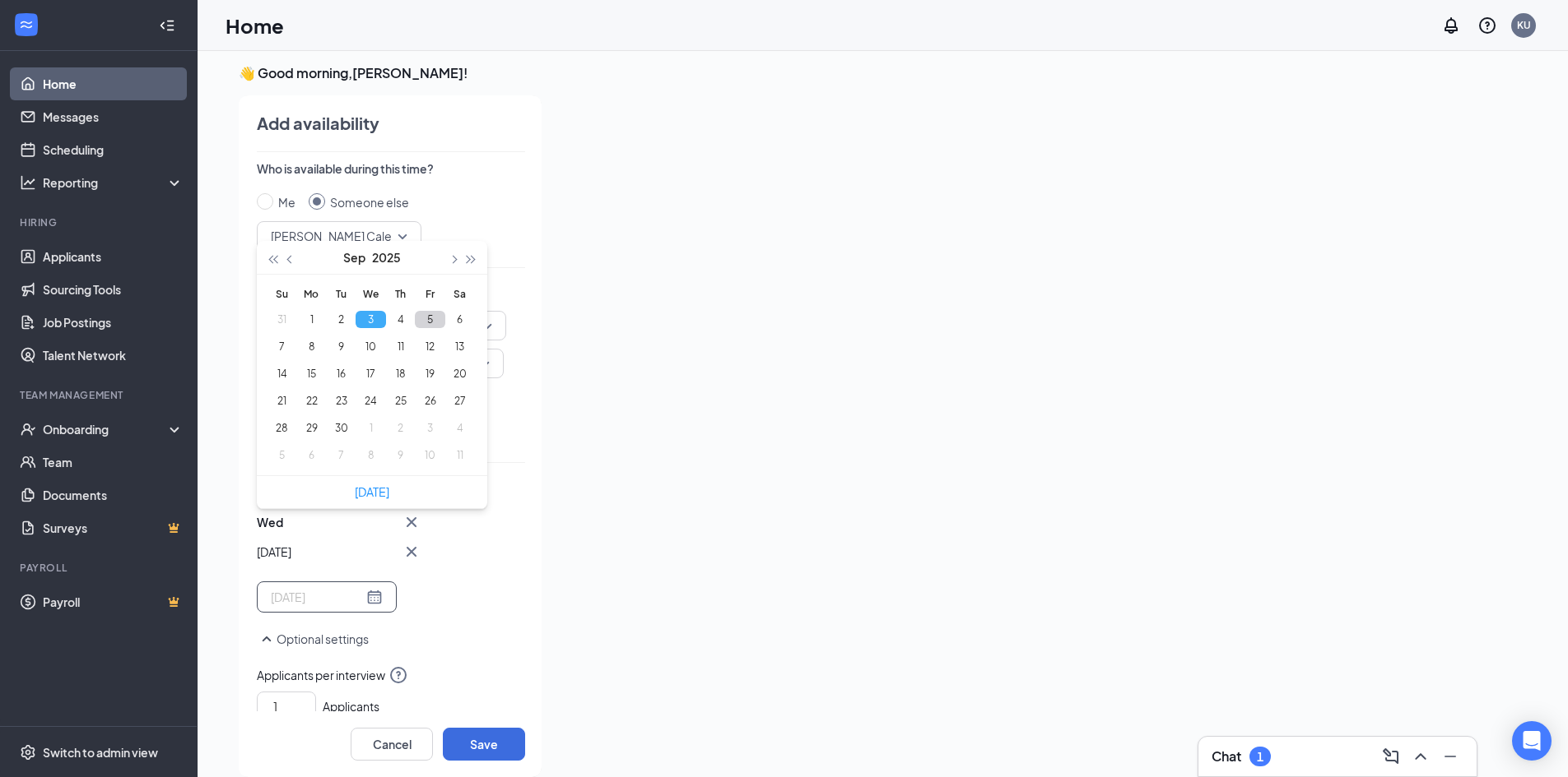
click at [423, 315] on button "5" at bounding box center [430, 320] width 30 height 18
type input "[DATE]"
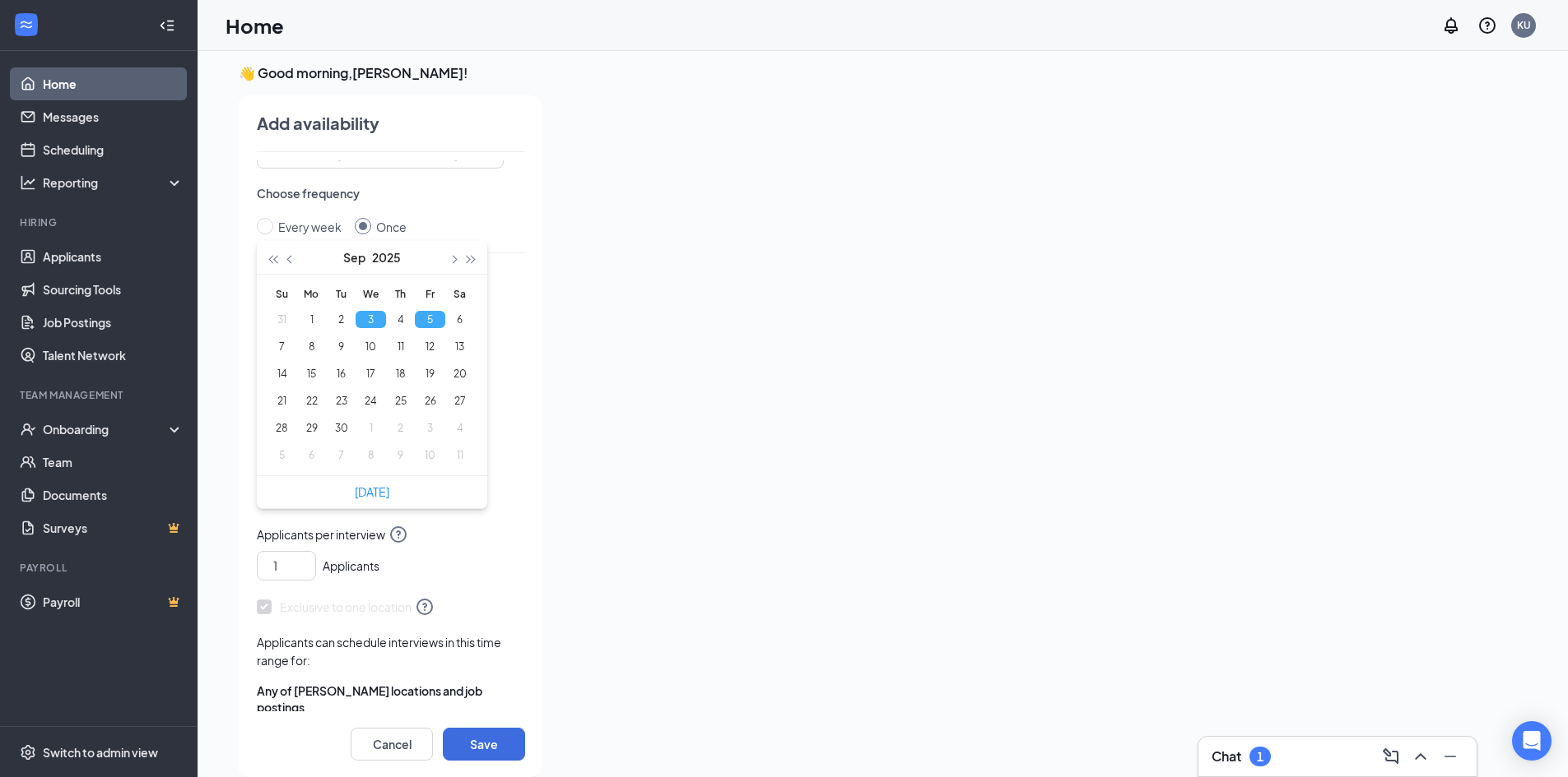
scroll to position [246, 0]
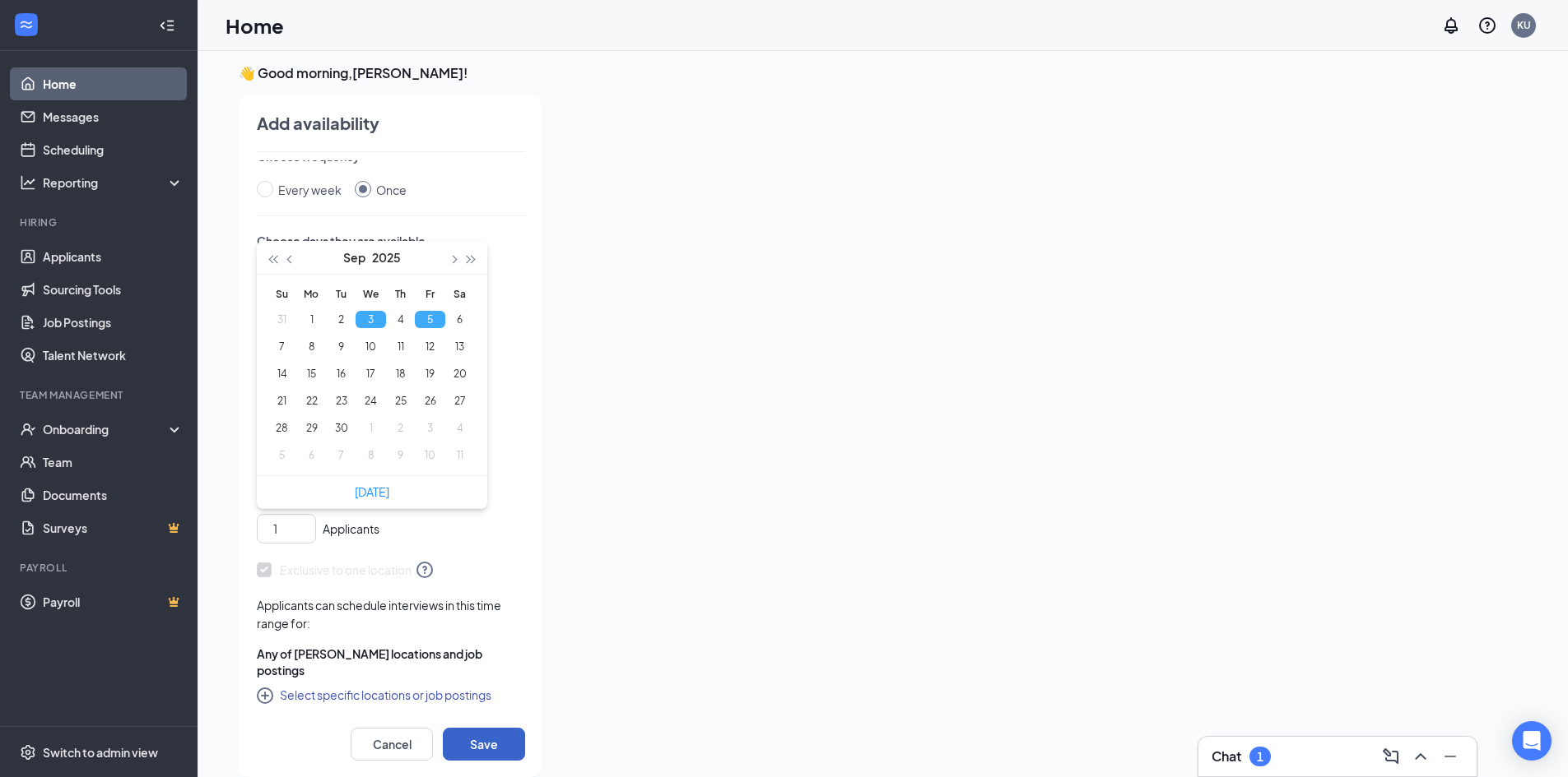
click at [483, 744] on button "Save" at bounding box center [483, 743] width 82 height 33
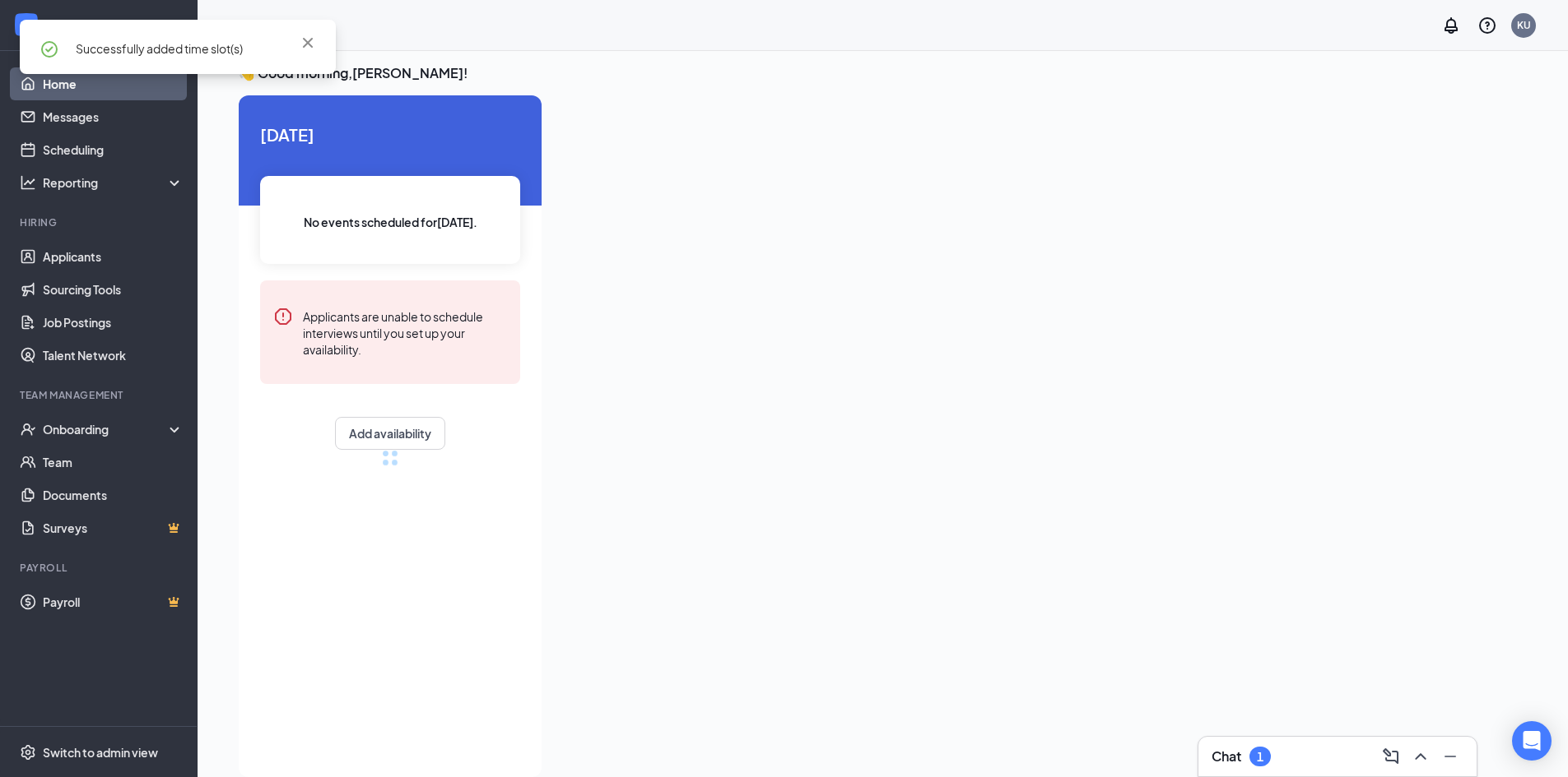
scroll to position [196, 0]
click at [93, 151] on link "Scheduling" at bounding box center [112, 149] width 140 height 33
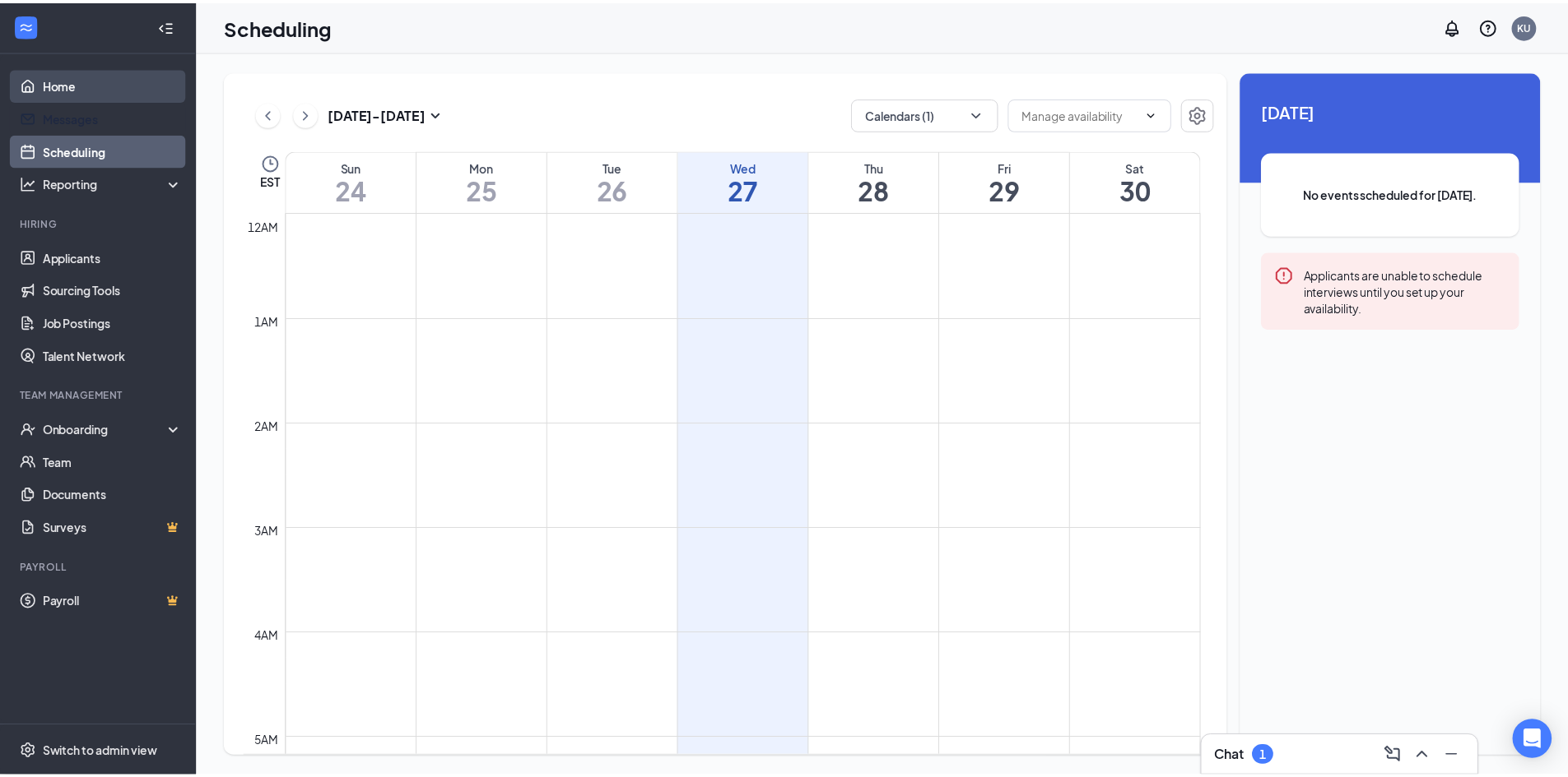
scroll to position [809, 0]
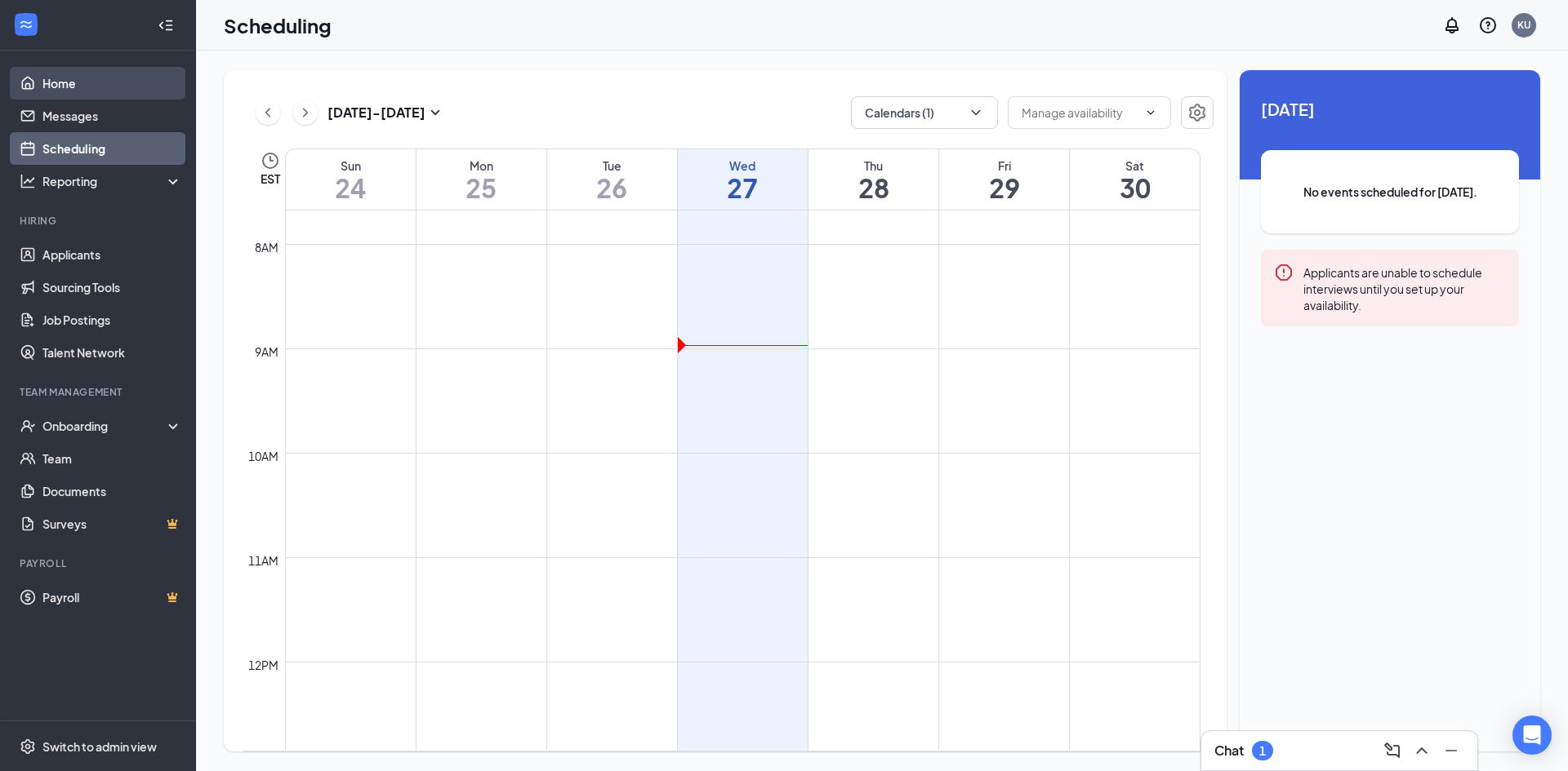
click at [111, 87] on link "Home" at bounding box center [111, 82] width 139 height 32
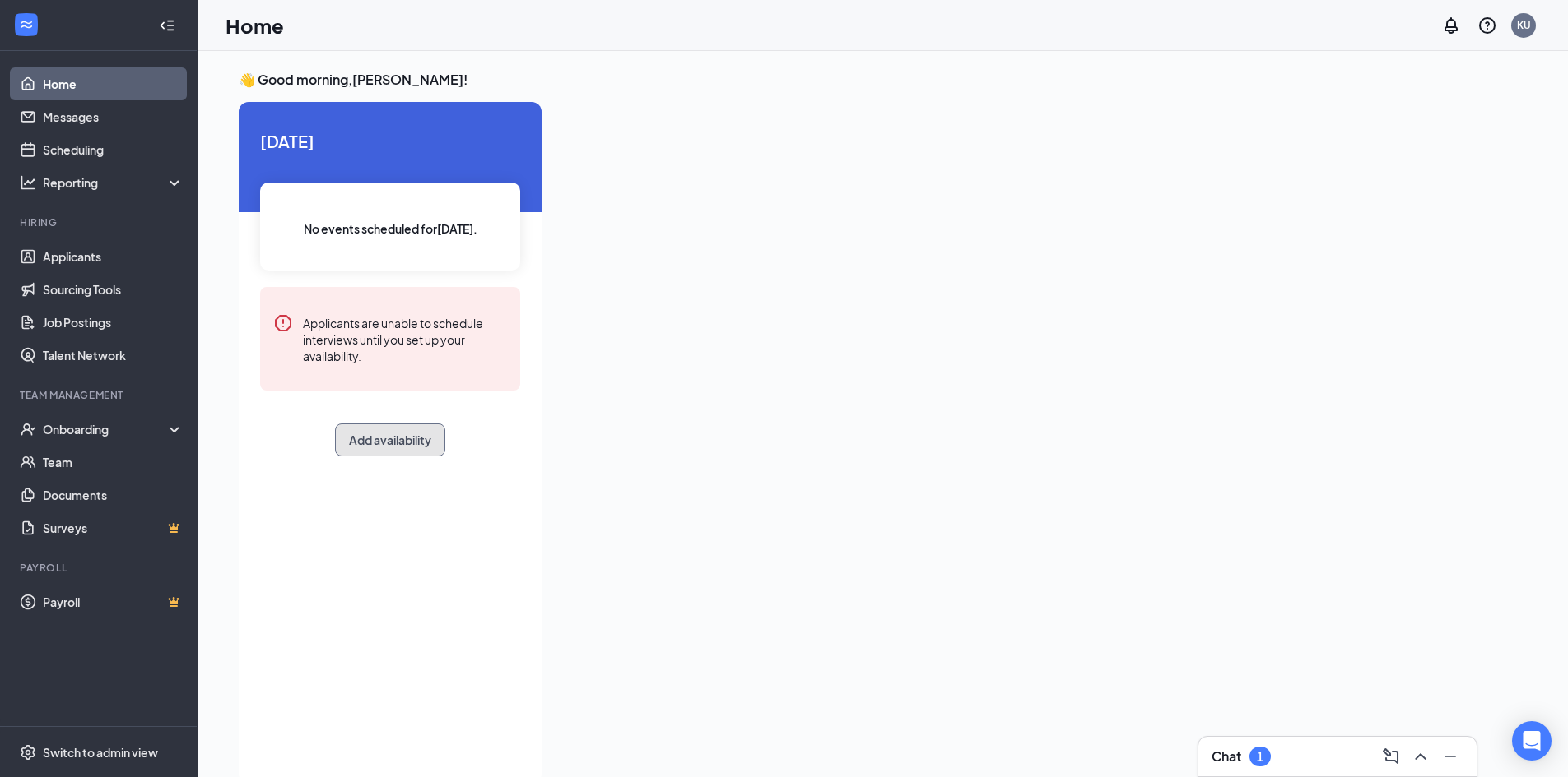
click at [394, 446] on button "Add availability" at bounding box center [390, 440] width 110 height 33
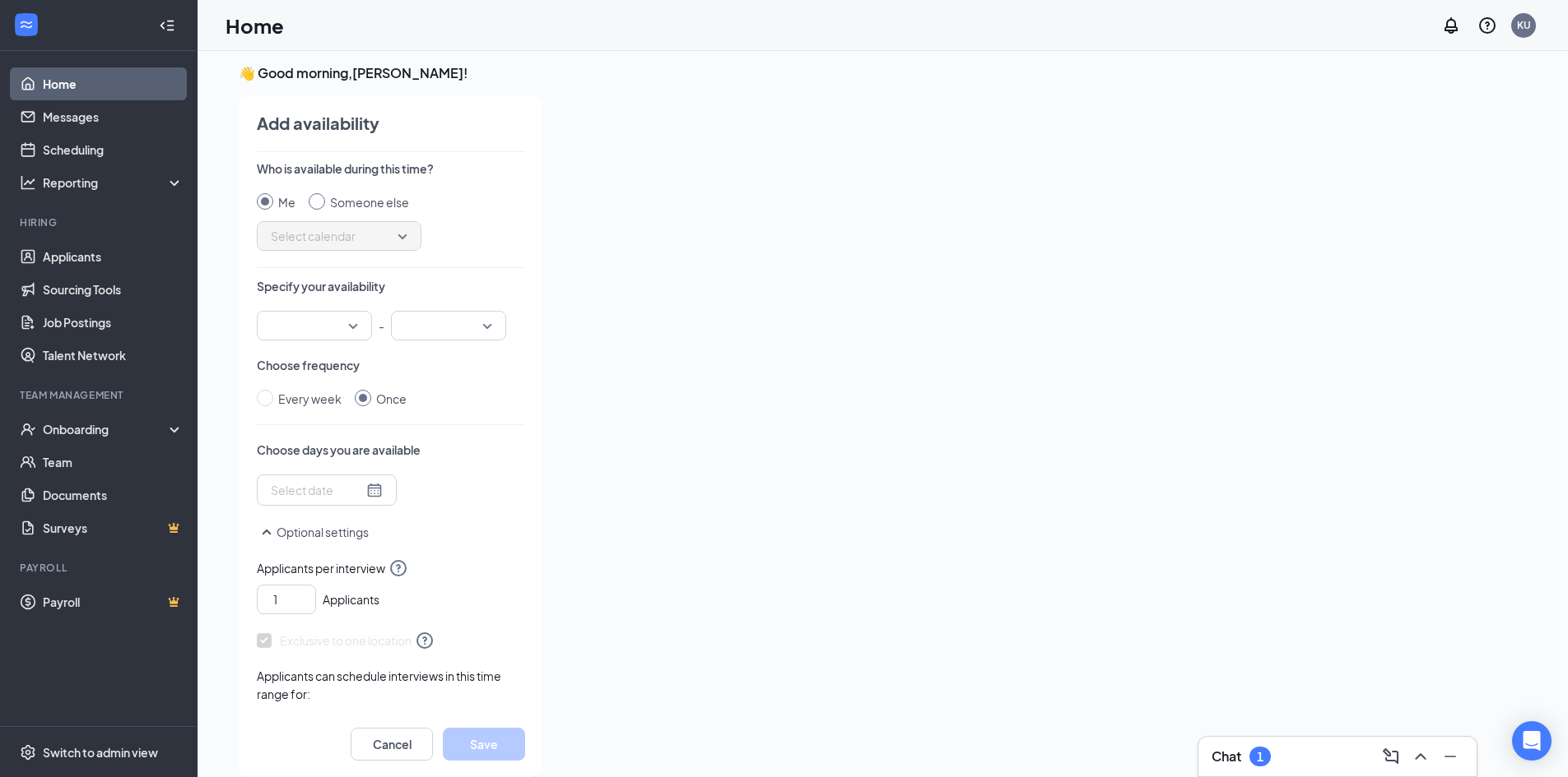
click at [317, 200] on input "Someone else" at bounding box center [316, 201] width 17 height 17
radio input "true"
radio input "false"
click at [395, 236] on span "Select calendar" at bounding box center [338, 236] width 137 height 25
click at [352, 434] on span "[PERSON_NAME] Calendar" at bounding box center [343, 431] width 146 height 18
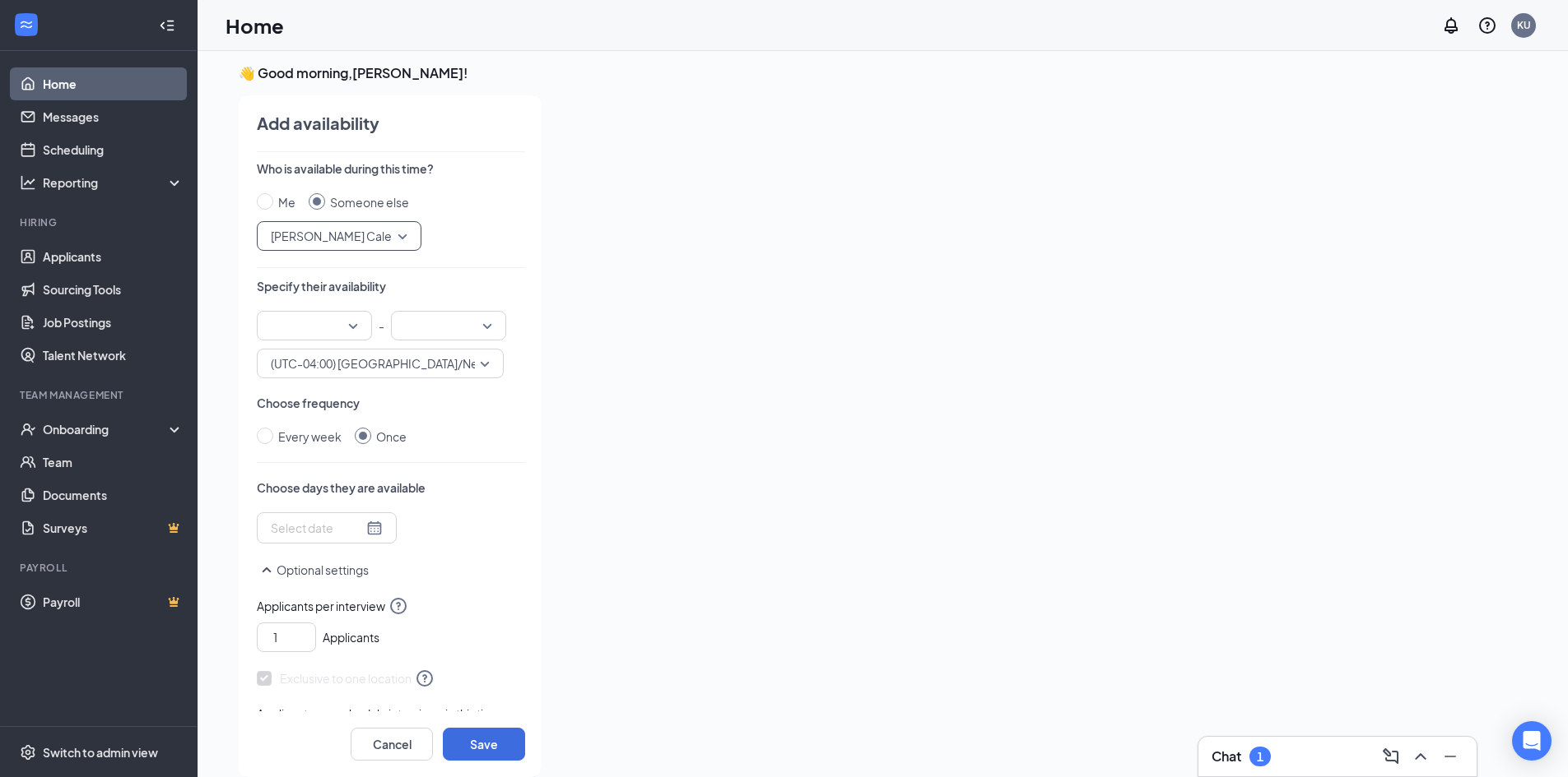
click at [354, 328] on div at bounding box center [314, 326] width 115 height 30
click at [307, 498] on span "09:00 AM" at bounding box center [294, 497] width 49 height 18
click at [442, 326] on input "search" at bounding box center [443, 326] width 84 height 28
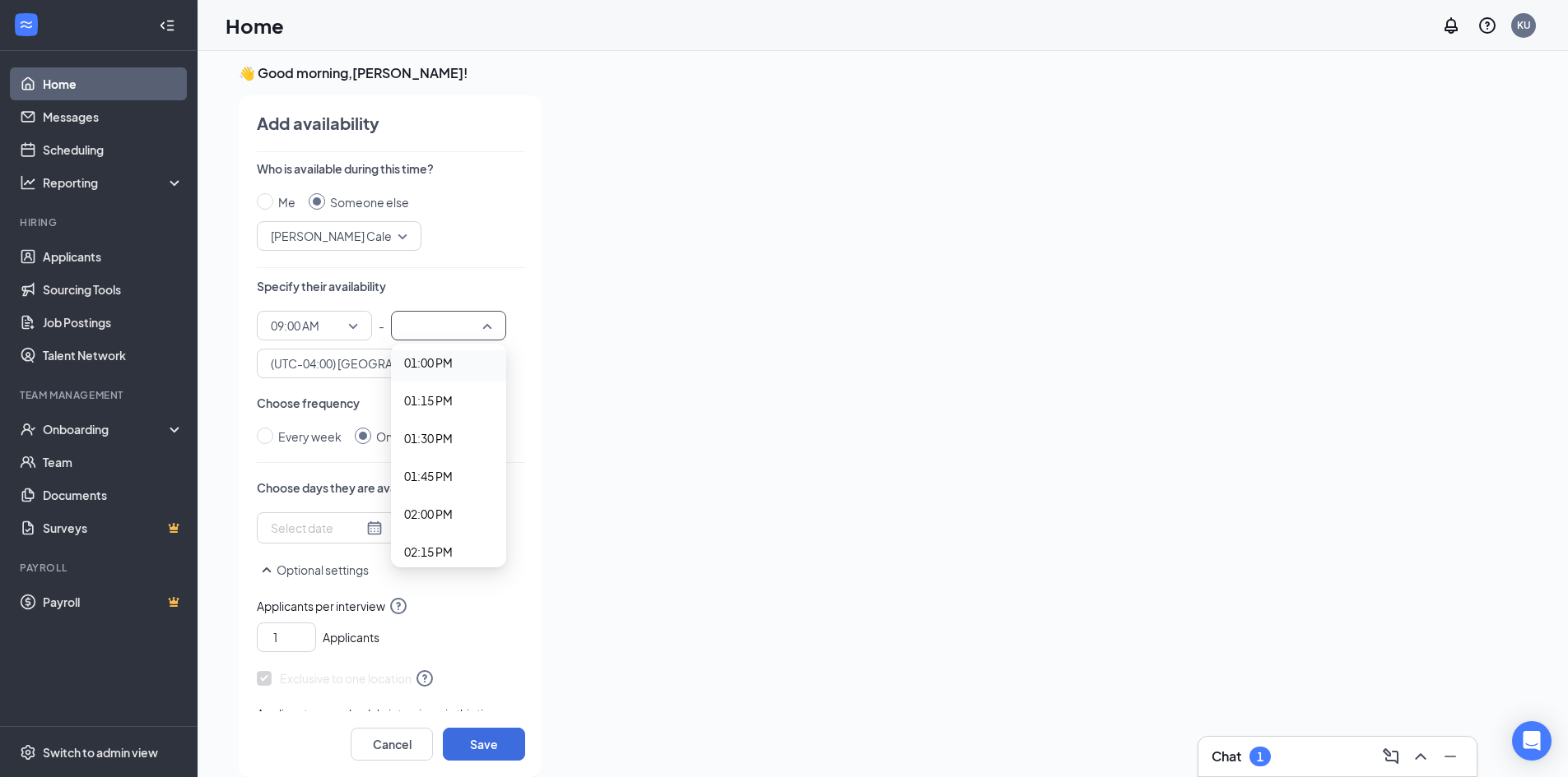
click at [436, 367] on span "01:00 PM" at bounding box center [428, 363] width 49 height 18
click at [366, 528] on div at bounding box center [326, 528] width 112 height 18
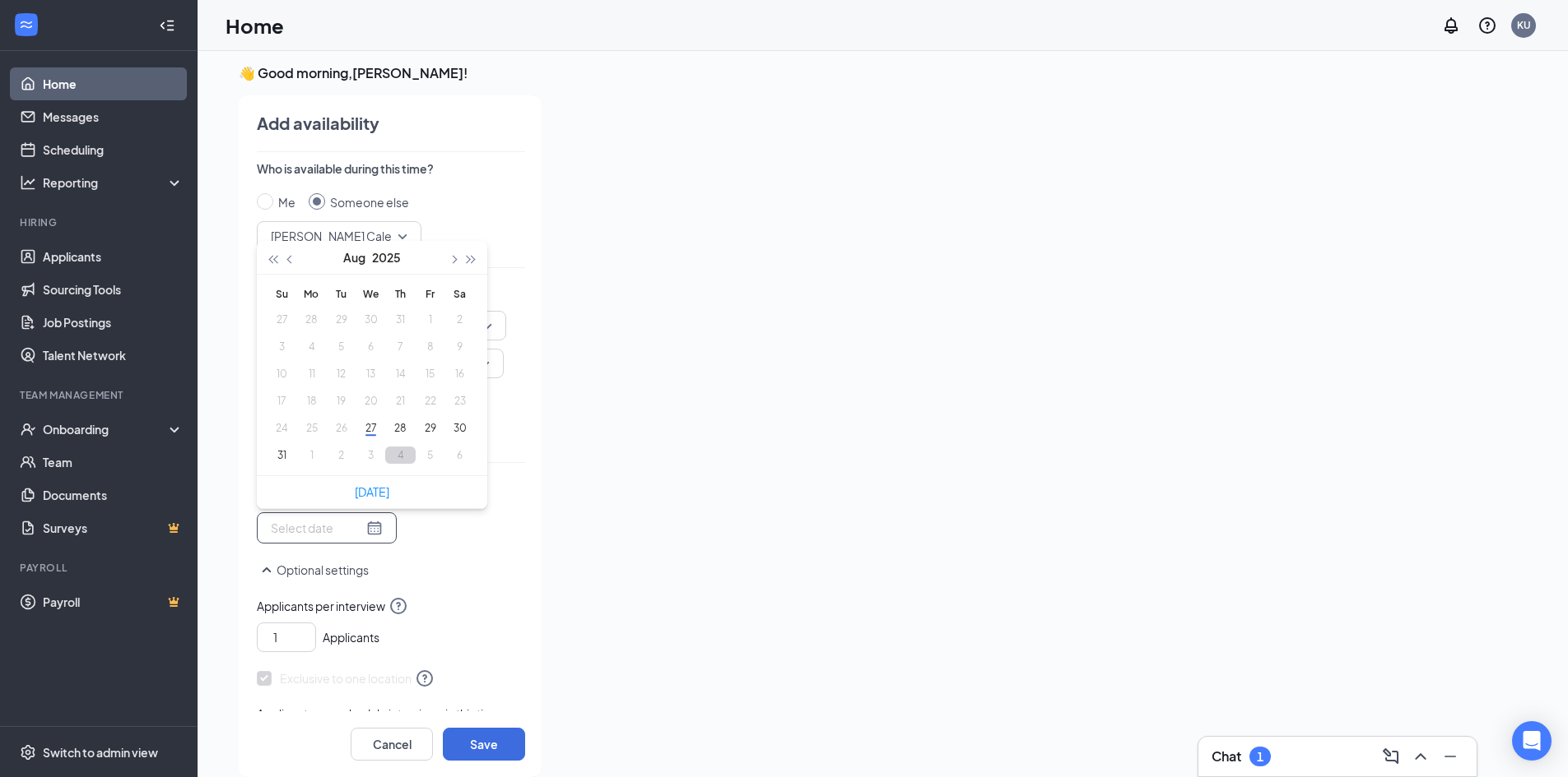
type input "[DATE]"
click at [451, 256] on button "button" at bounding box center [452, 257] width 18 height 33
click at [401, 314] on button "4" at bounding box center [400, 320] width 30 height 18
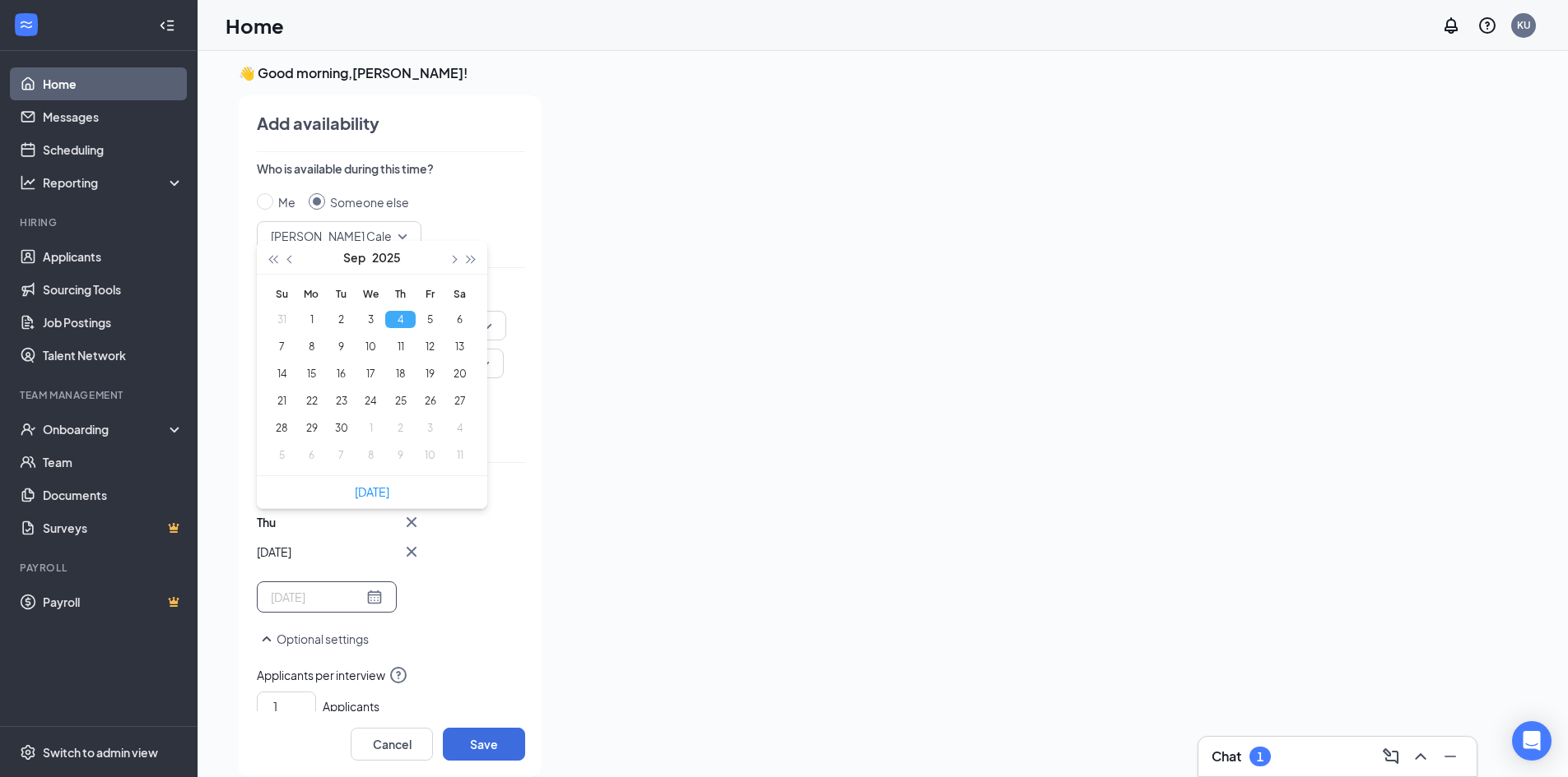
type input "[DATE]"
click at [476, 740] on button "Save" at bounding box center [483, 743] width 82 height 33
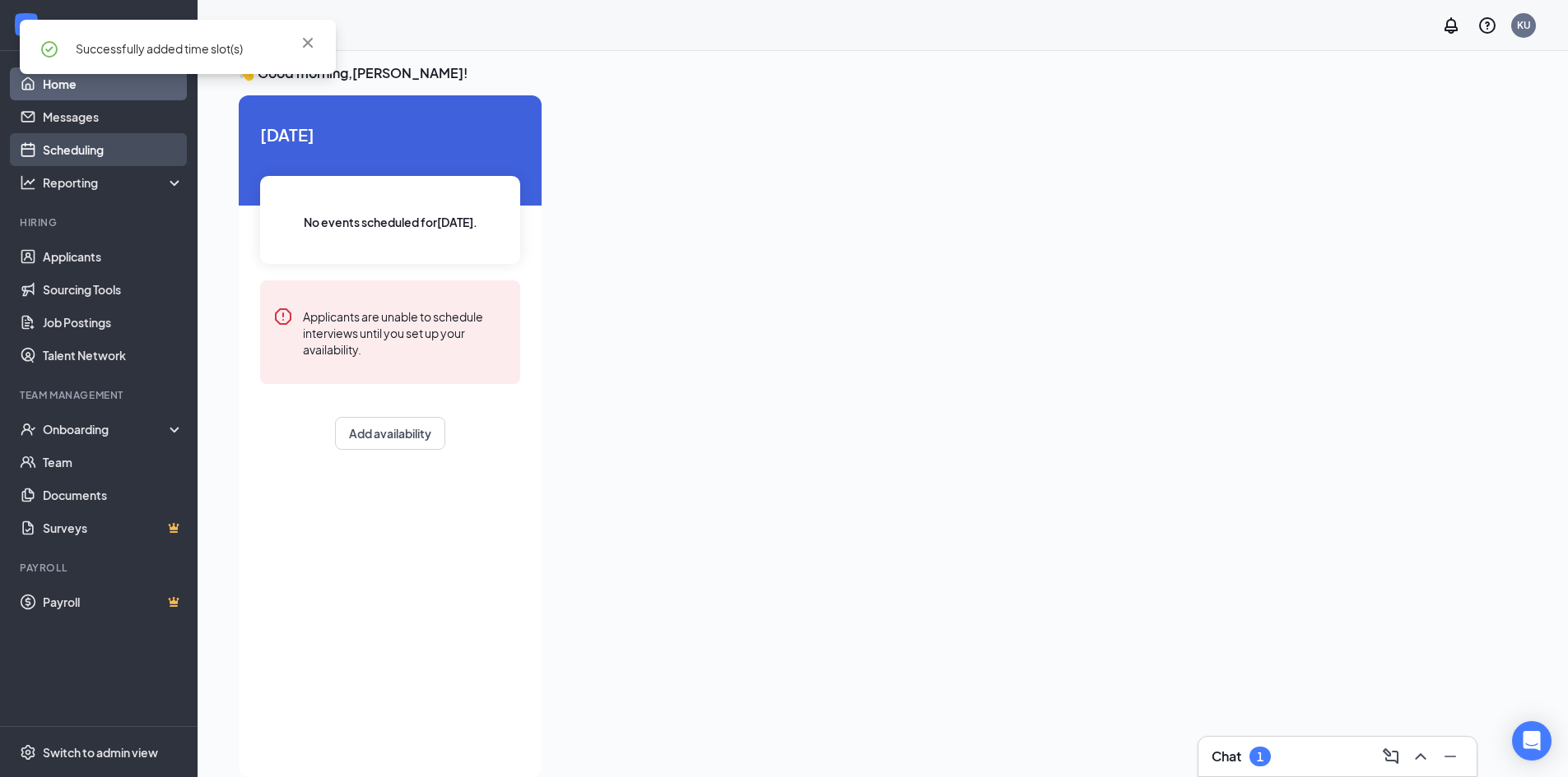
click at [98, 150] on link "Scheduling" at bounding box center [112, 149] width 140 height 33
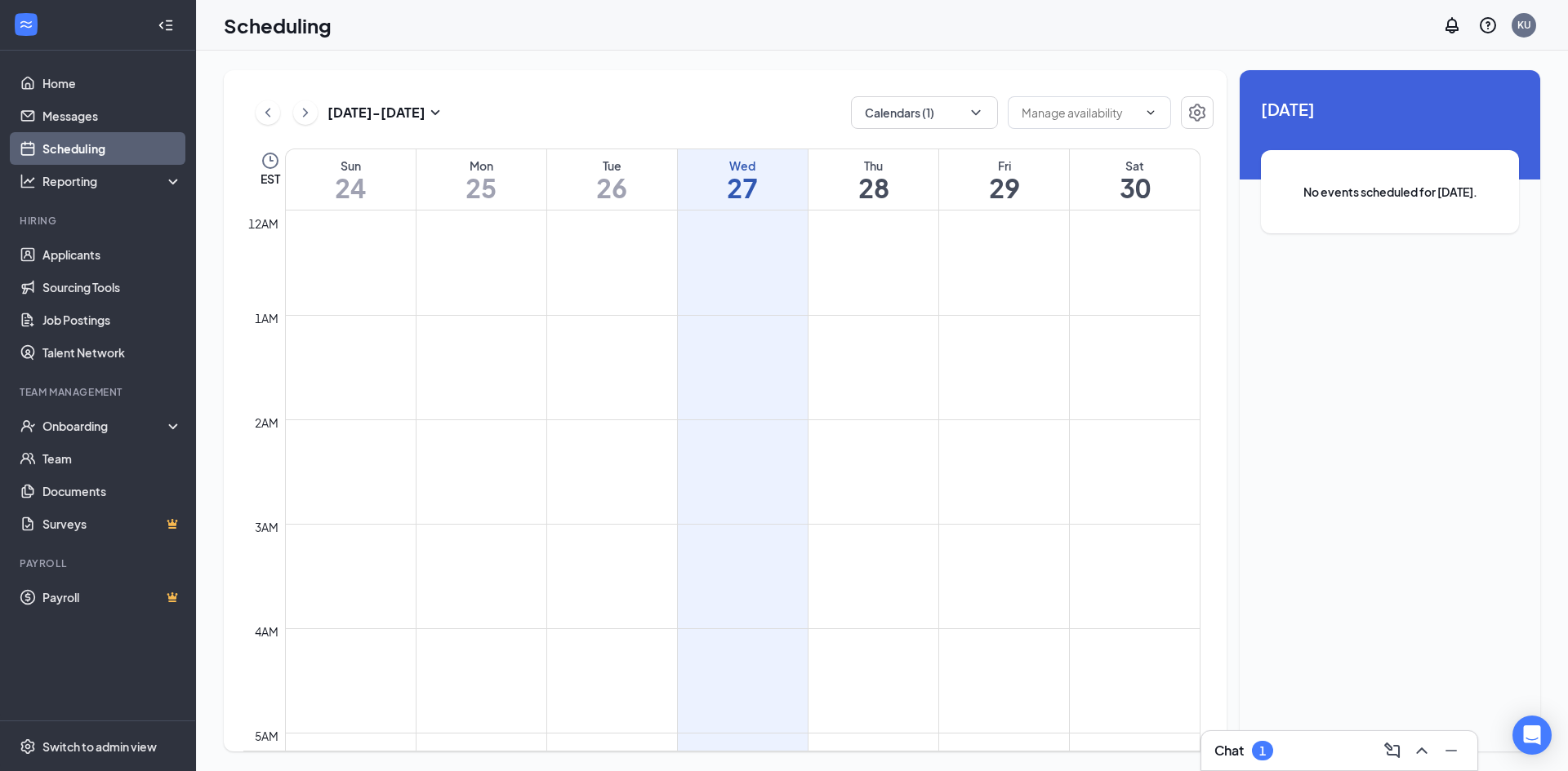
scroll to position [803, 0]
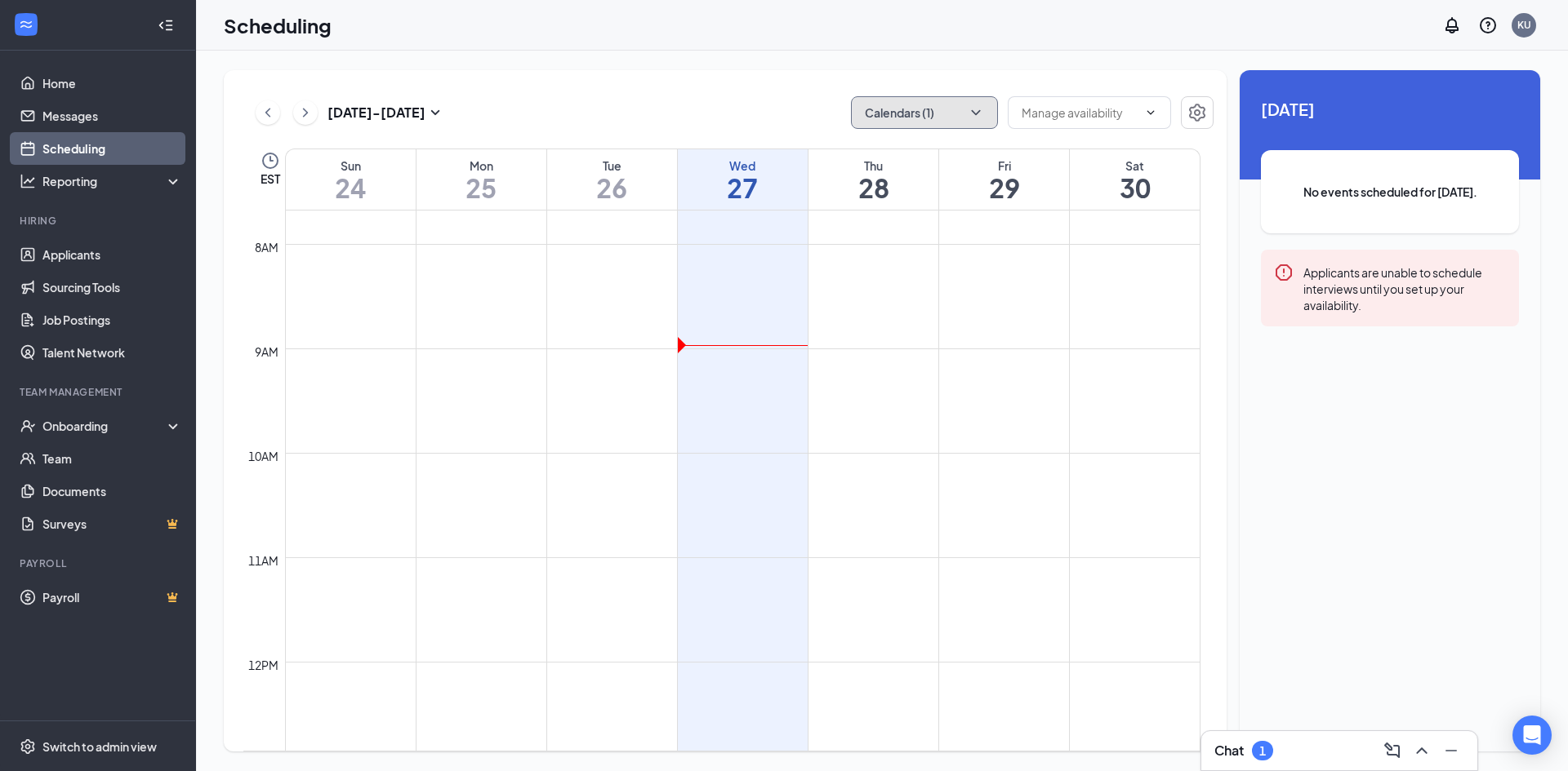
click at [965, 114] on button "Calendars (1)" at bounding box center [925, 112] width 147 height 32
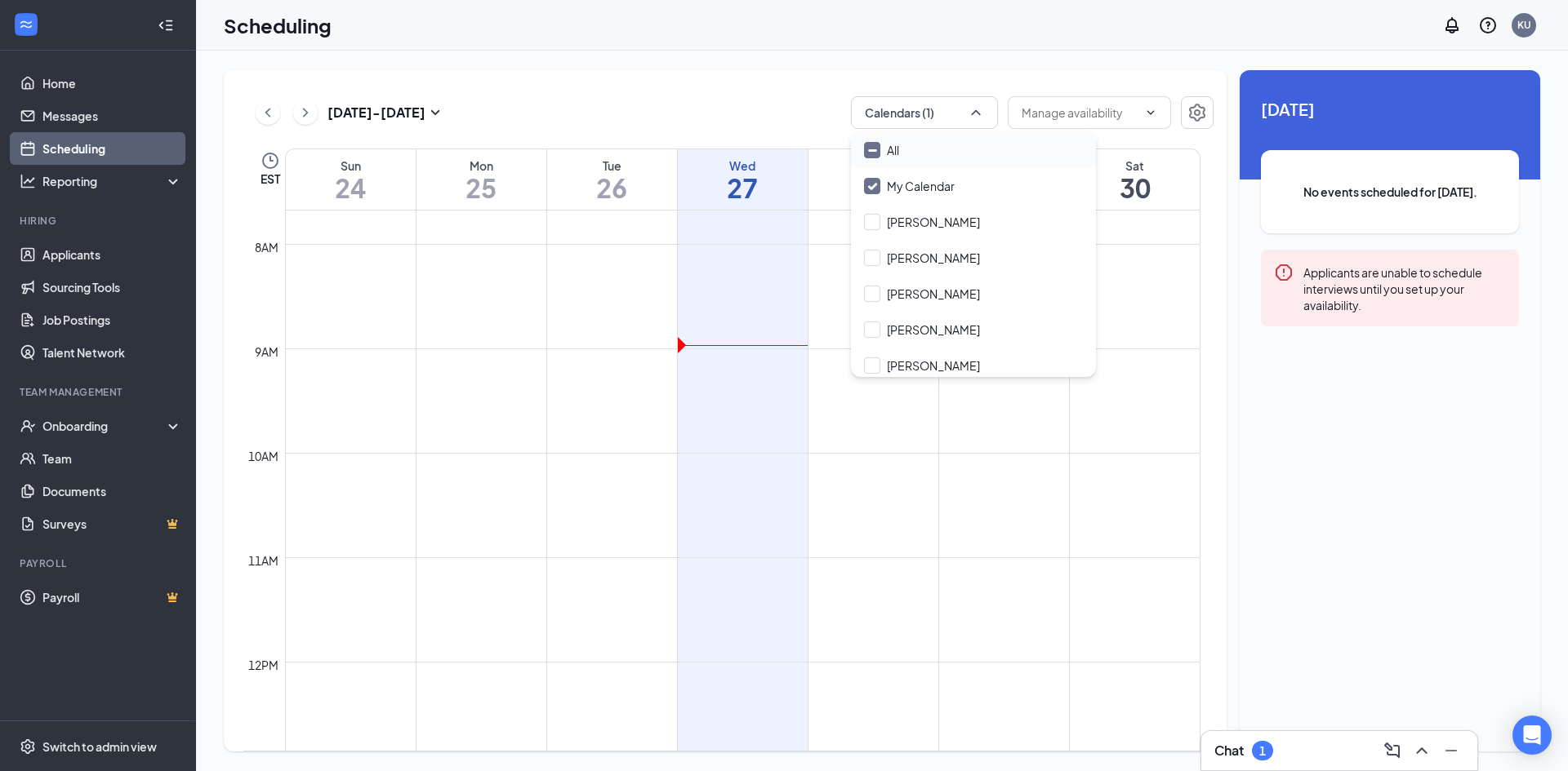
click at [950, 152] on div "All" at bounding box center [973, 150] width 245 height 36
checkbox input "true"
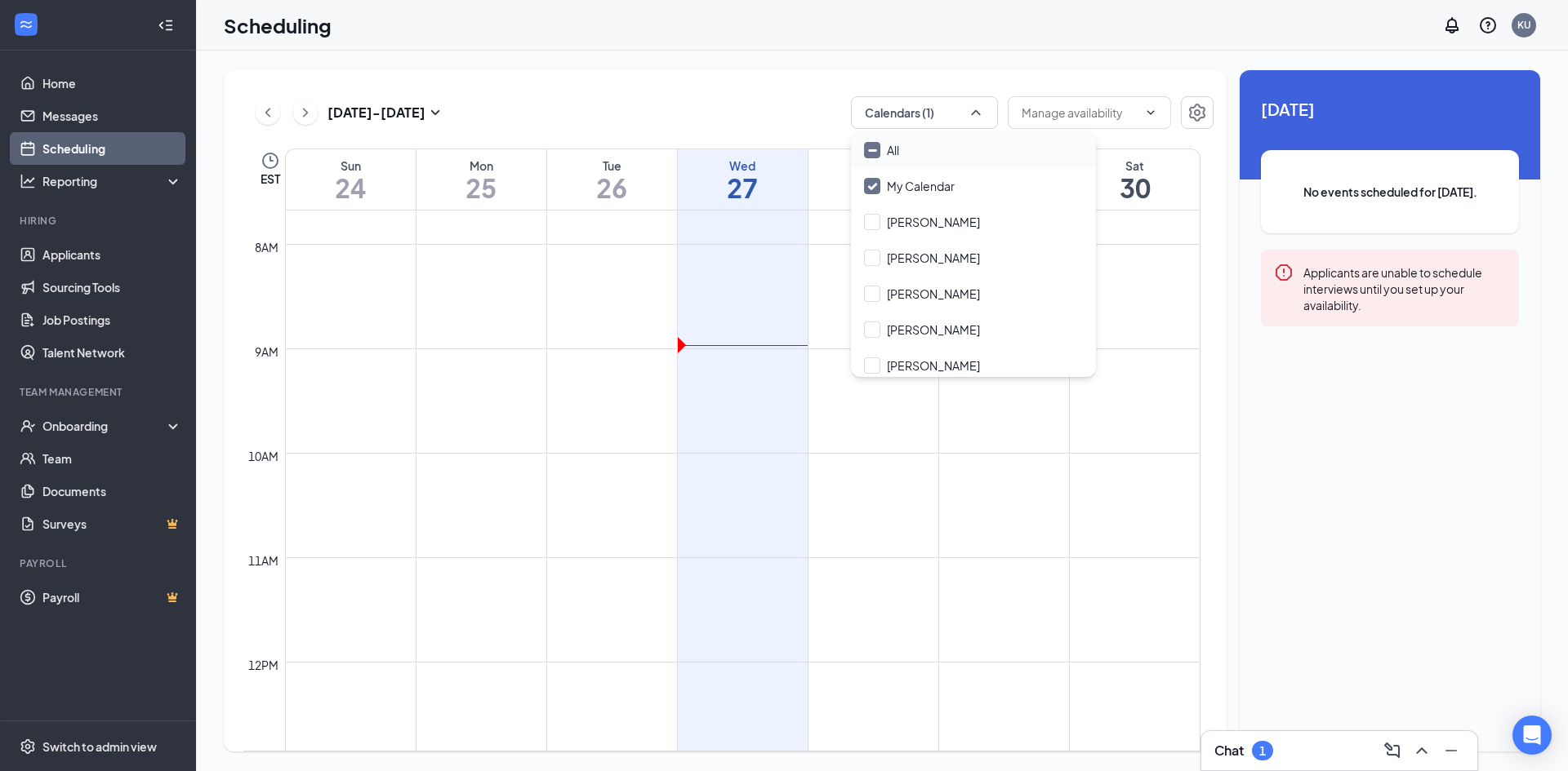
checkbox input "true"
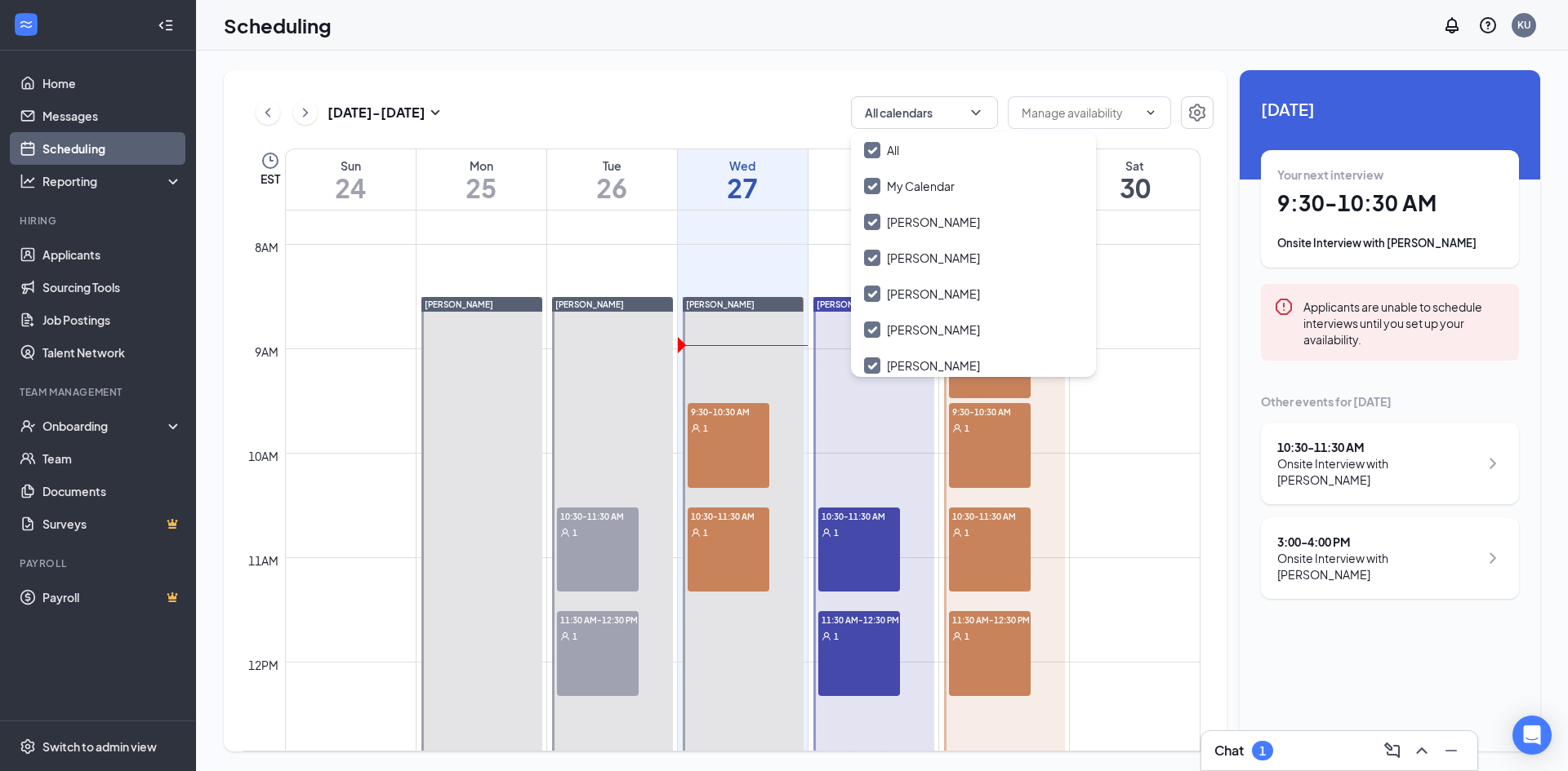
click at [805, 81] on div "[DATE] - [DATE] All calendars EST Sun 24 Mon 25 Tue 26 Wed 27 Thu 28 Fri 29 Sat…" at bounding box center [725, 411] width 1003 height 682
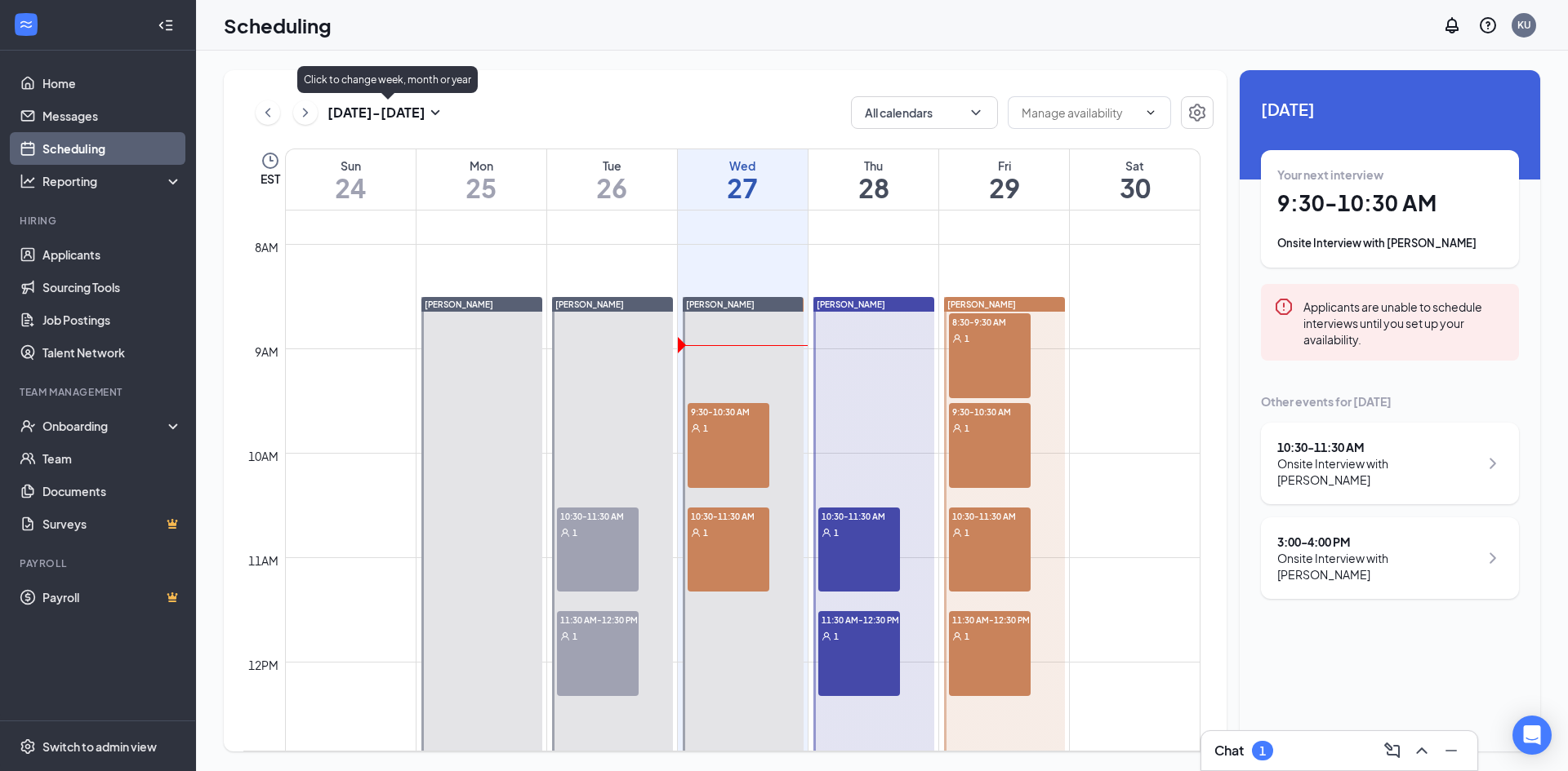
click at [430, 111] on icon "SmallChevronDown" at bounding box center [435, 112] width 19 height 19
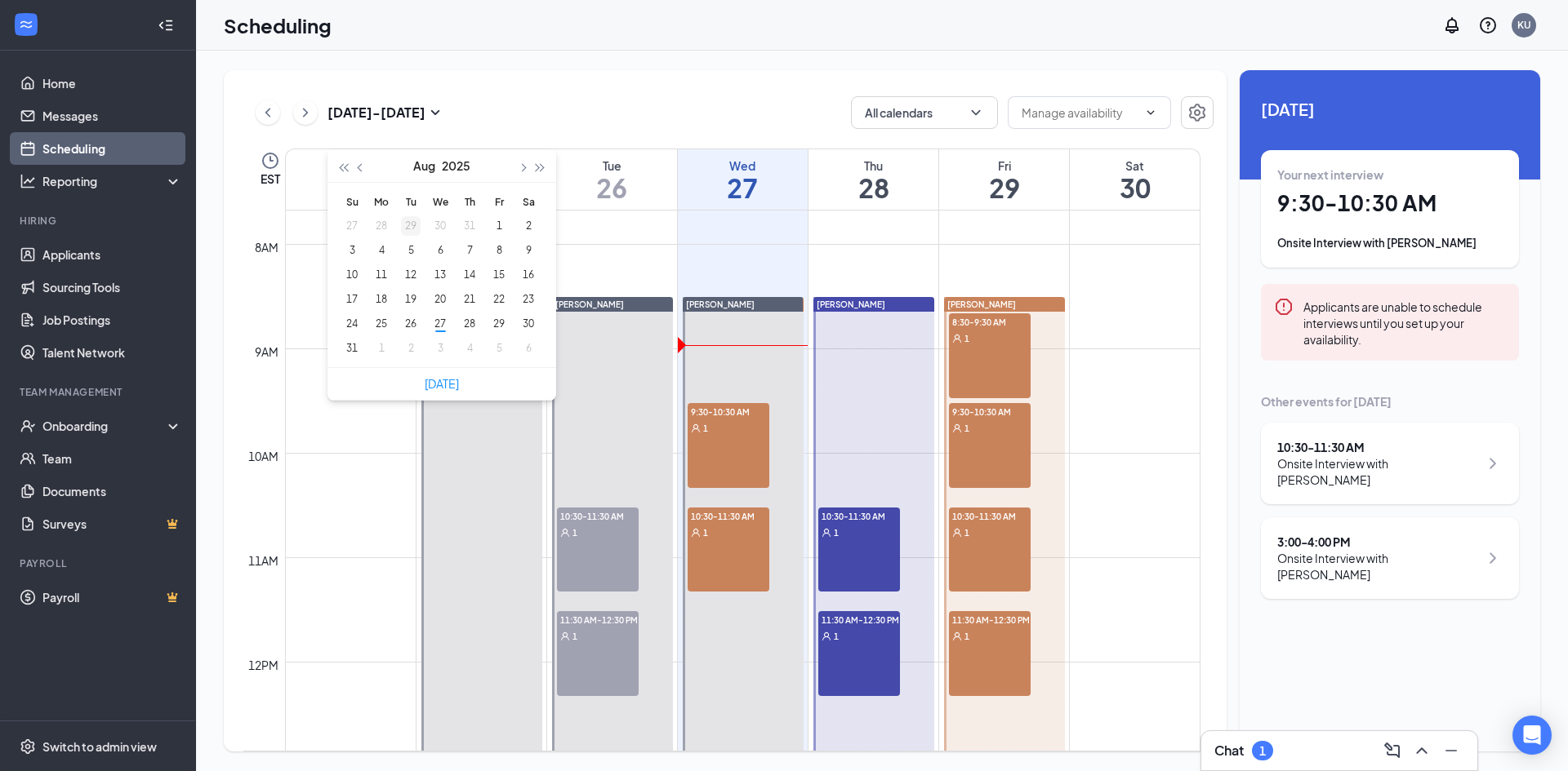
type input "[DATE]"
click at [521, 167] on span "button" at bounding box center [521, 167] width 8 height 8
type input "[DATE]"
click at [408, 230] on div "2" at bounding box center [410, 226] width 19 height 19
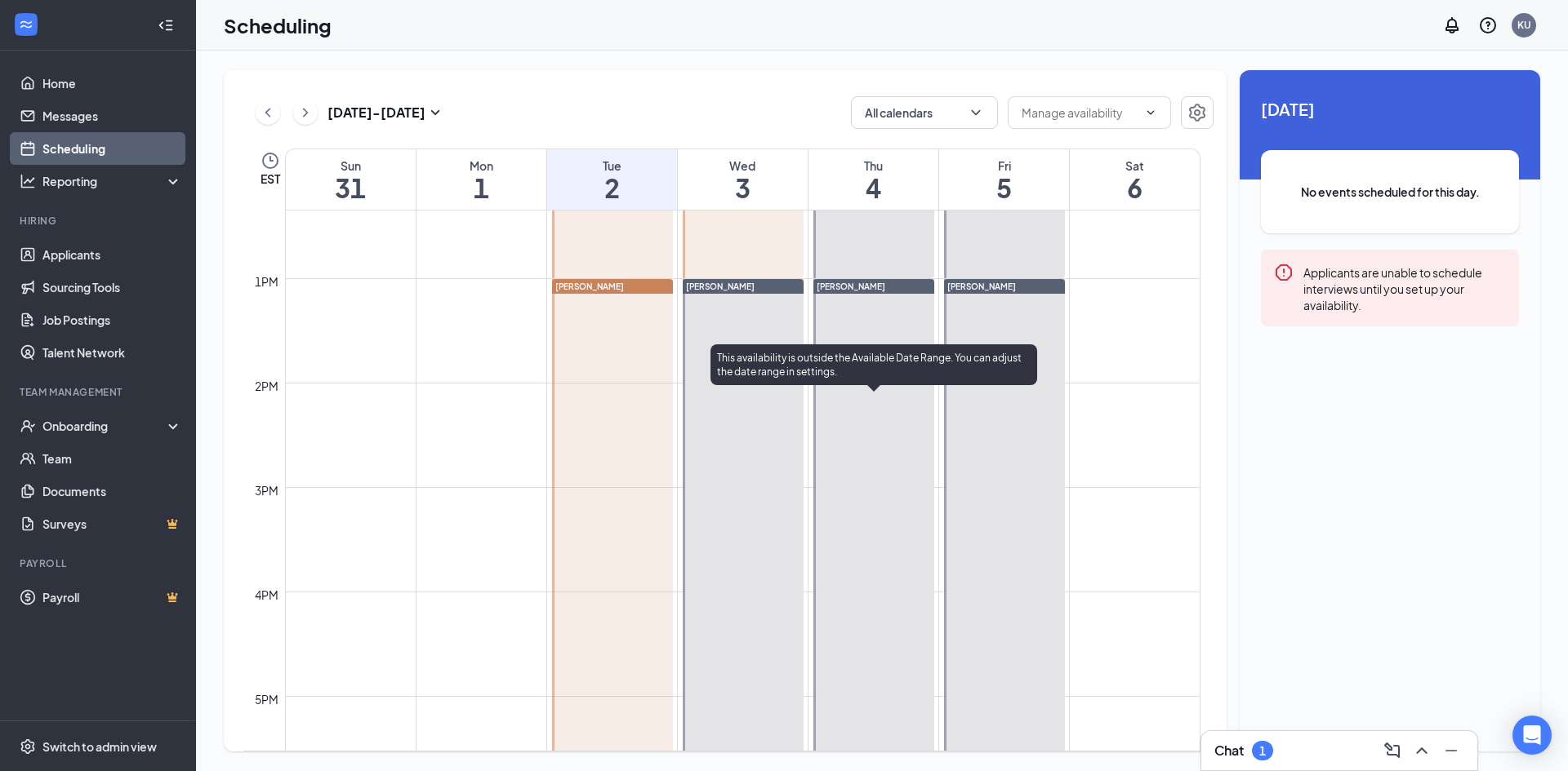
scroll to position [1292, 0]
